Goal: Complete application form: Complete application form

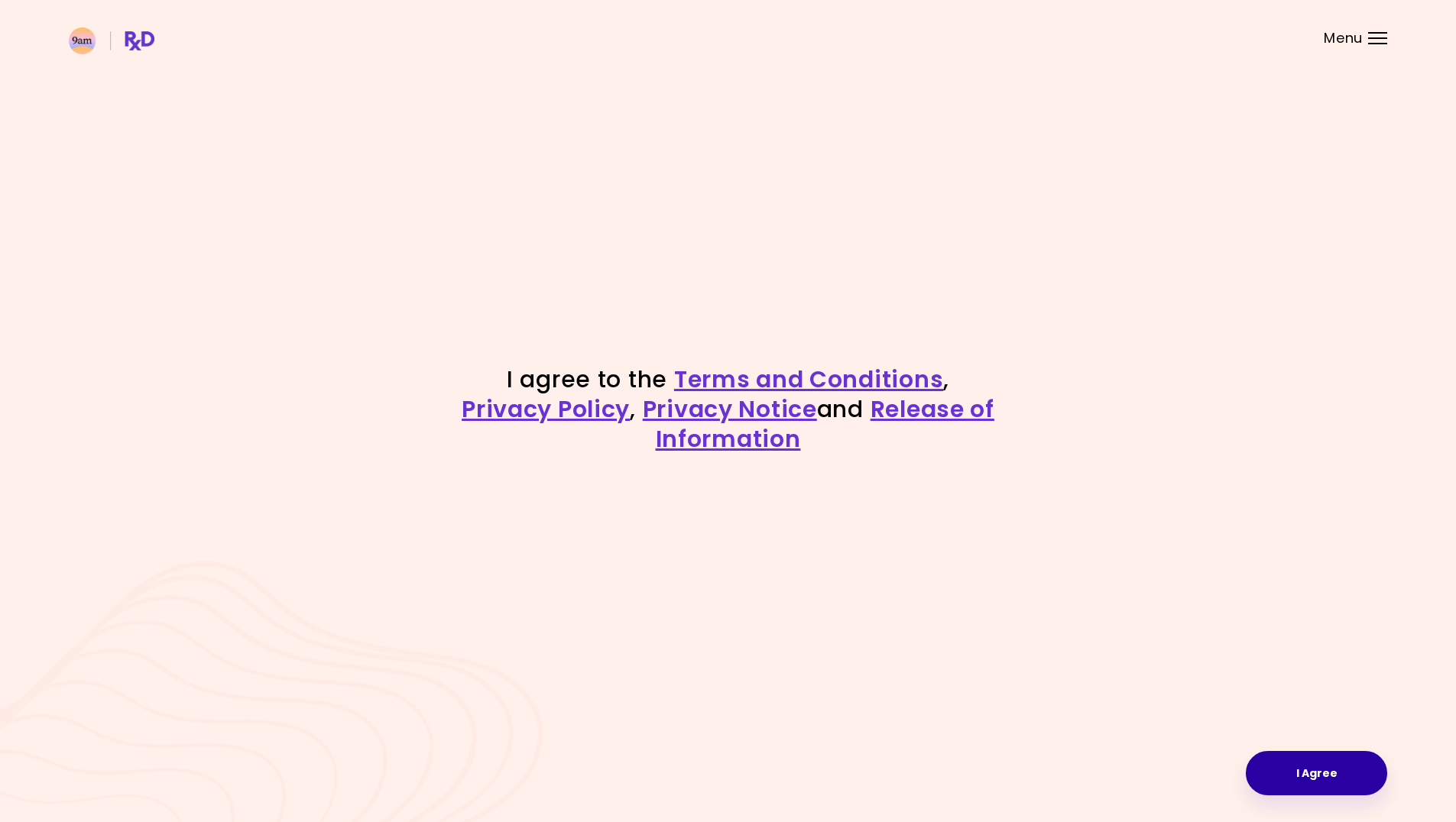
click at [1278, 761] on button "I Agree" at bounding box center [1317, 773] width 142 height 44
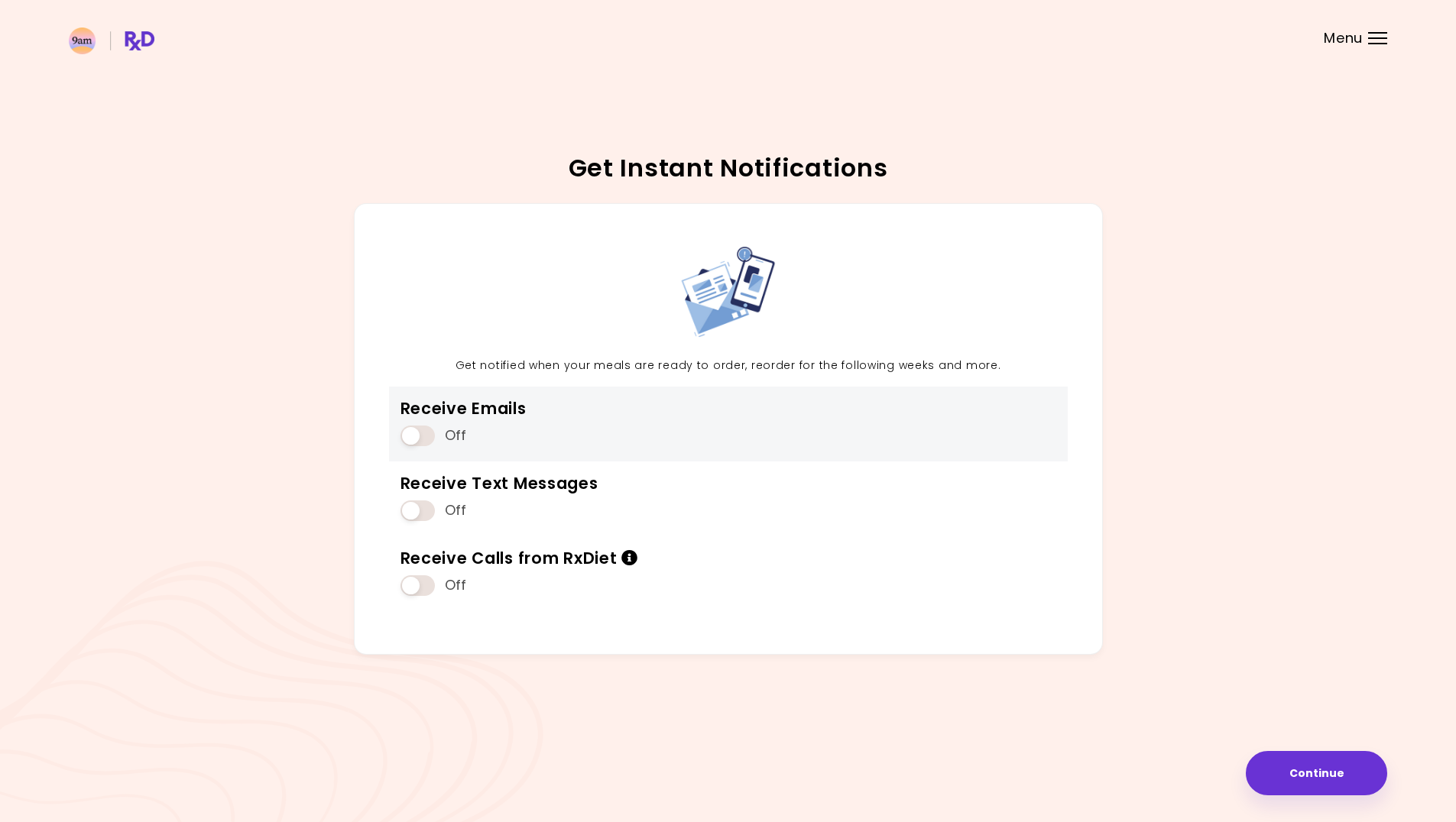
click at [414, 423] on div "Off" at bounding box center [463, 435] width 126 height 29
drag, startPoint x: 416, startPoint y: 433, endPoint x: 429, endPoint y: 467, distance: 36.4
click at [416, 433] on span at bounding box center [418, 435] width 34 height 21
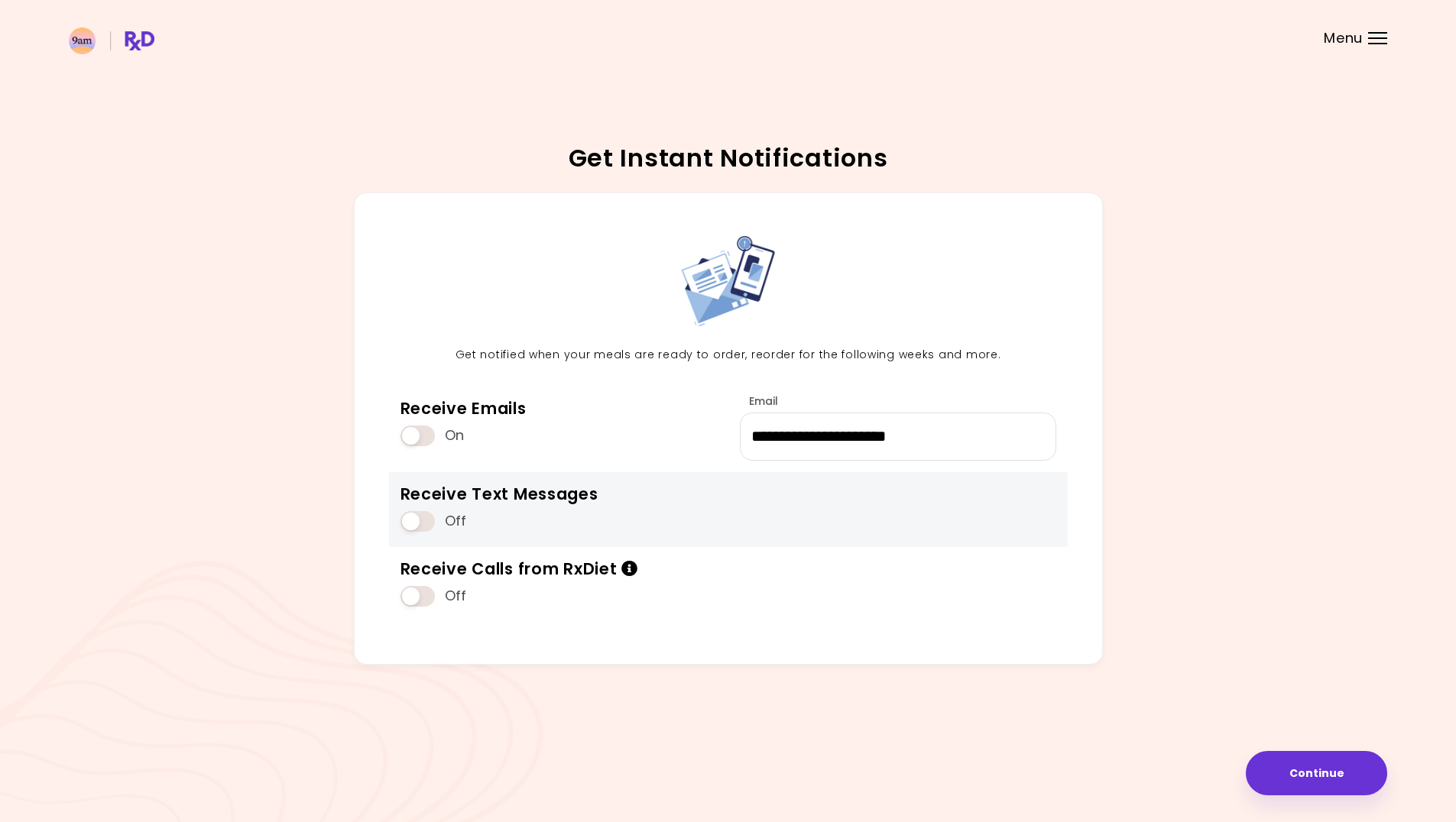
click at [420, 520] on span at bounding box center [418, 521] width 34 height 21
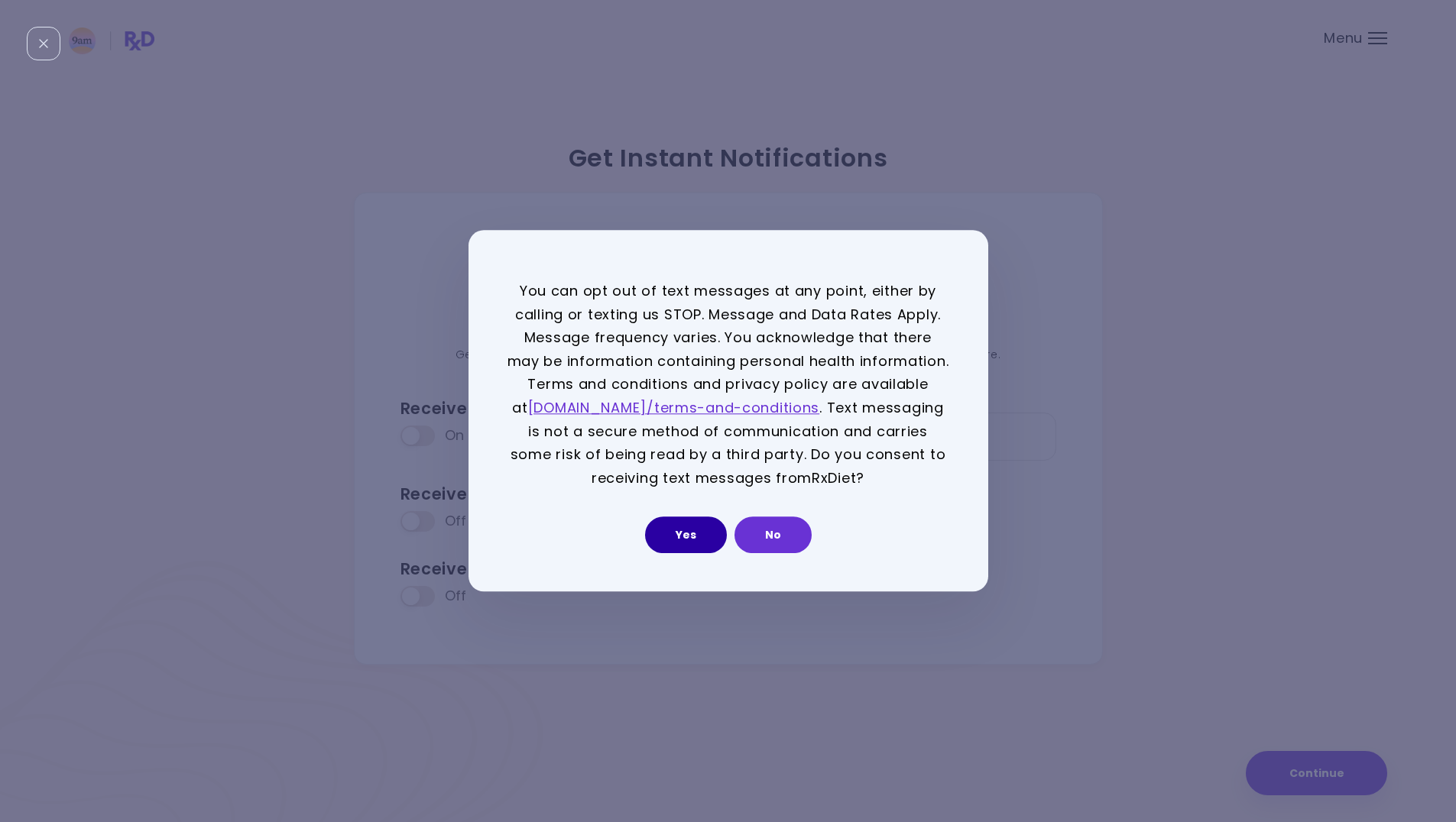
click at [686, 546] on button "Yes" at bounding box center [686, 535] width 82 height 36
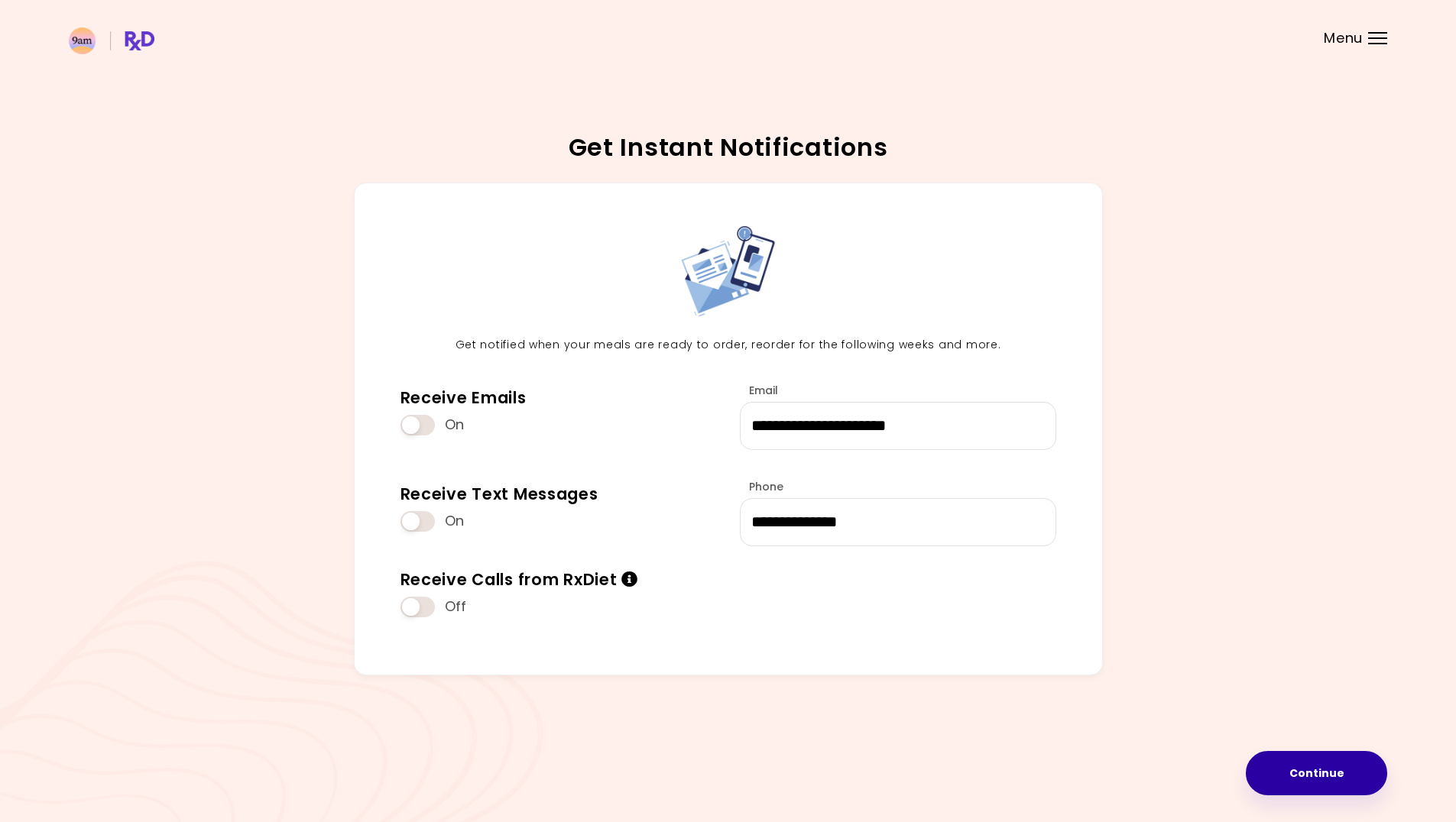
click at [1331, 766] on button "Continue" at bounding box center [1317, 773] width 142 height 44
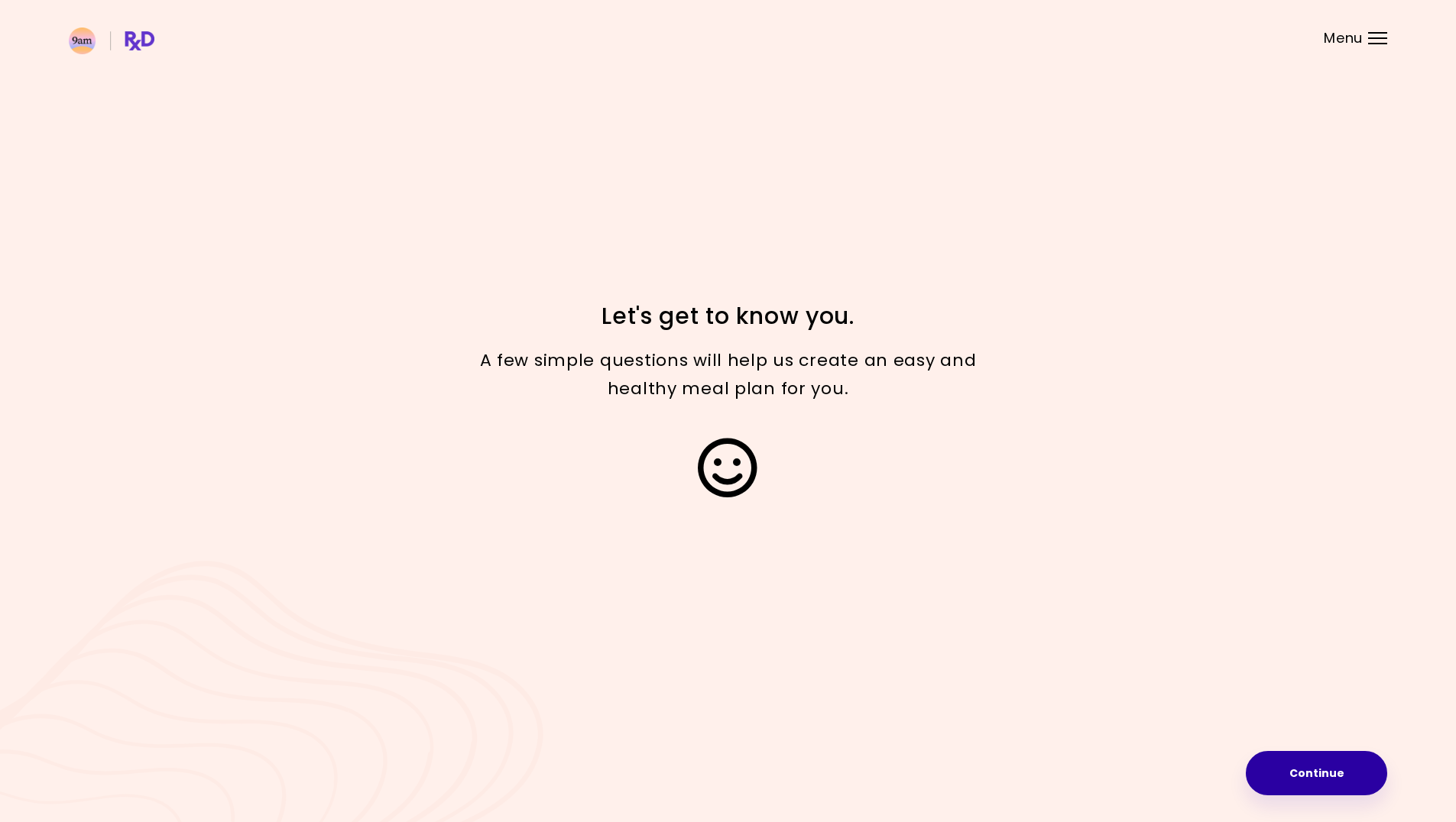
click at [1323, 763] on button "Continue" at bounding box center [1317, 773] width 142 height 44
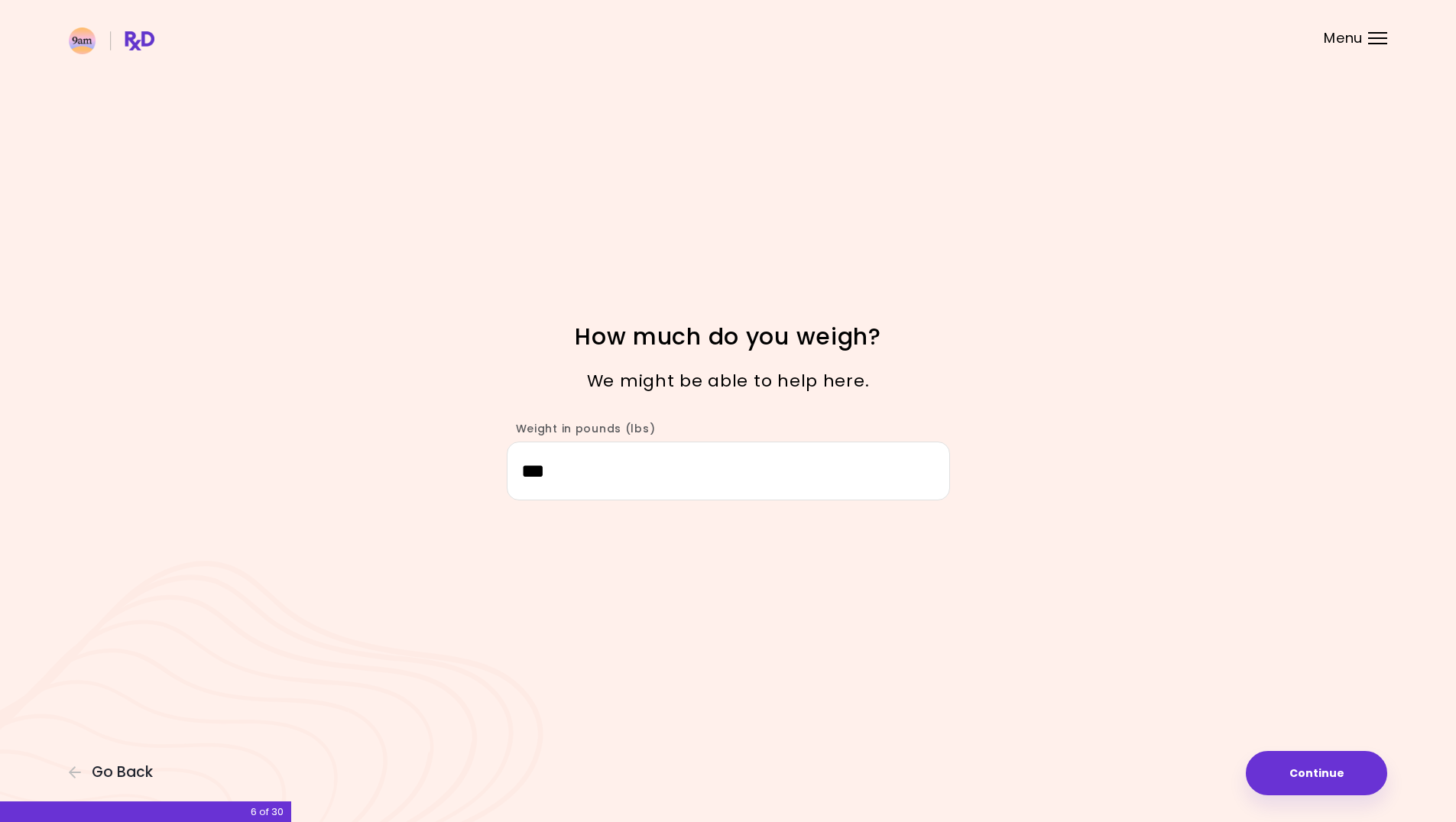
click at [1388, 815] on div "Focusable invisible element How much do you weigh? We might be able to help her…" at bounding box center [728, 411] width 1456 height 822
click at [1333, 781] on button "Continue" at bounding box center [1317, 773] width 142 height 44
select select "****"
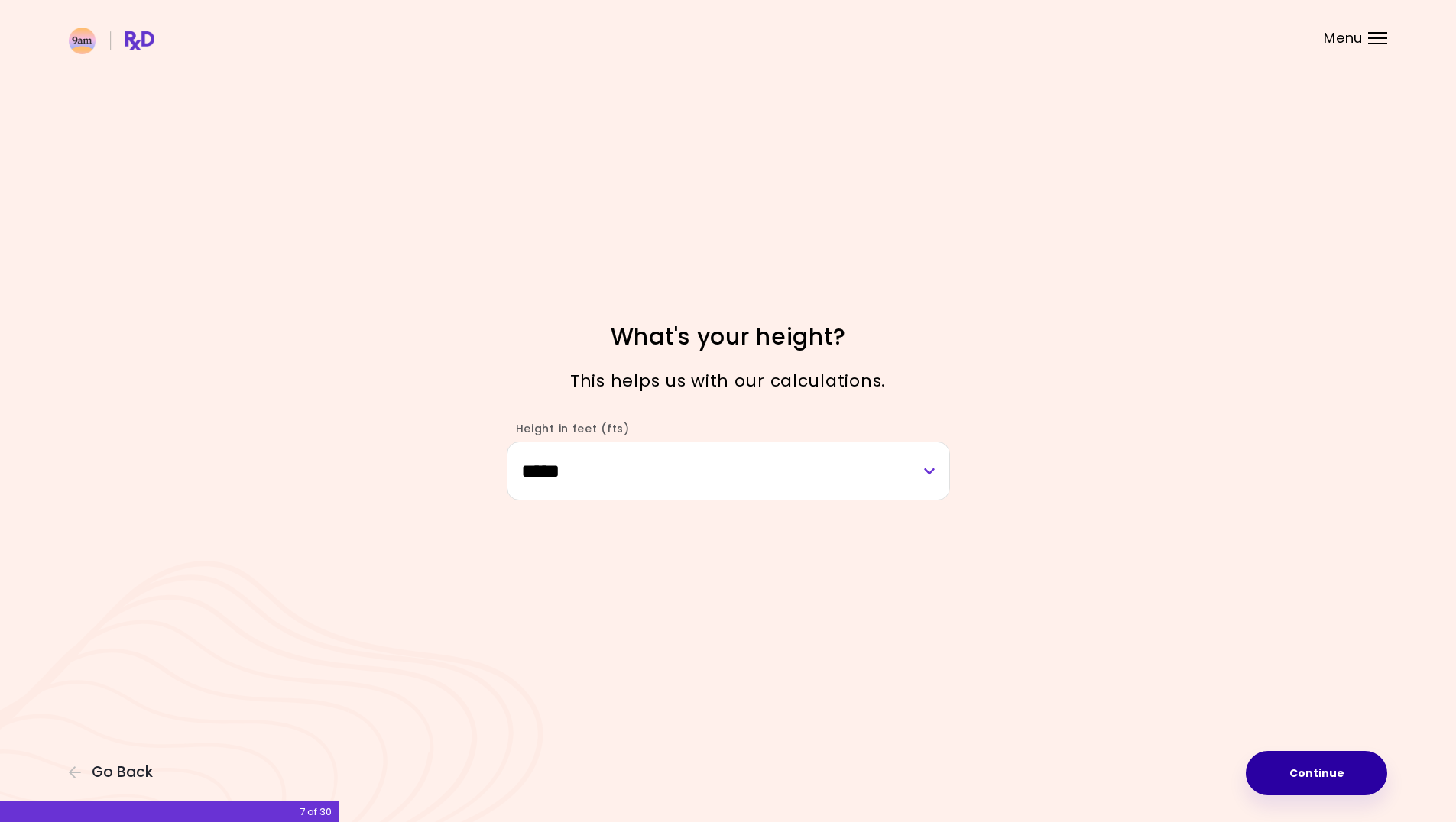
click at [1294, 771] on button "Continue" at bounding box center [1317, 773] width 142 height 44
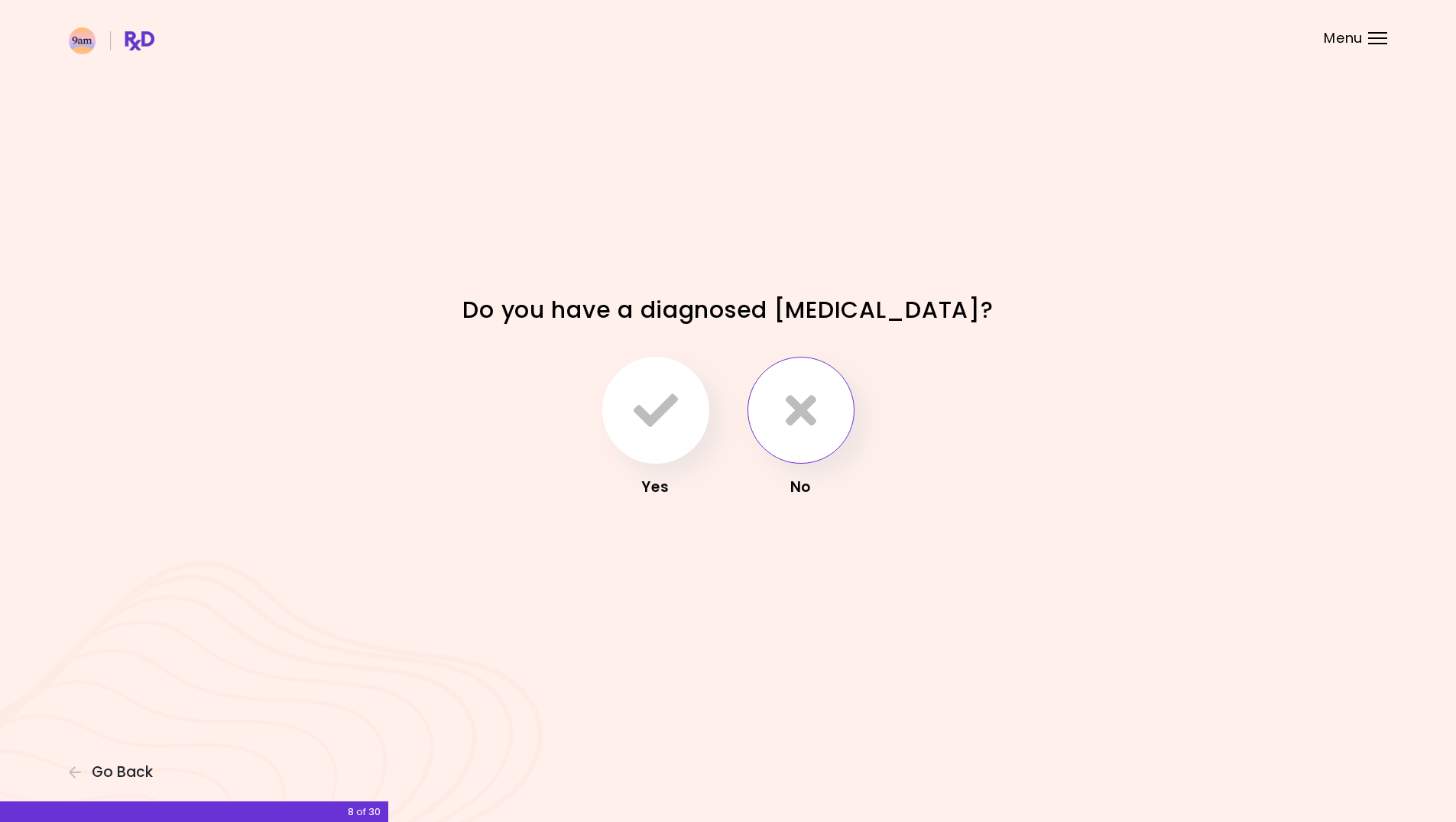
click at [778, 418] on button "button" at bounding box center [802, 410] width 107 height 107
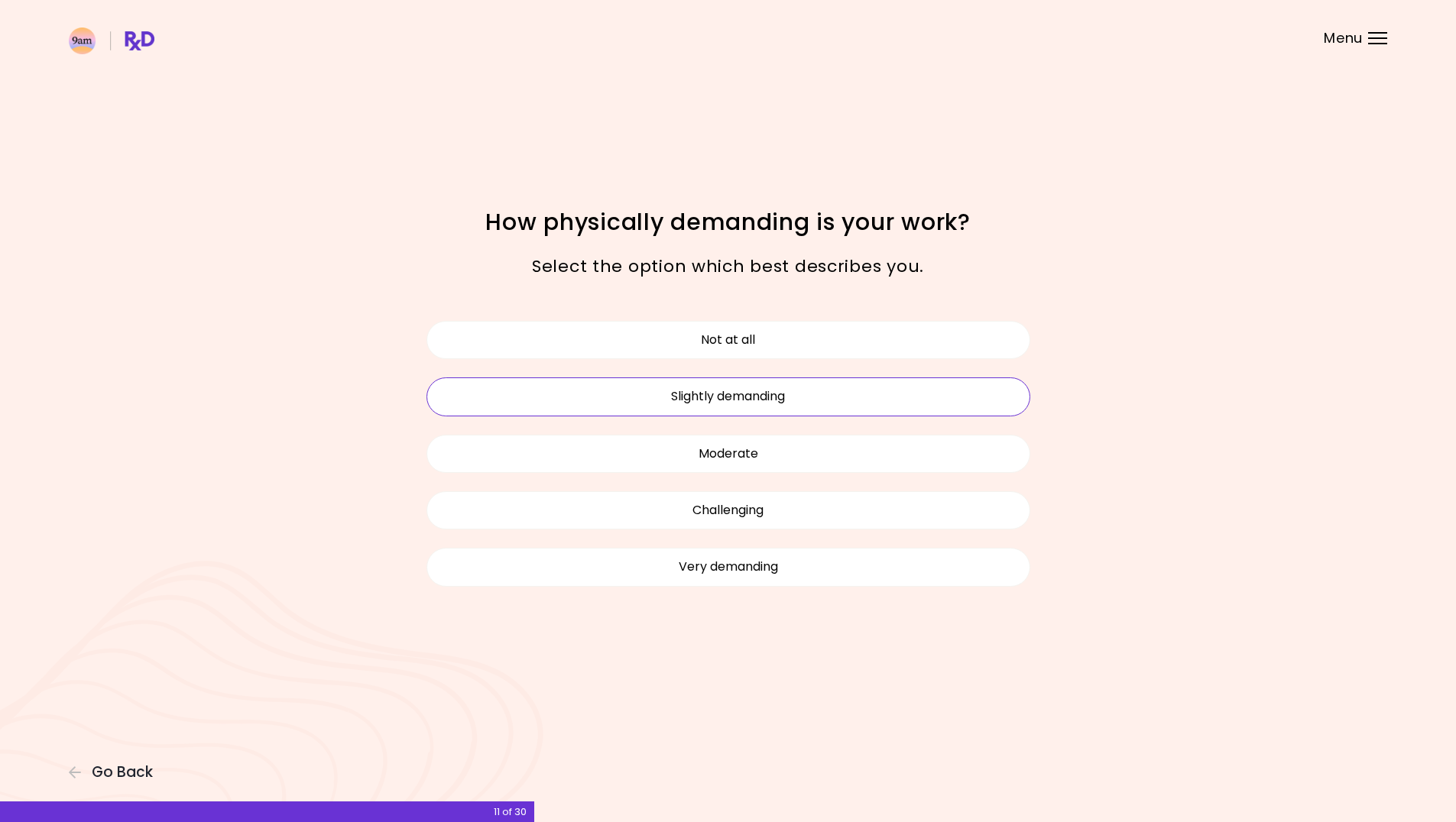
click at [853, 399] on button "Slightly demanding" at bounding box center [728, 396] width 604 height 38
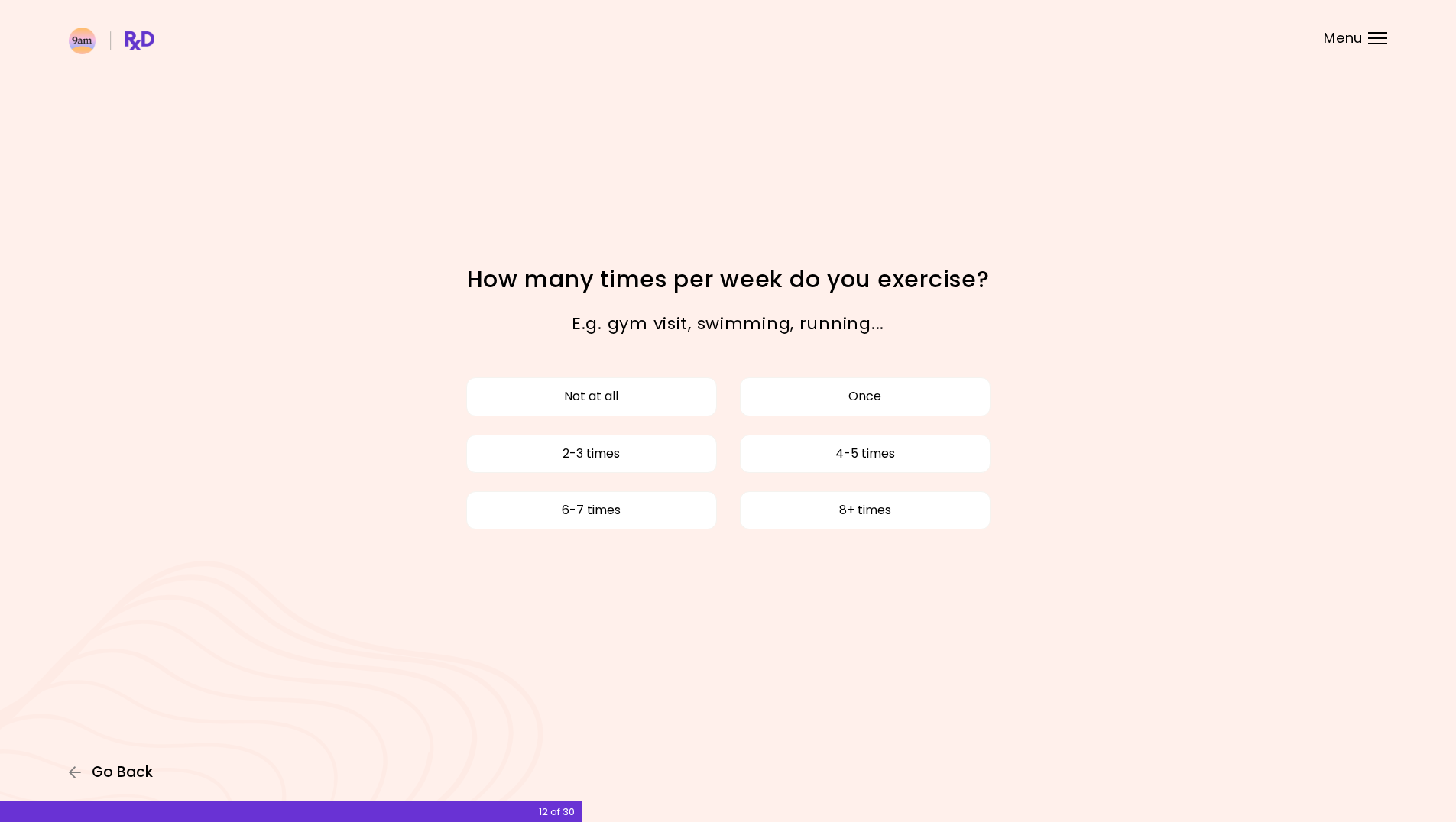
click at [75, 775] on icon "button" at bounding box center [75, 772] width 14 height 14
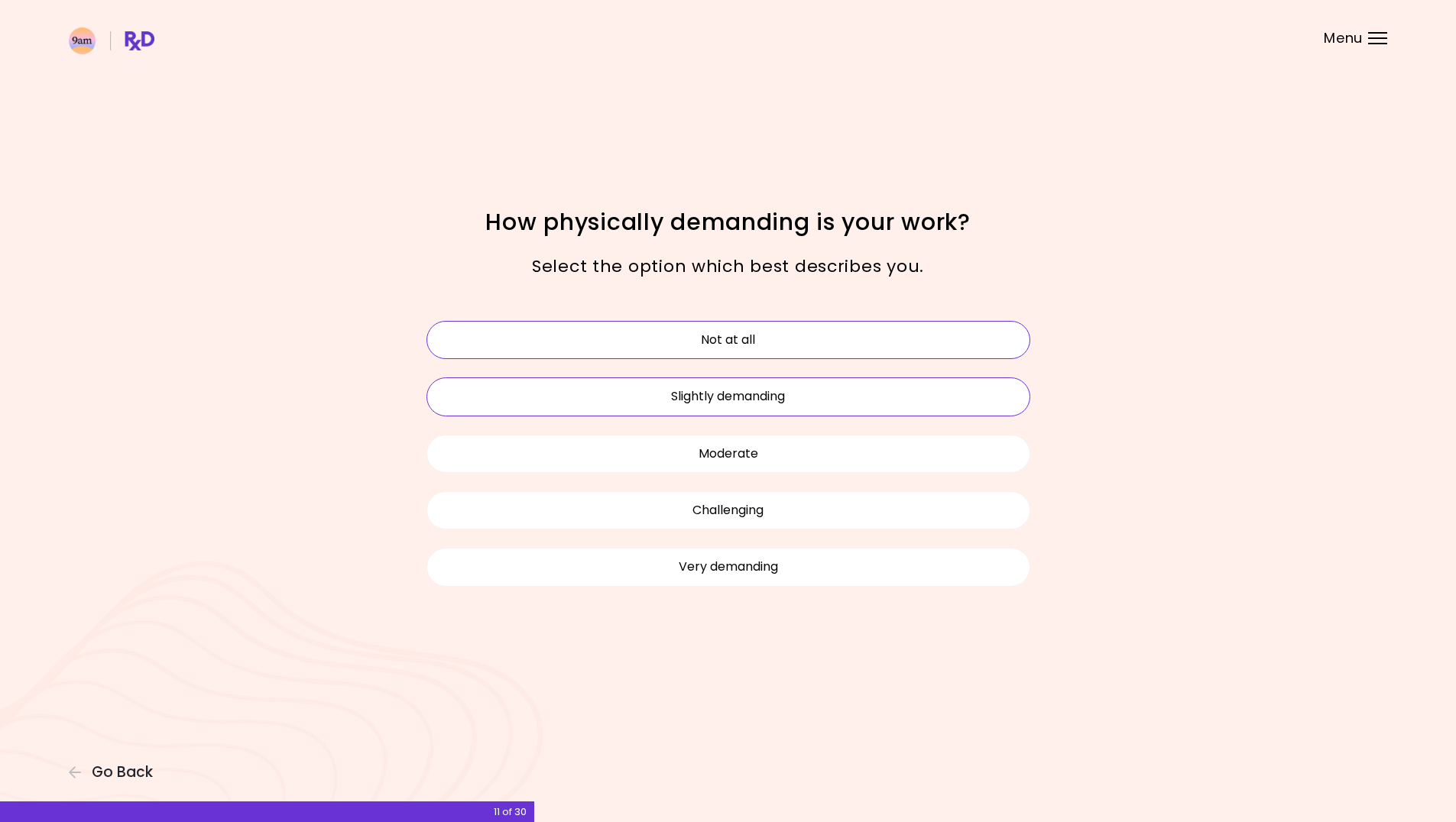
click at [724, 340] on button "Not at all" at bounding box center [728, 340] width 604 height 38
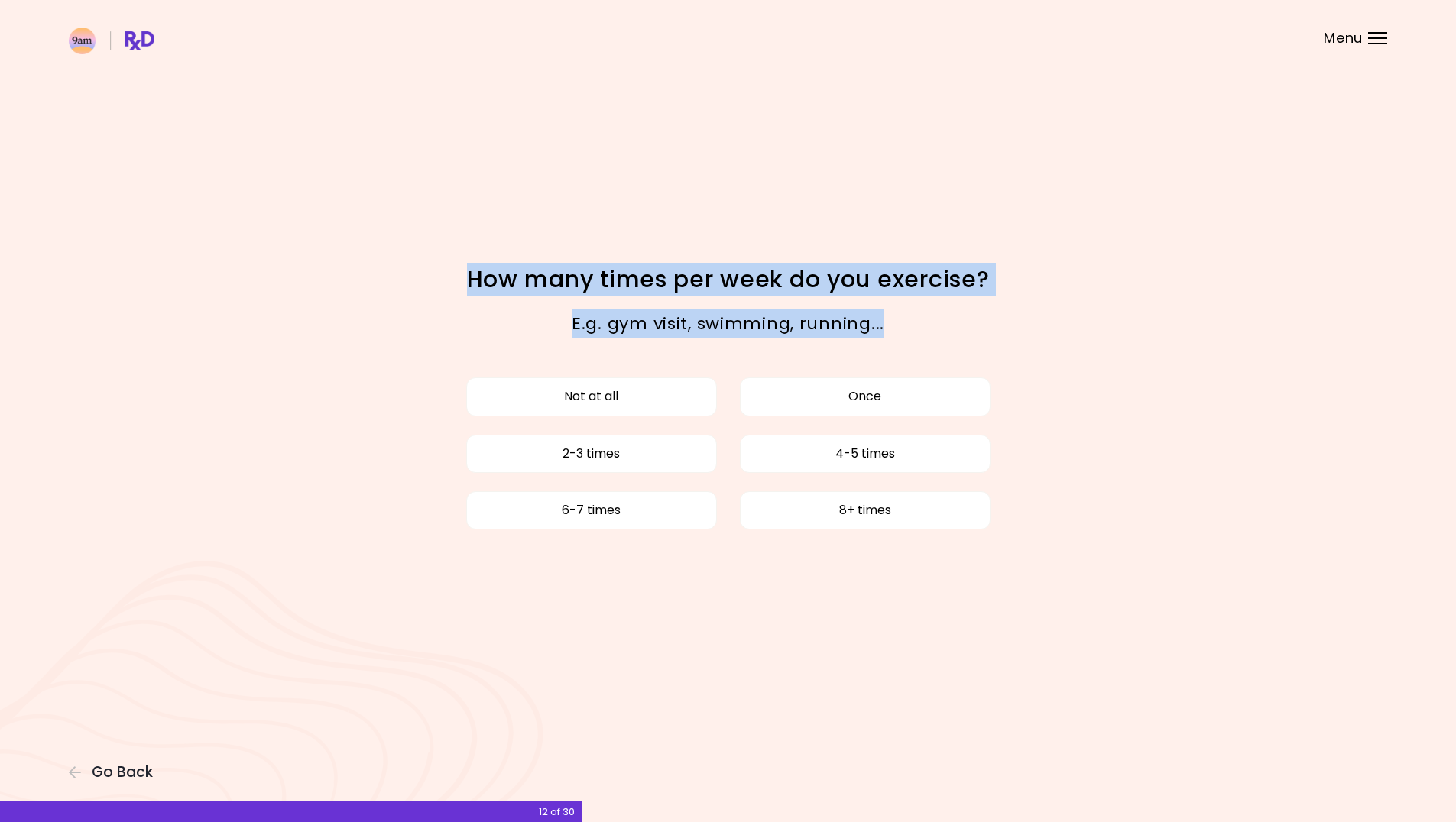
drag, startPoint x: 526, startPoint y: 289, endPoint x: 1022, endPoint y: 323, distance: 497.2
click at [1018, 323] on div "How many times per week do you exercise? E.g. [PERSON_NAME] visit, swimming, ru…" at bounding box center [728, 411] width 733 height 294
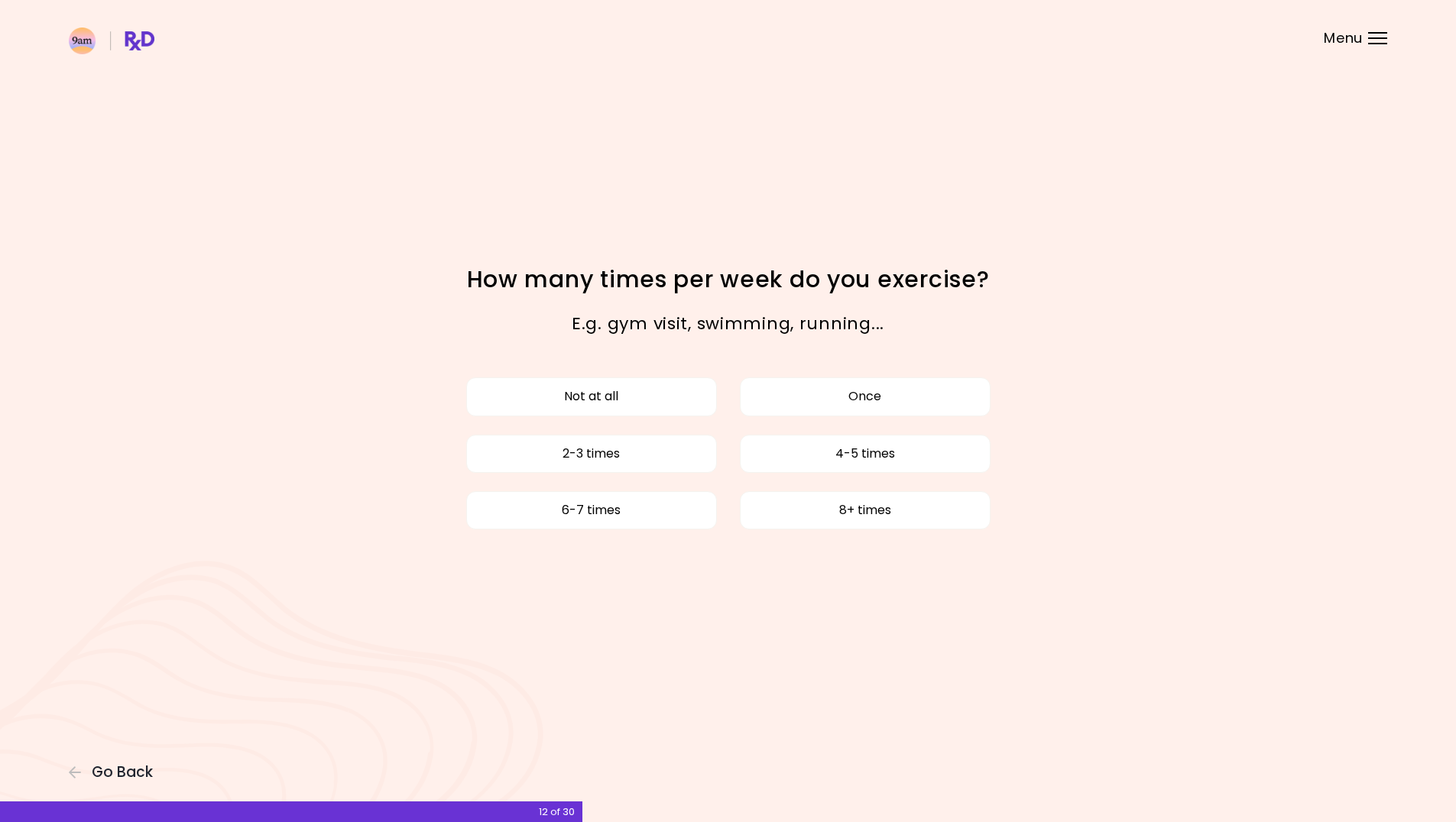
click at [1018, 324] on div "E.g. gym visit, swimming, running..." at bounding box center [728, 323] width 733 height 51
click at [665, 451] on button "2-3 times" at bounding box center [592, 454] width 251 height 38
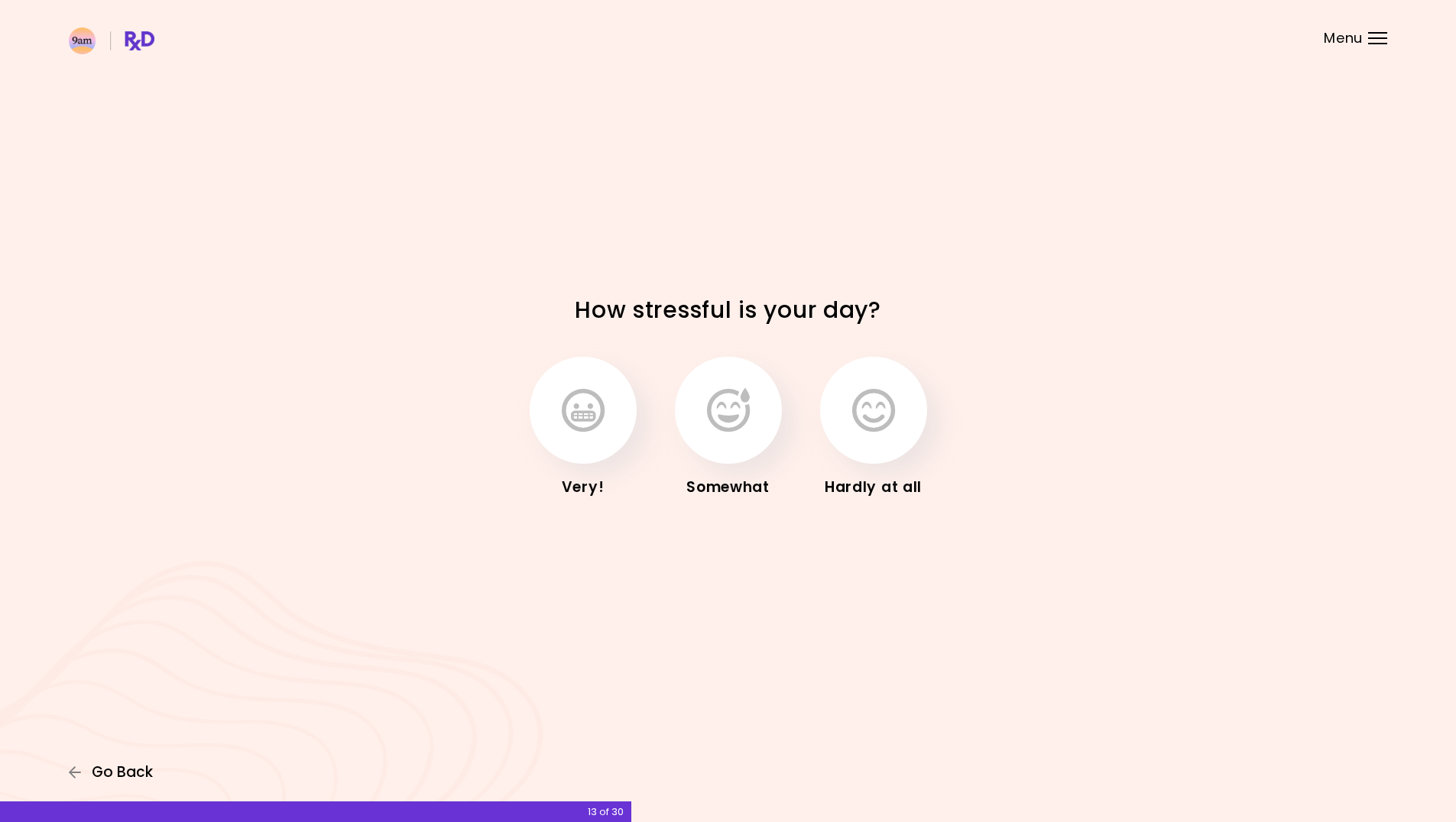
click at [80, 771] on icon "button" at bounding box center [75, 772] width 14 height 14
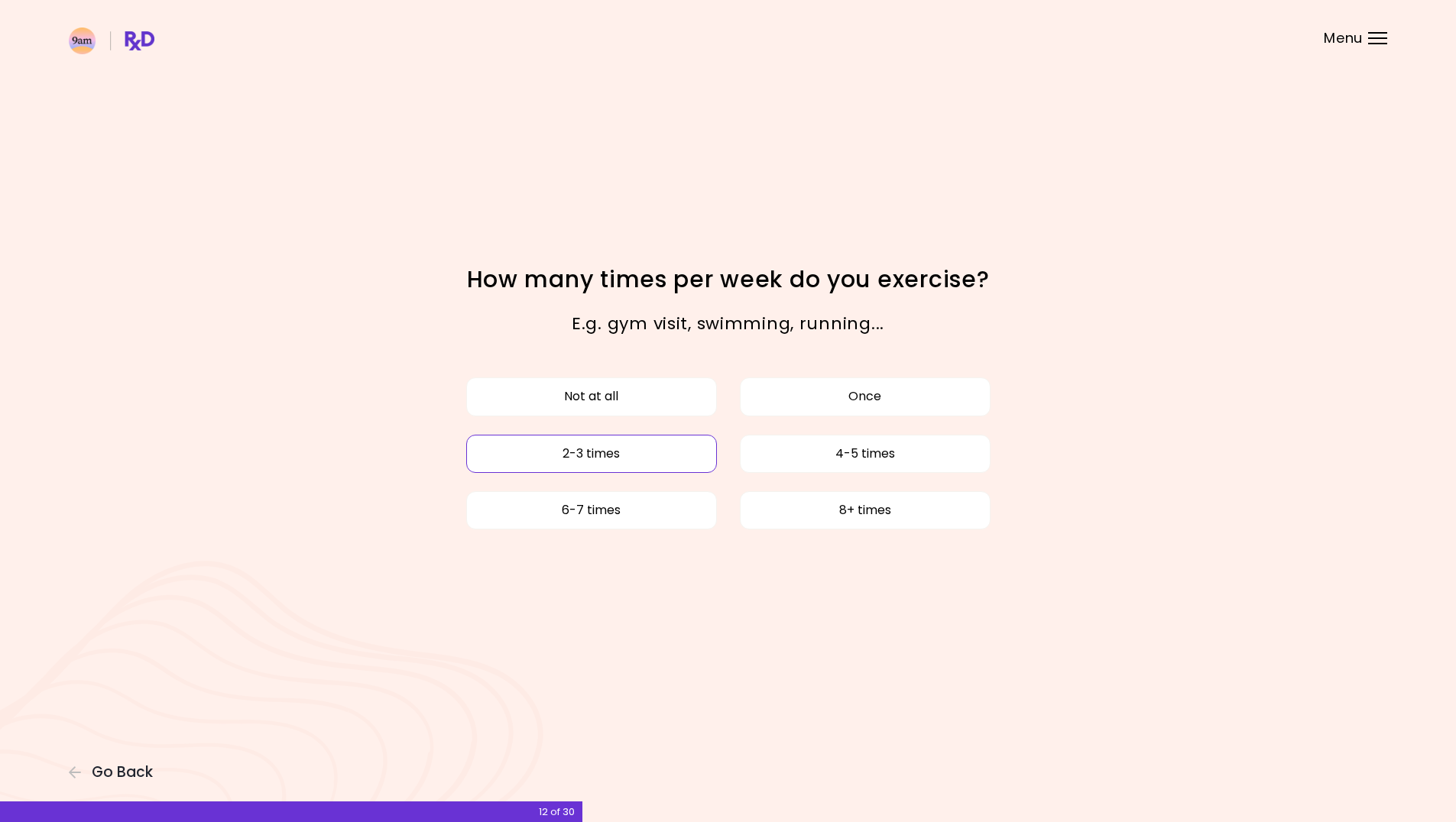
click at [703, 452] on button "2-3 times" at bounding box center [592, 454] width 251 height 38
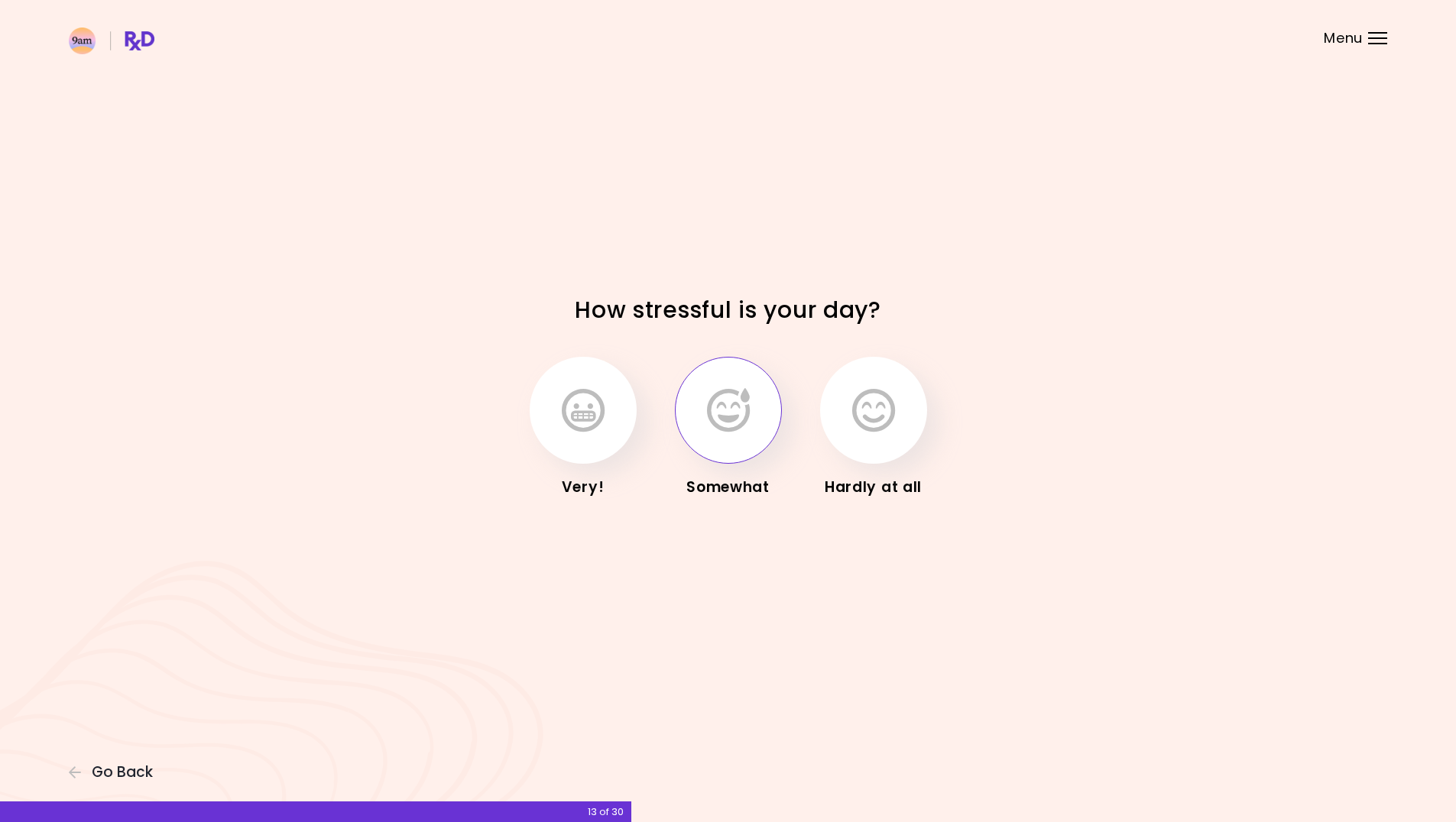
click at [713, 428] on icon "button" at bounding box center [728, 410] width 43 height 44
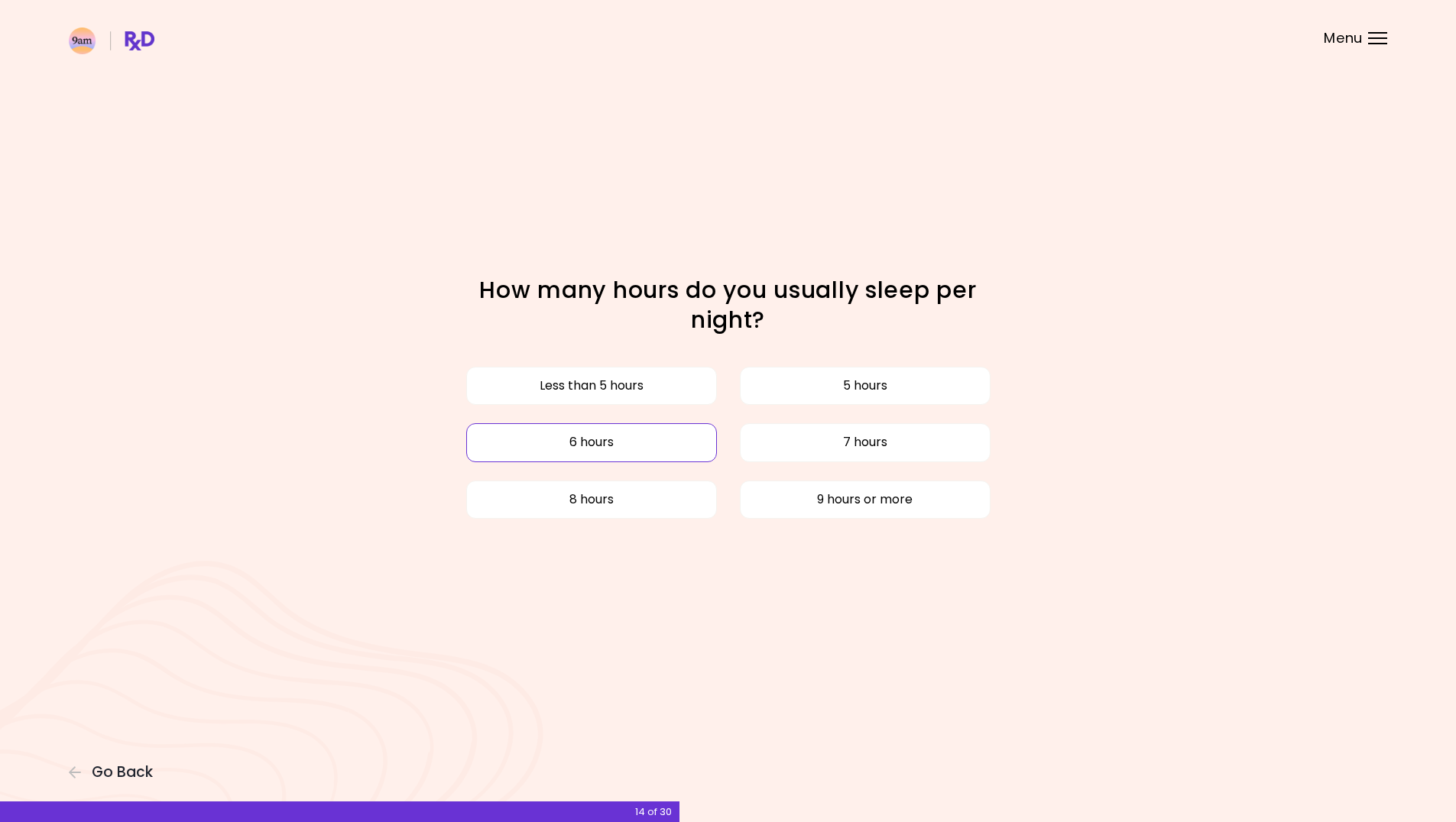
click at [566, 436] on button "6 hours" at bounding box center [592, 443] width 251 height 38
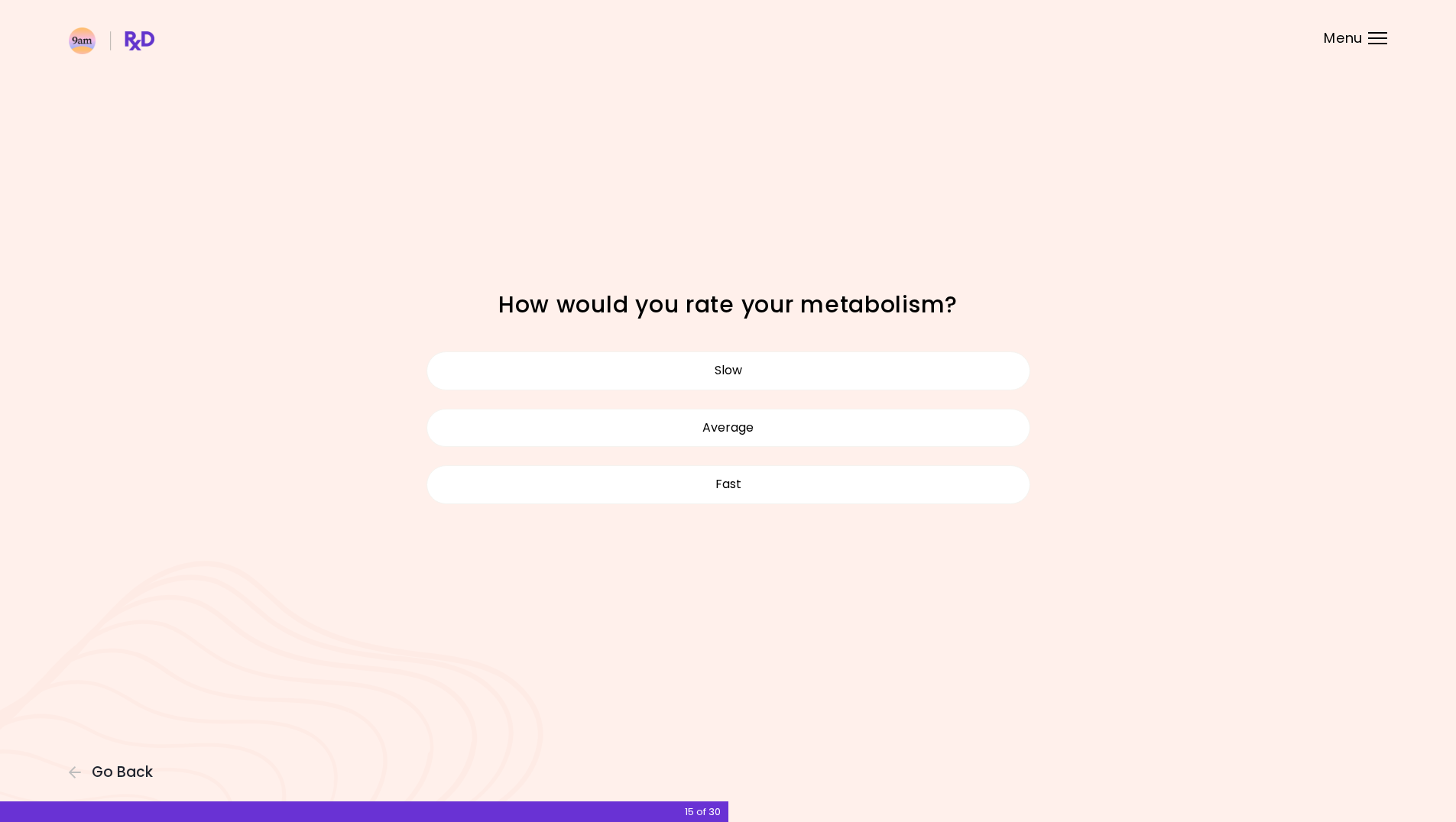
click at [638, 337] on div "Slow Average Fast" at bounding box center [728, 427] width 642 height 209
click at [644, 358] on button "Slow" at bounding box center [728, 370] width 604 height 38
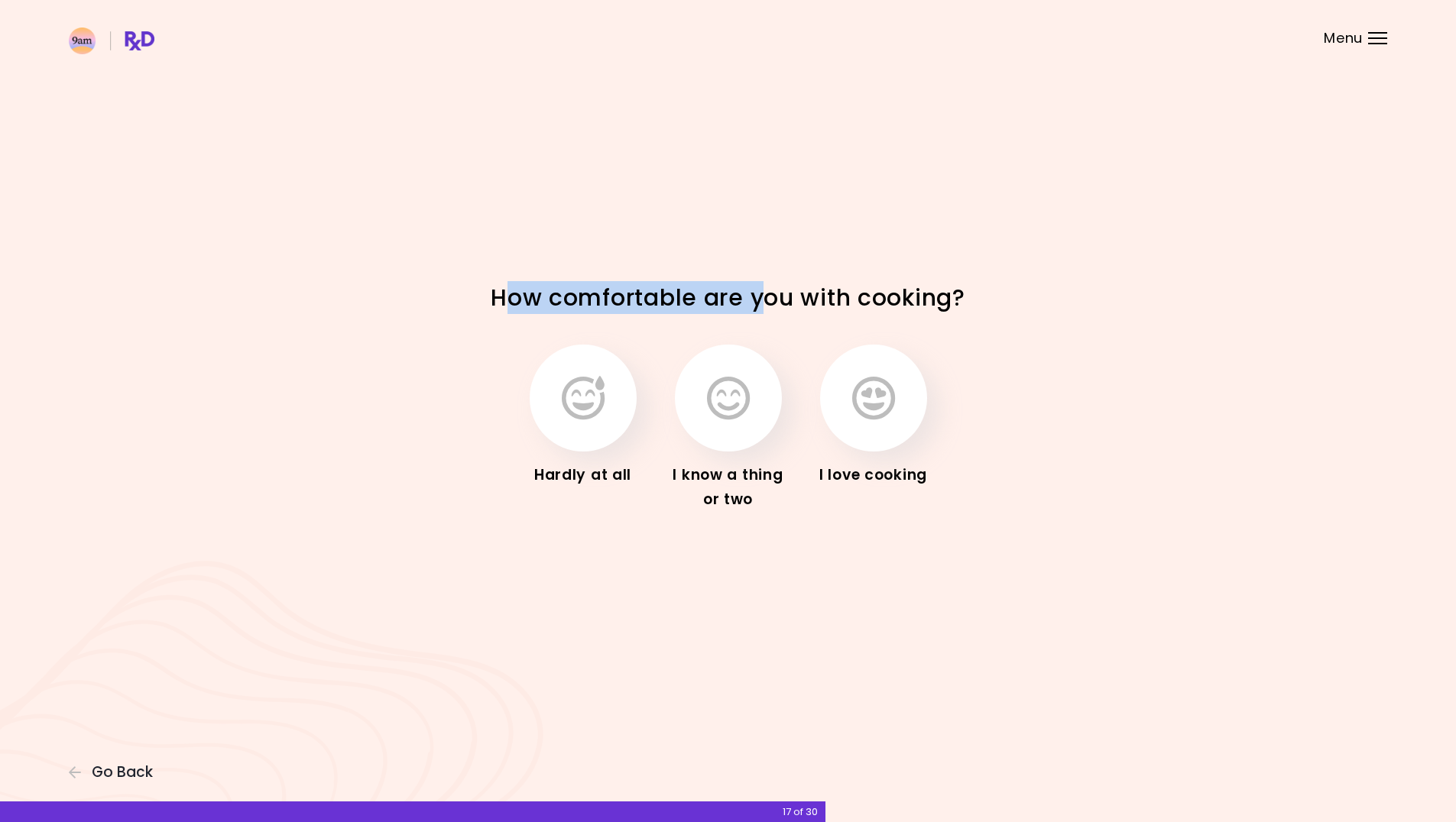
drag, startPoint x: 510, startPoint y: 289, endPoint x: 847, endPoint y: 306, distance: 337.4
click at [763, 305] on h1 "How comfortable are you with cooking?" at bounding box center [728, 298] width 535 height 30
click at [920, 308] on h1 "How comfortable are you with cooking?" at bounding box center [728, 298] width 535 height 30
click at [578, 417] on icon "button" at bounding box center [583, 397] width 43 height 44
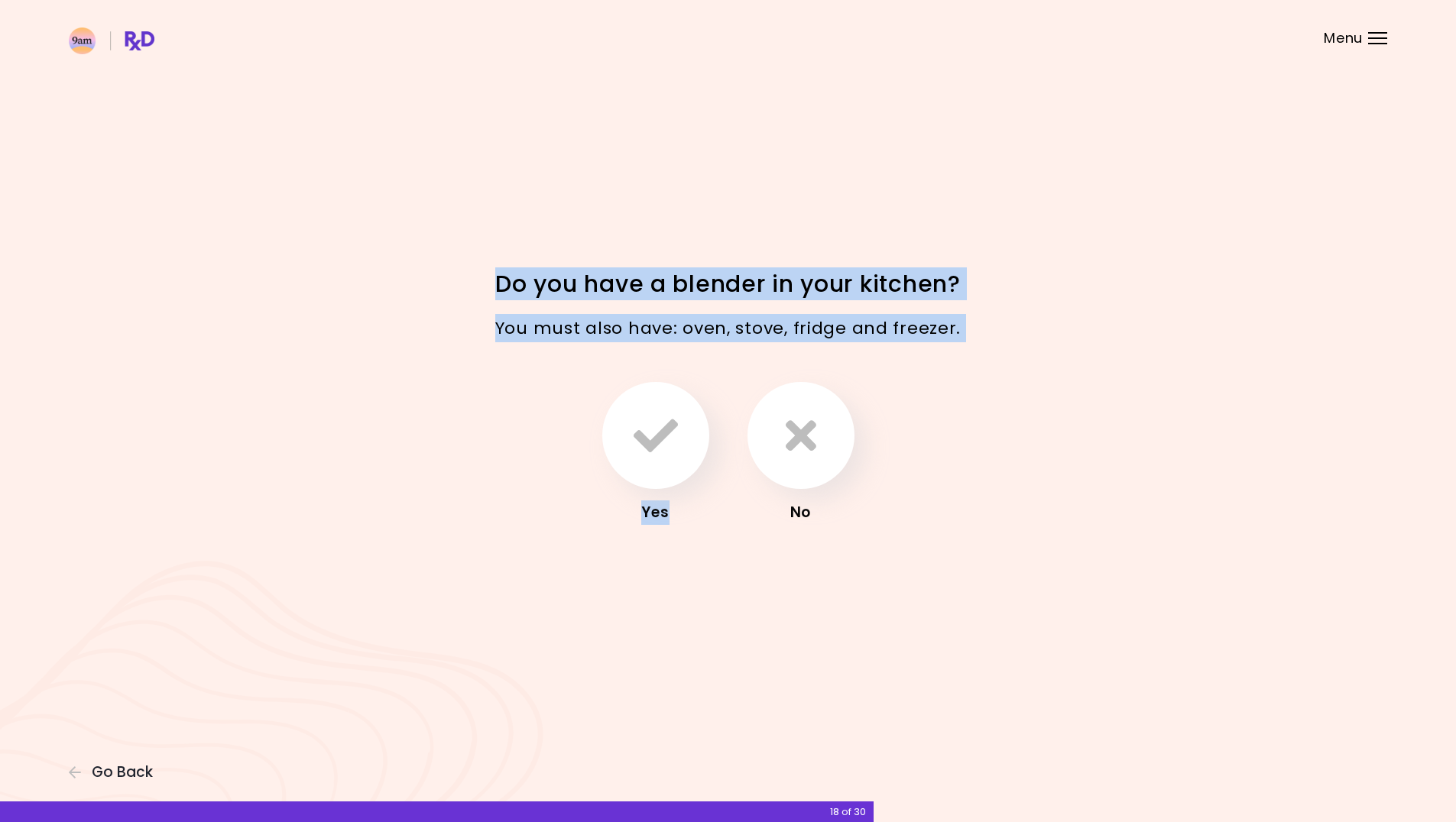
drag, startPoint x: 651, startPoint y: 320, endPoint x: 992, endPoint y: 358, distance: 343.1
click at [992, 358] on div "Do you have a blender in your kitchen? You must also have: oven, stove, fridge …" at bounding box center [728, 410] width 733 height 284
drag, startPoint x: 989, startPoint y: 360, endPoint x: 949, endPoint y: 375, distance: 42.7
click at [989, 360] on div "Yes No" at bounding box center [728, 454] width 550 height 200
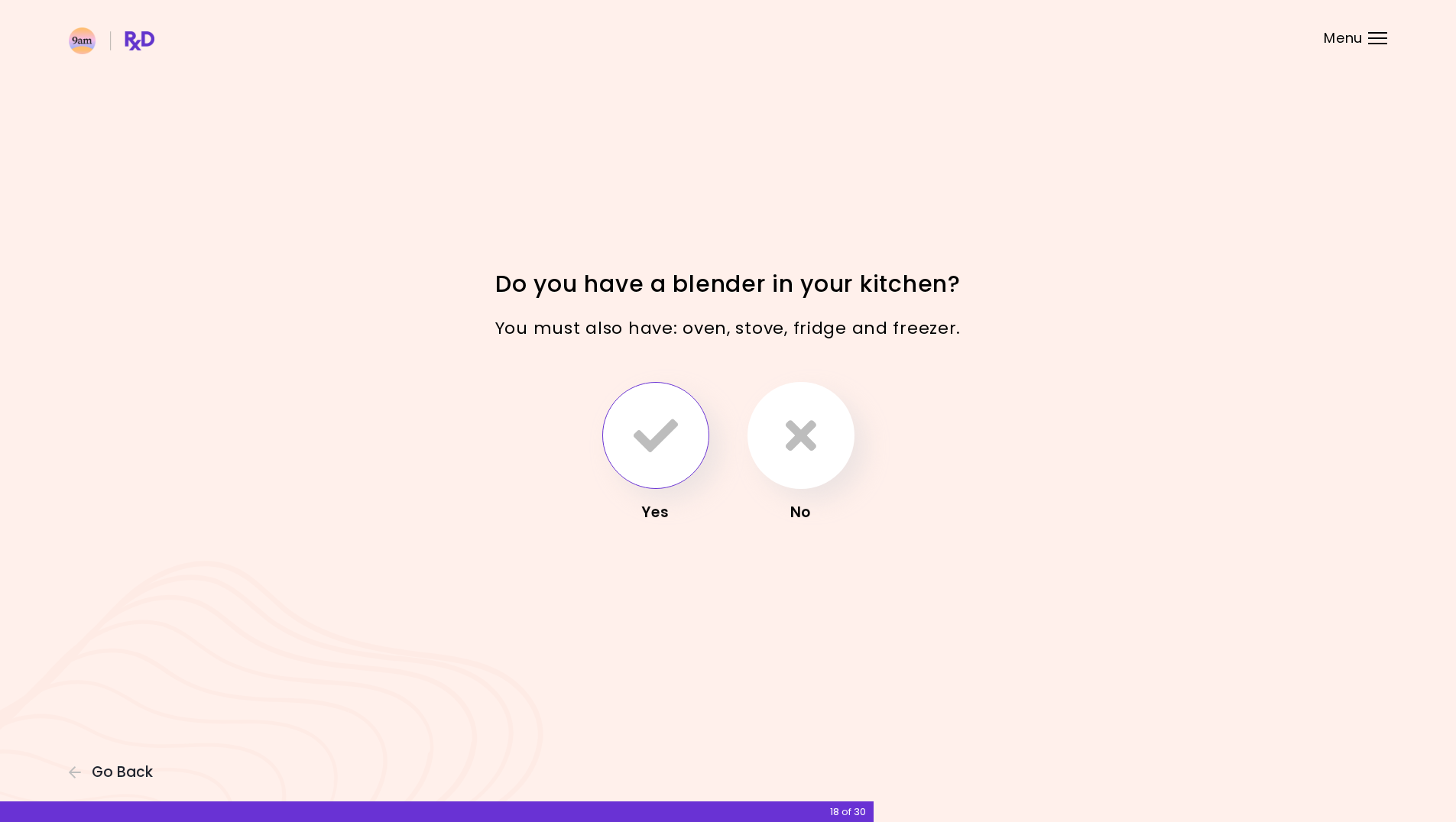
click at [670, 444] on icon "button" at bounding box center [655, 435] width 44 height 44
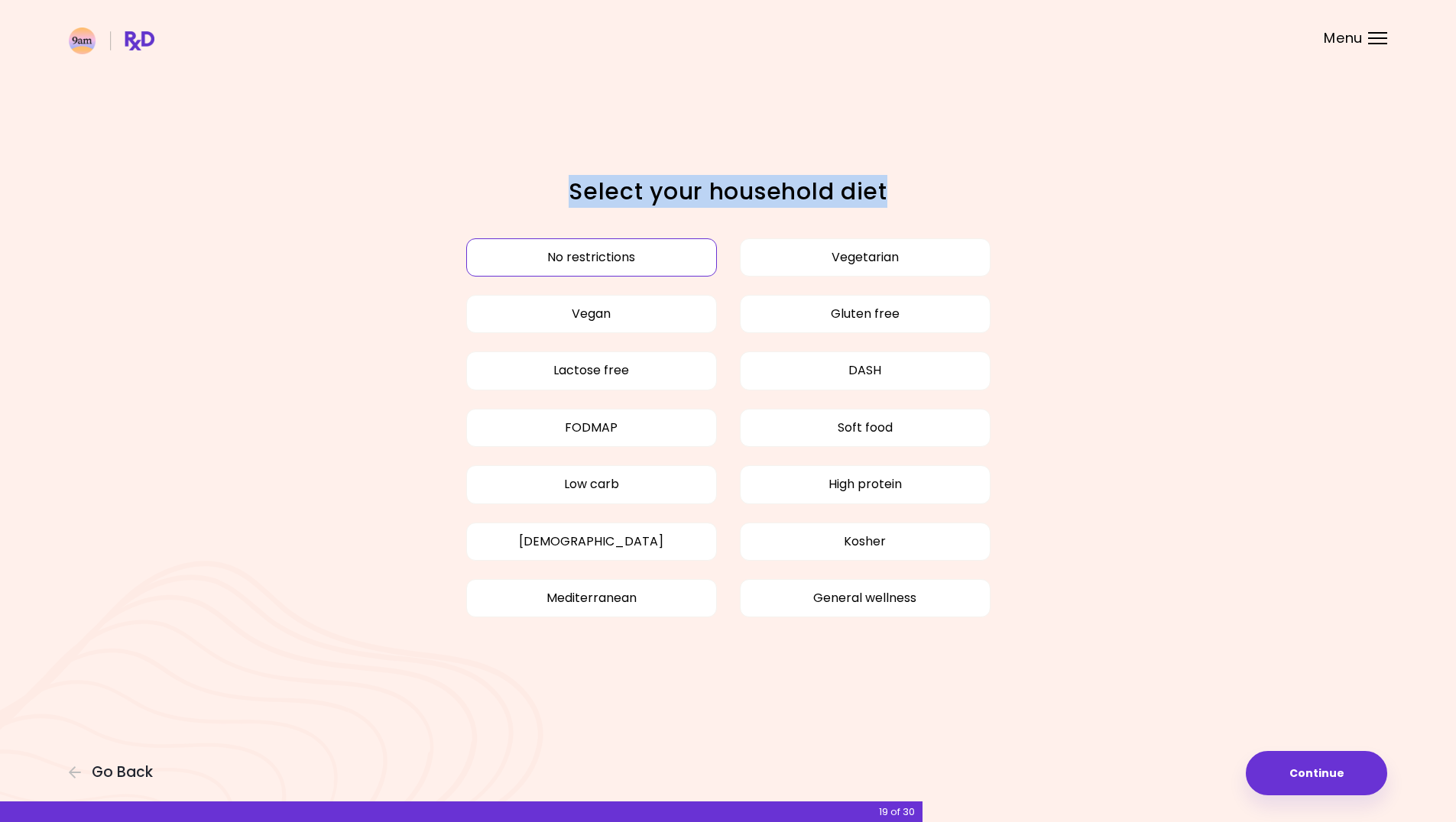
drag, startPoint x: 618, startPoint y: 202, endPoint x: 919, endPoint y: 193, distance: 301.1
click at [895, 192] on h1 "Select your household diet" at bounding box center [728, 191] width 535 height 30
click at [983, 196] on h1 "Select your household diet" at bounding box center [728, 191] width 535 height 30
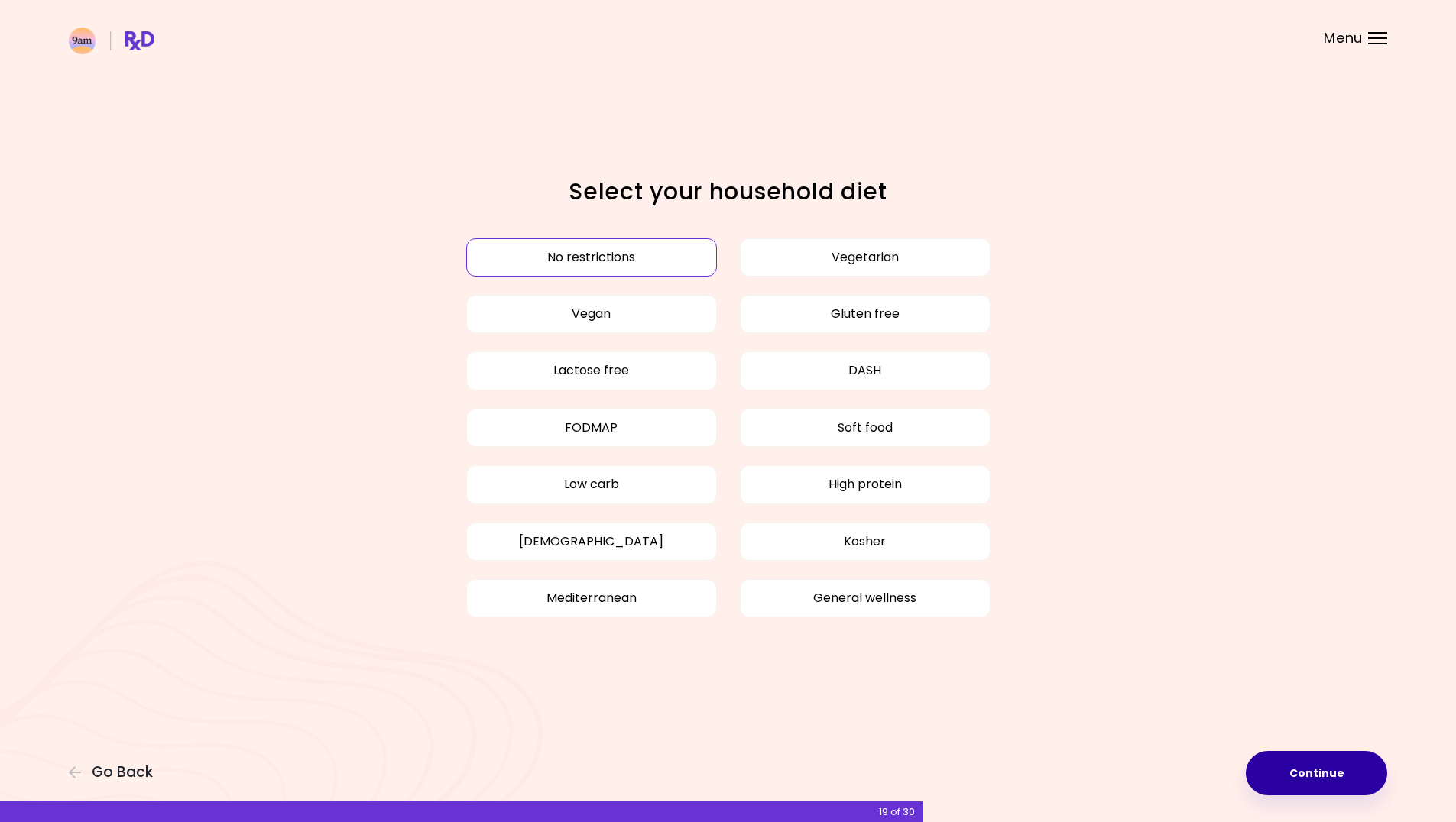
click at [1315, 763] on button "Continue" at bounding box center [1317, 773] width 142 height 44
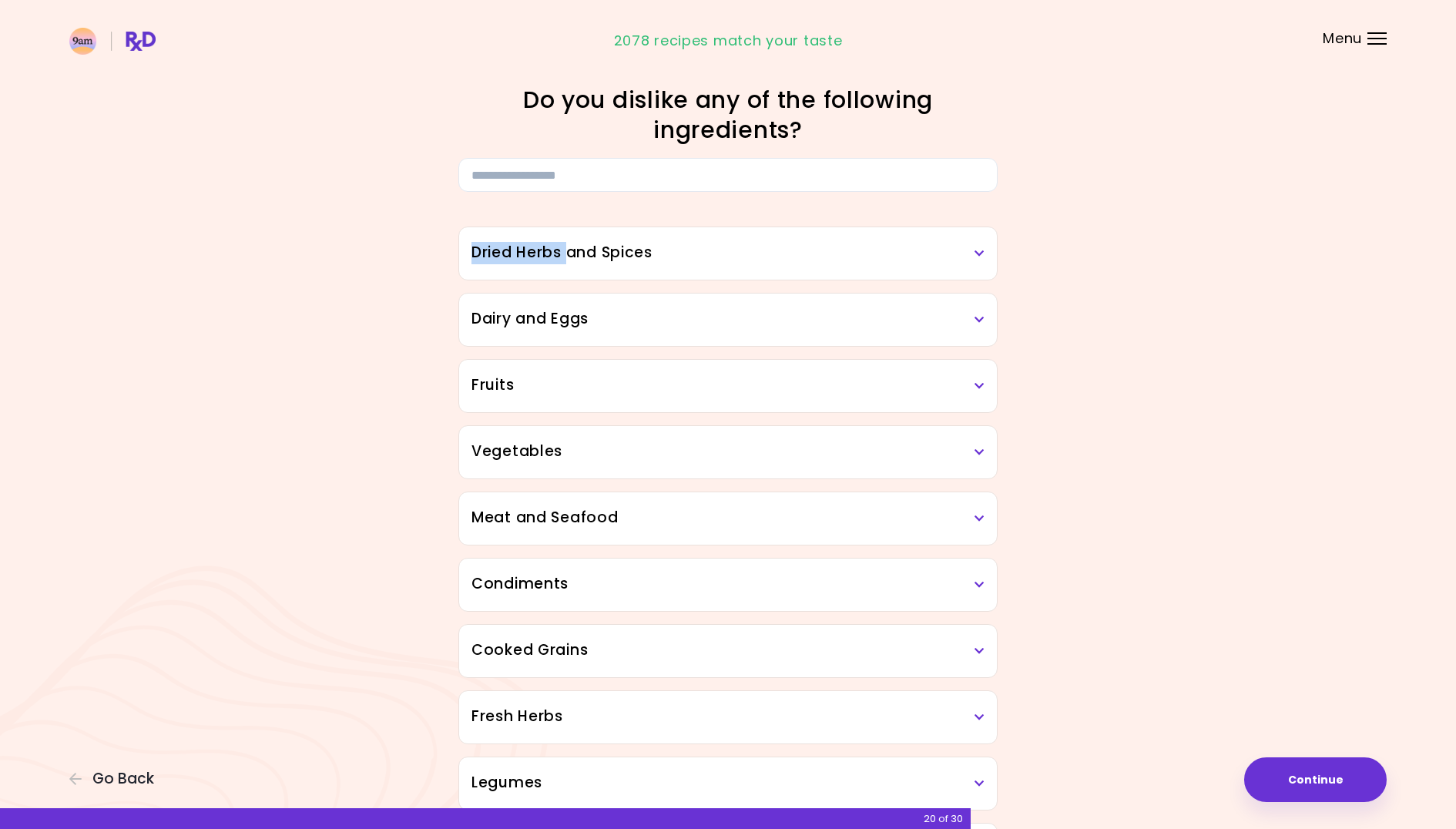
click at [572, 244] on div "Dried Herbs and Spices" at bounding box center [728, 253] width 538 height 52
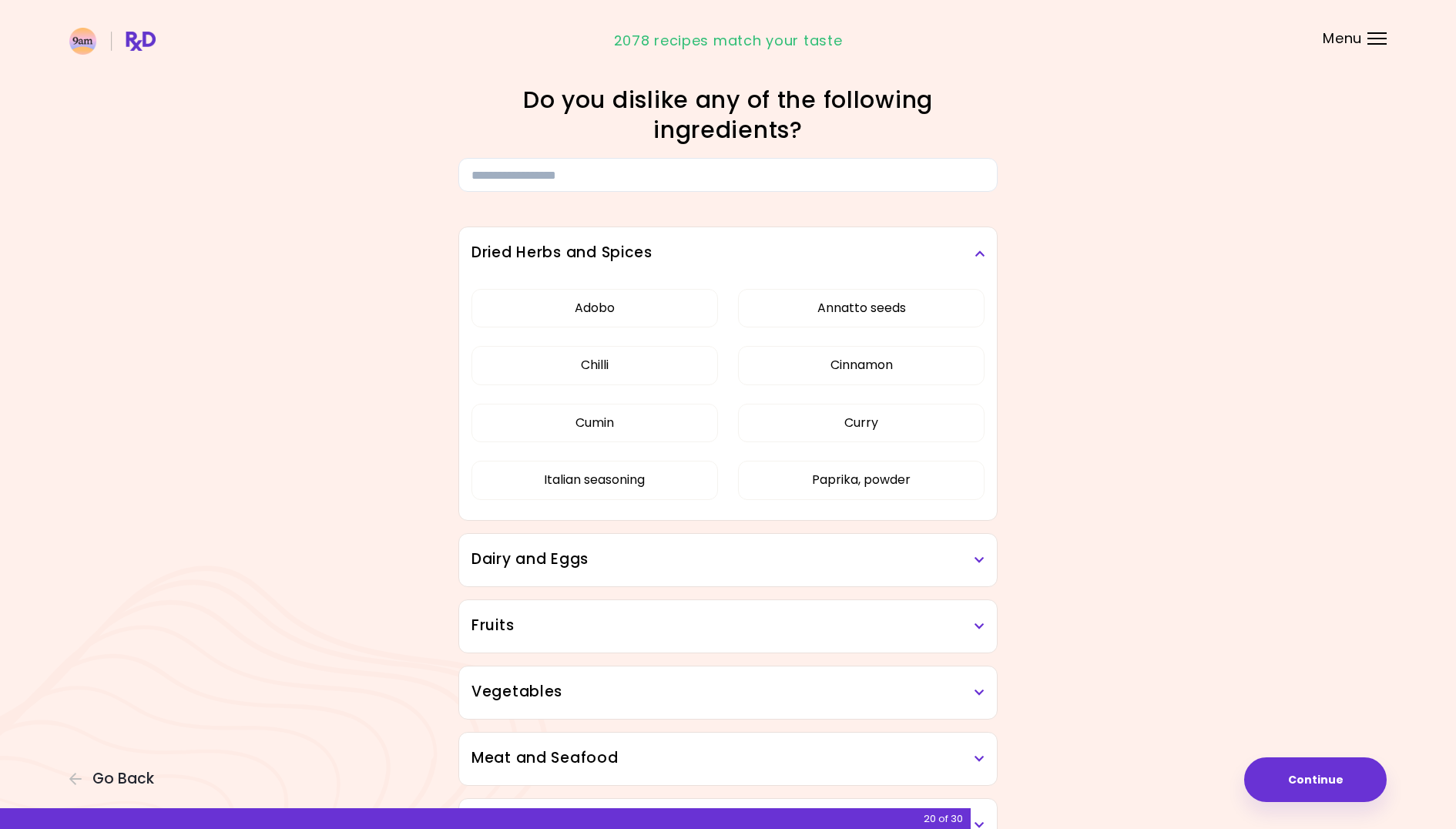
click at [631, 253] on h3 "Dried Herbs and Spices" at bounding box center [727, 253] width 513 height 22
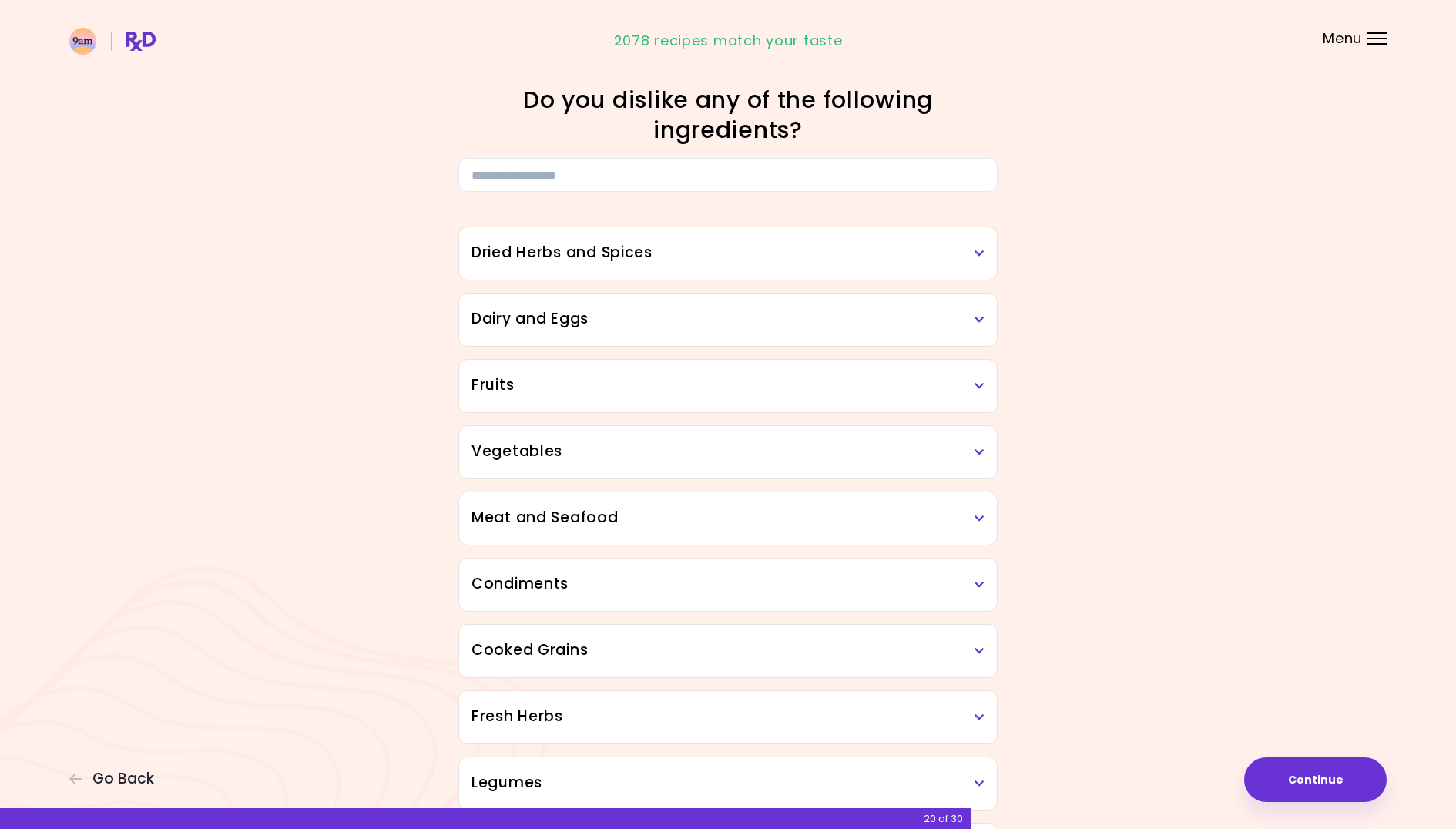
click at [628, 307] on div "Dairy and Eggs" at bounding box center [728, 319] width 538 height 52
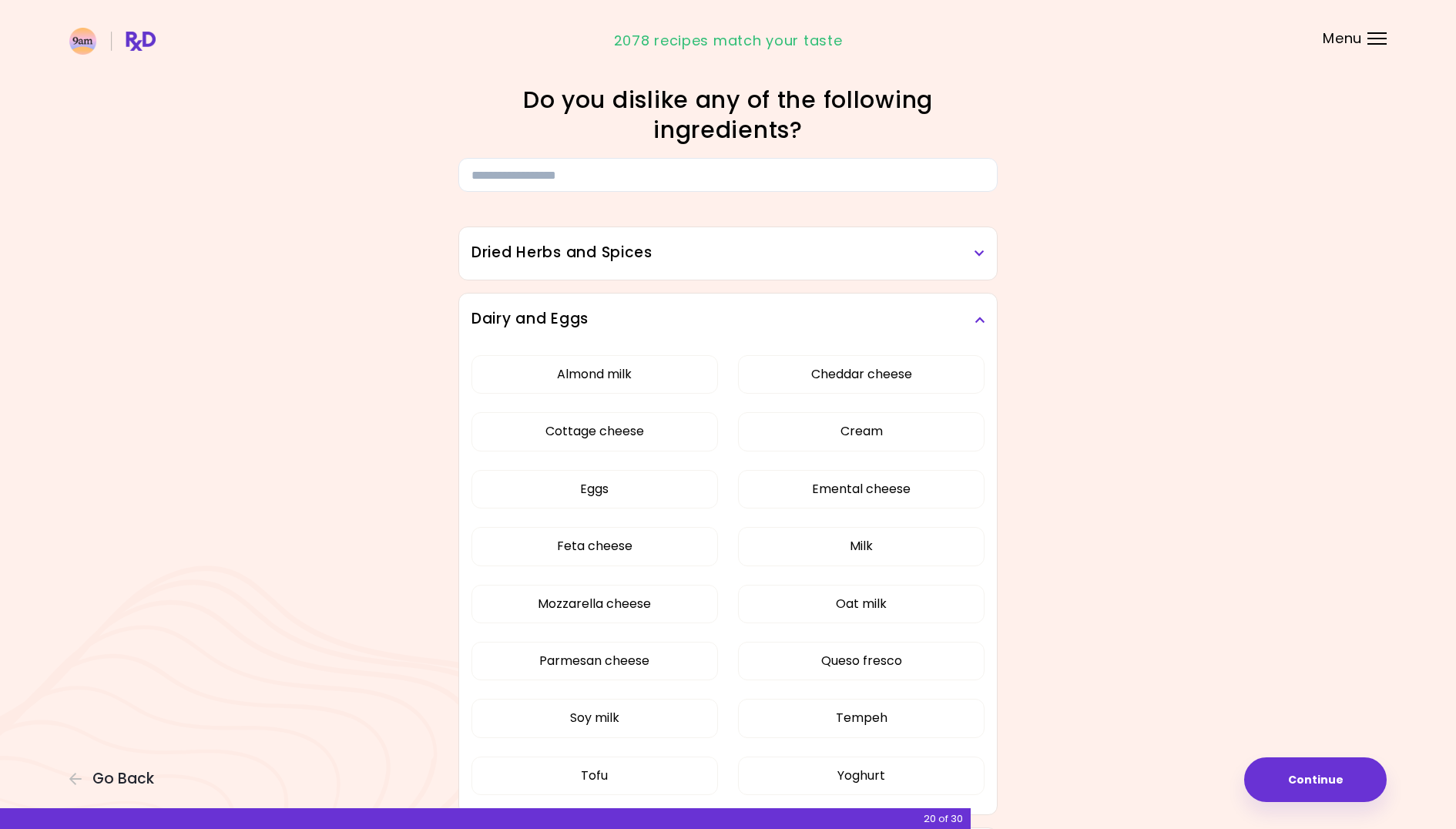
click at [628, 307] on div "Dairy and Eggs" at bounding box center [728, 319] width 538 height 52
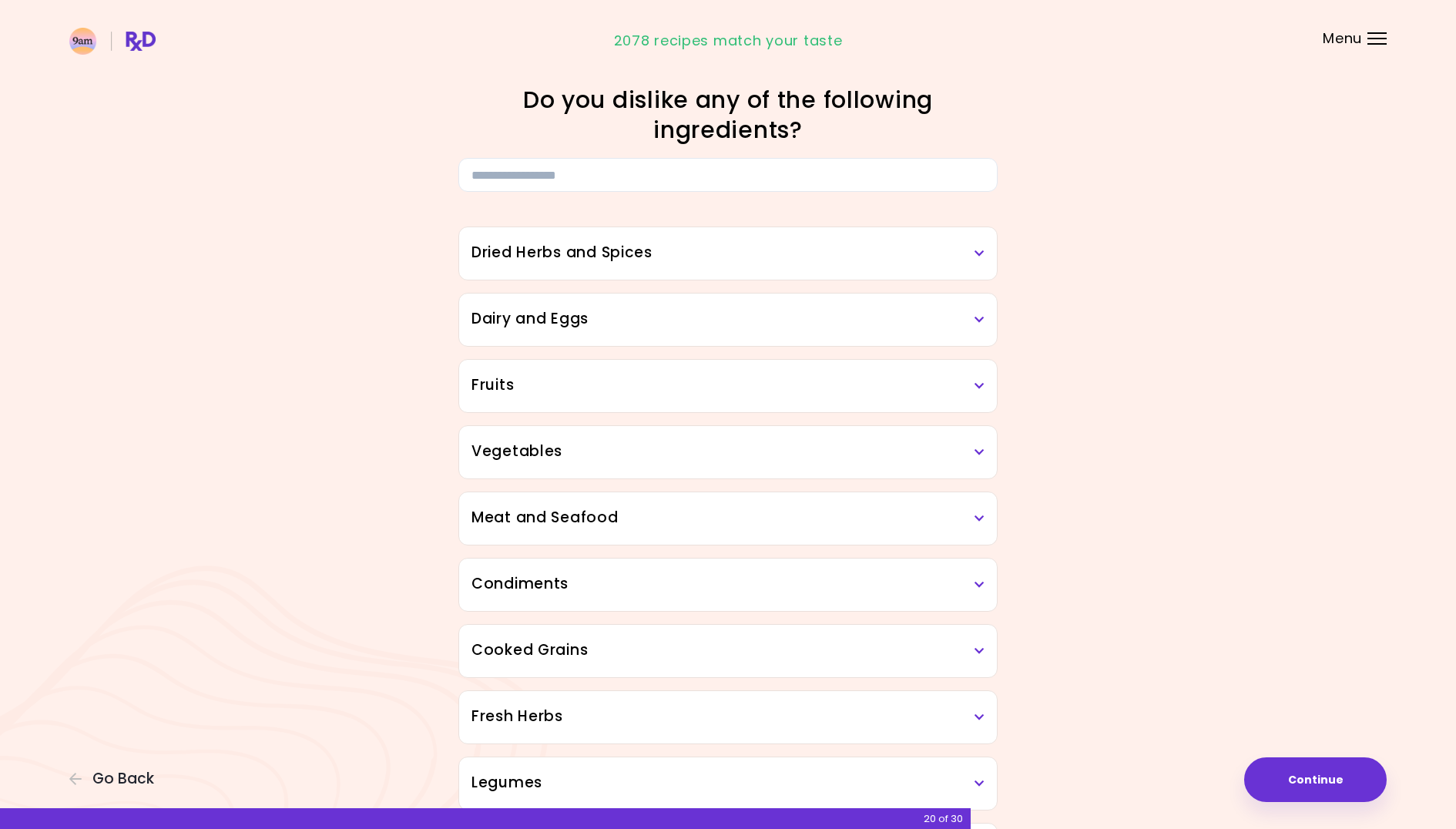
click at [628, 462] on div "Vegetables" at bounding box center [728, 452] width 538 height 52
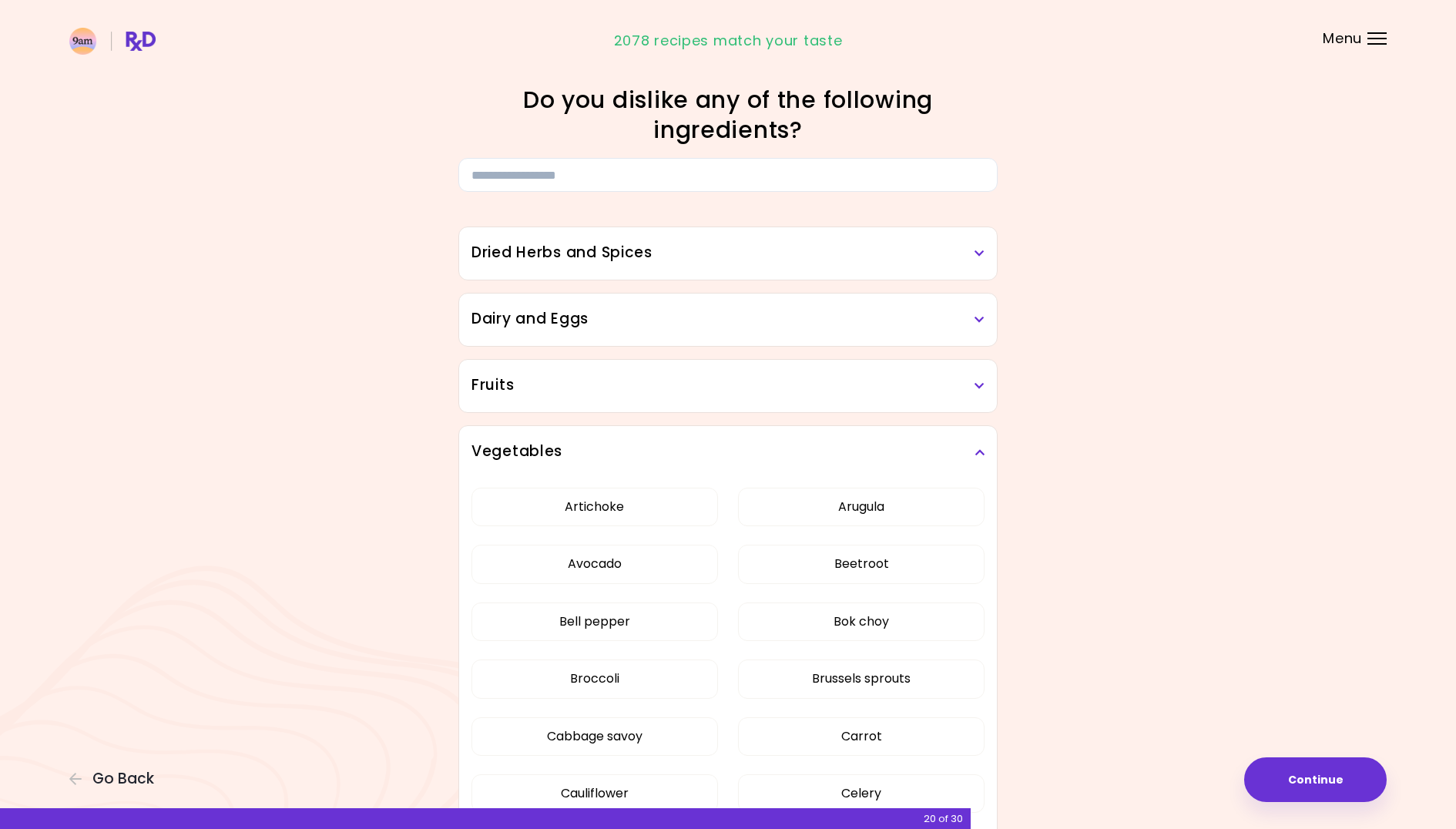
click at [639, 451] on h3 "Vegetables" at bounding box center [727, 452] width 513 height 22
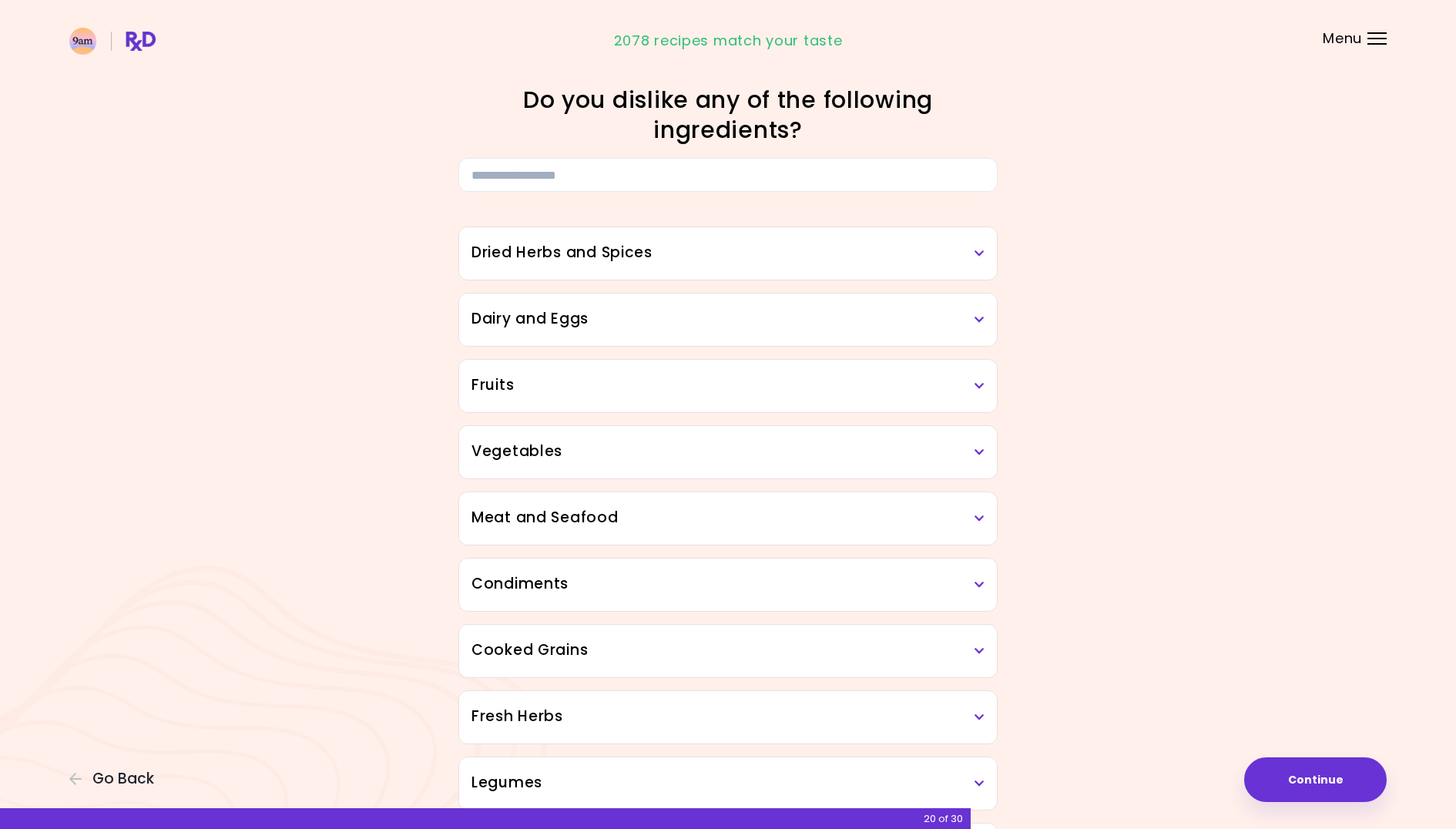
click at [649, 382] on h3 "Fruits" at bounding box center [727, 385] width 513 height 22
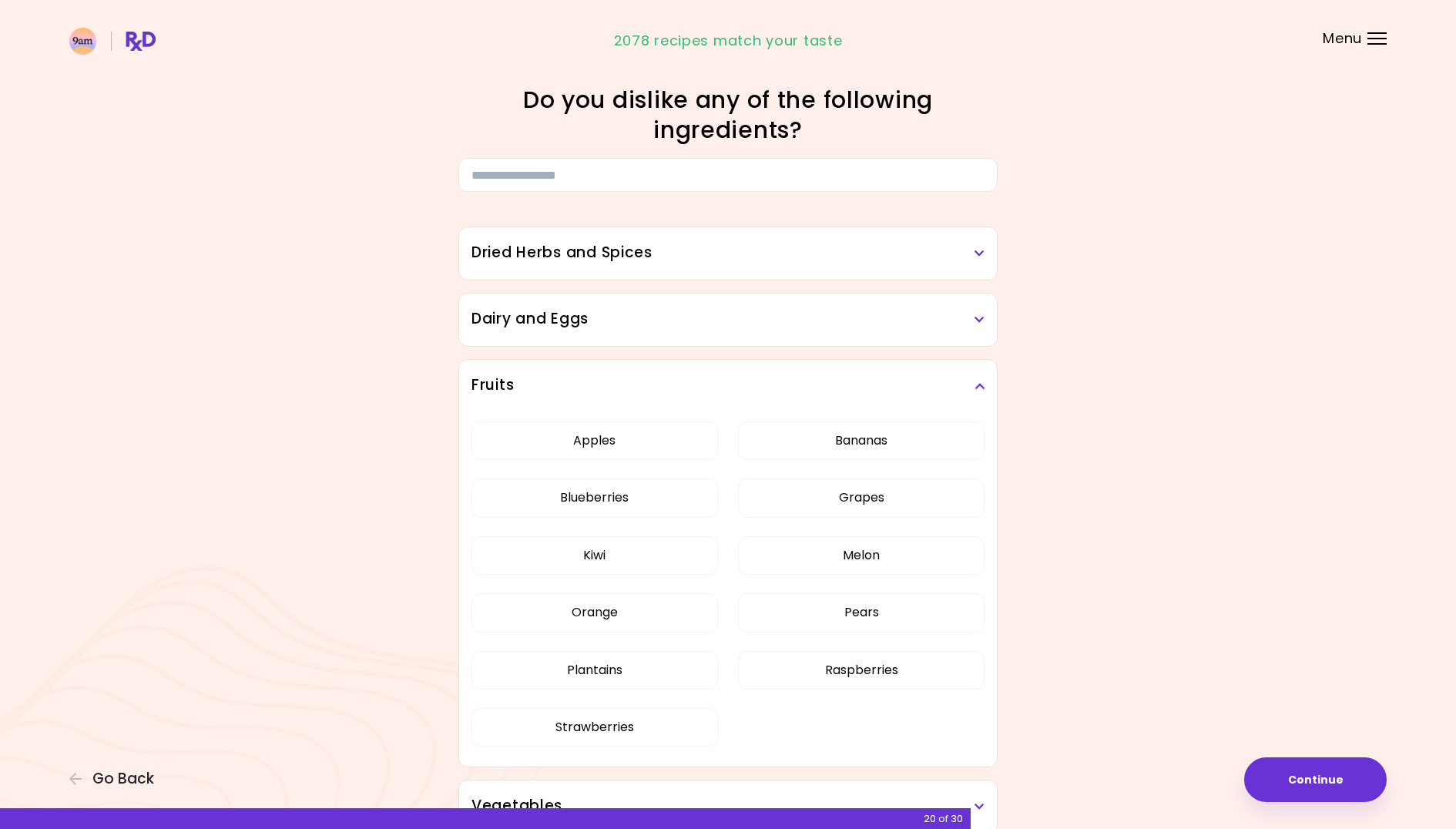
click at [648, 382] on h3 "Fruits" at bounding box center [727, 385] width 513 height 22
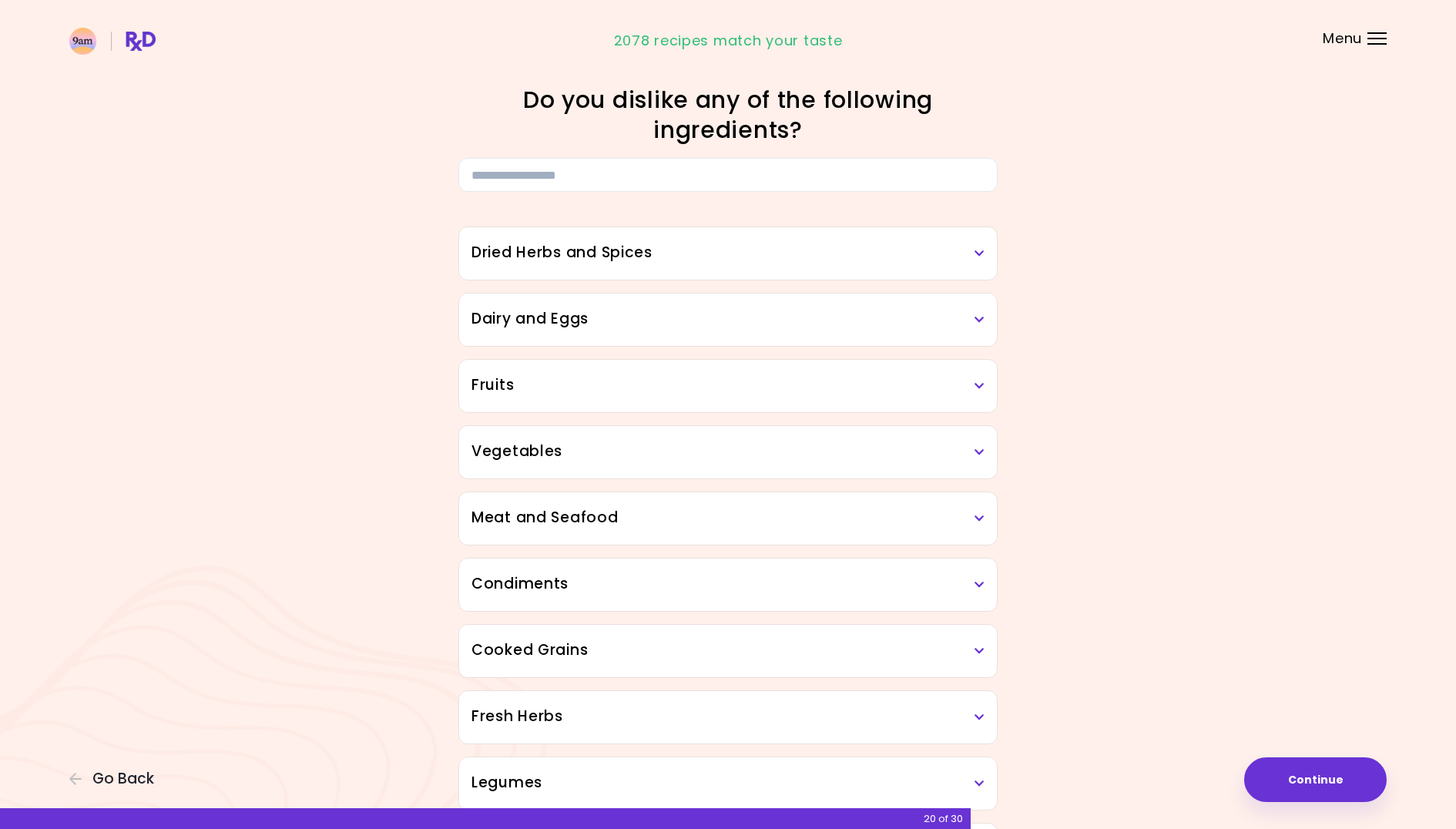
click at [687, 404] on div "Fruits" at bounding box center [728, 385] width 538 height 52
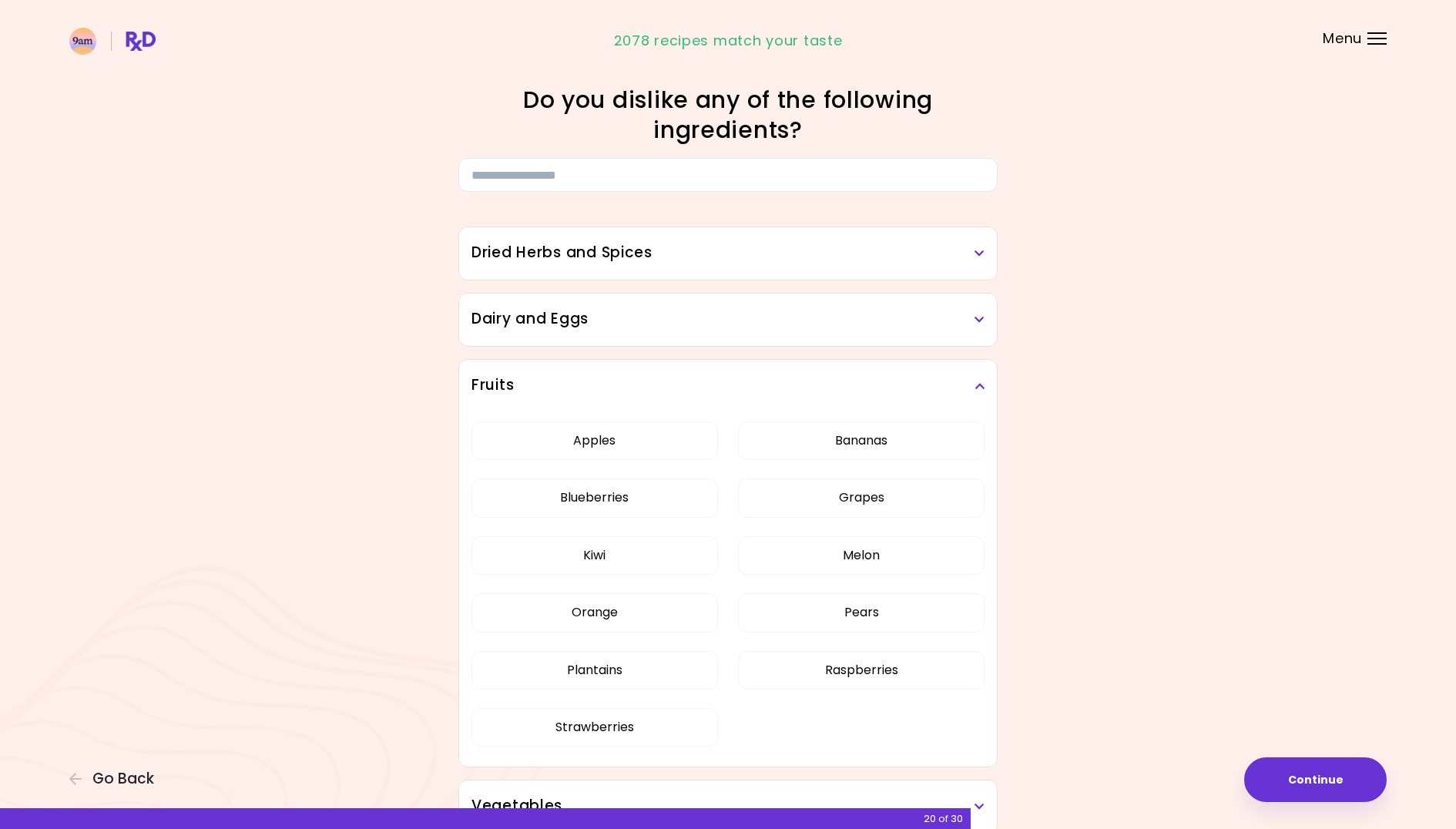
click at [711, 383] on h3 "Fruits" at bounding box center [727, 385] width 513 height 22
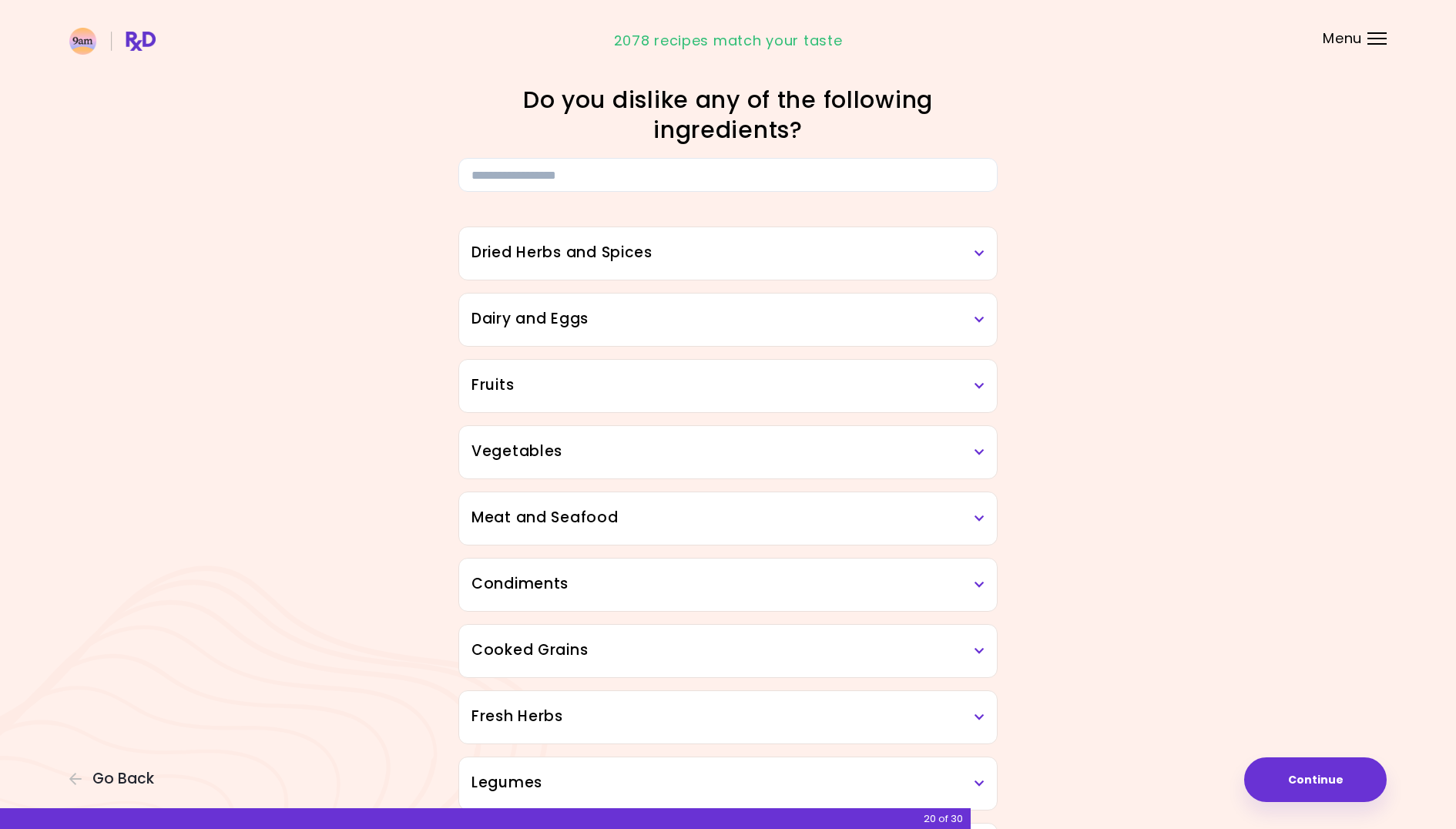
click at [749, 450] on h3 "Vegetables" at bounding box center [727, 452] width 513 height 22
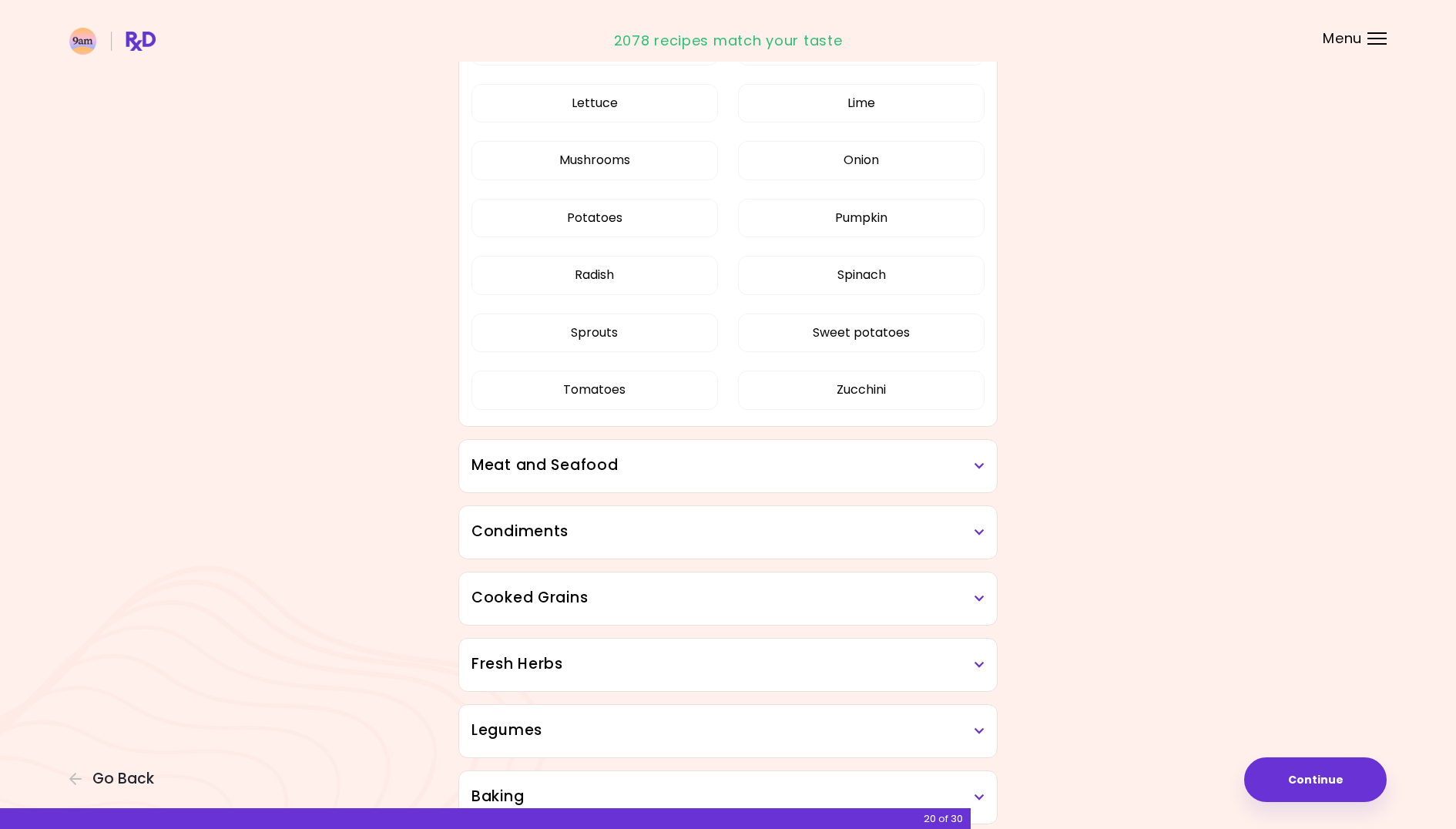
scroll to position [1379, 0]
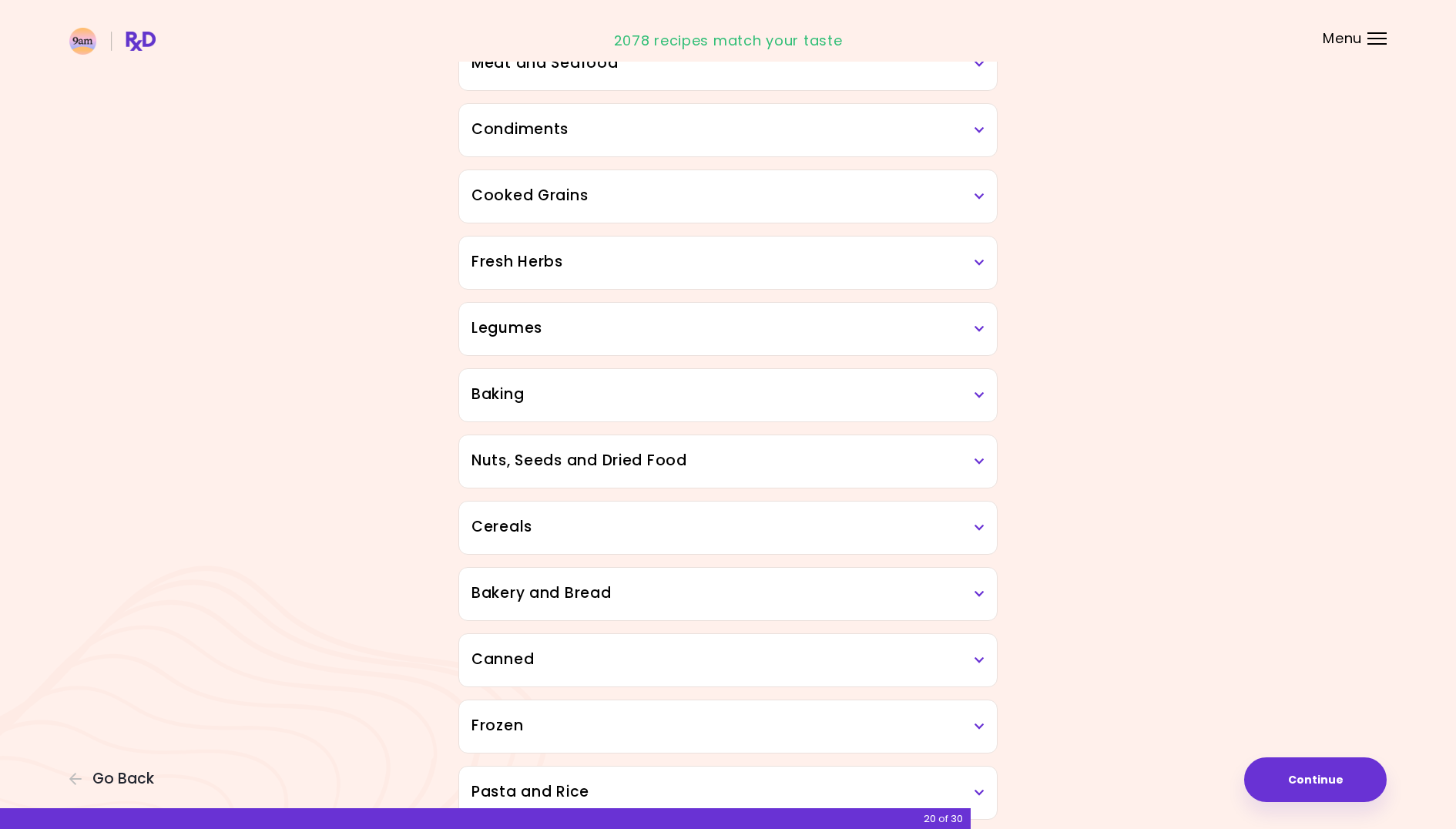
click at [680, 333] on h3 "Legumes" at bounding box center [727, 328] width 513 height 22
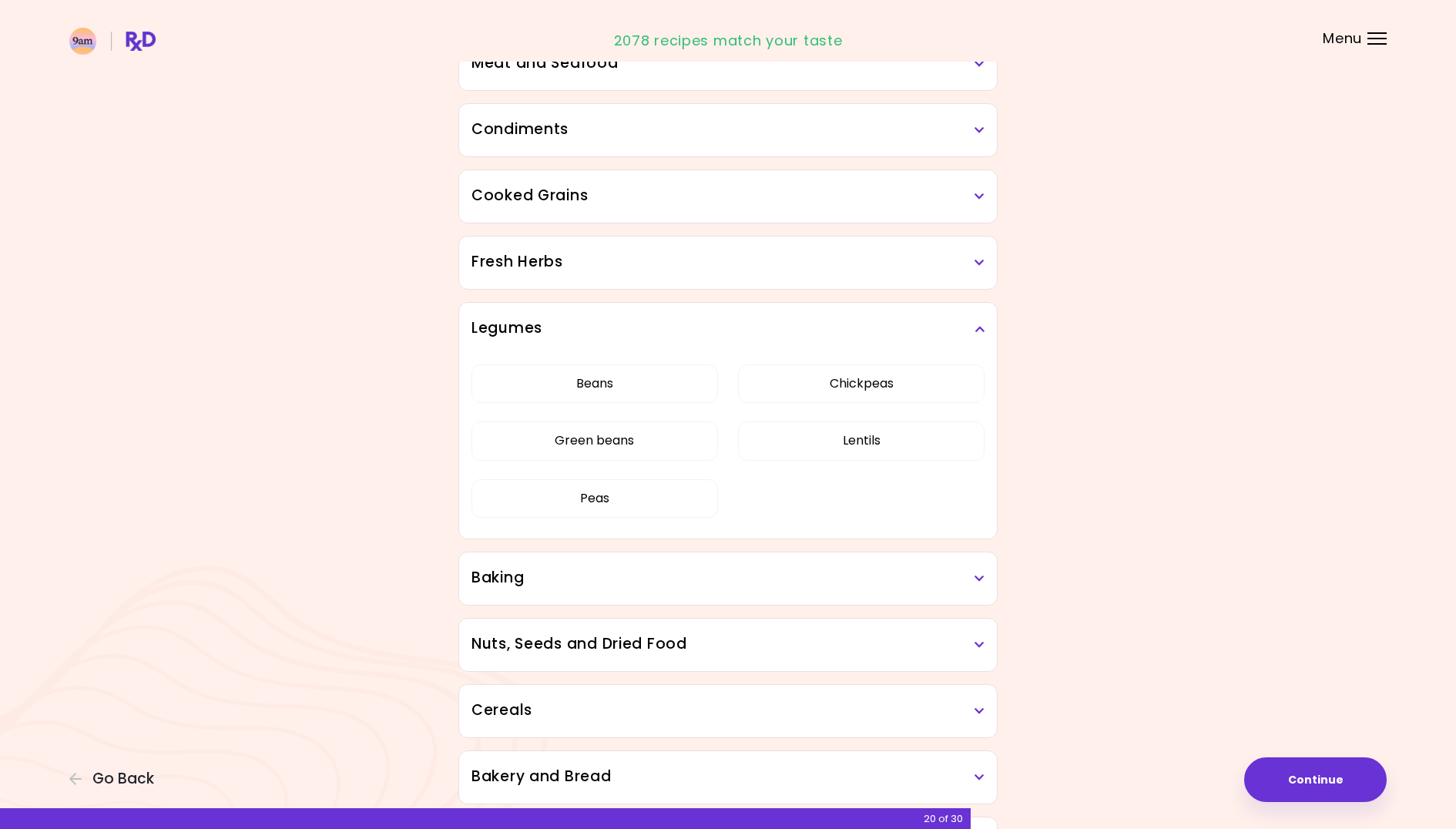
click at [733, 327] on h3 "Legumes" at bounding box center [727, 328] width 513 height 22
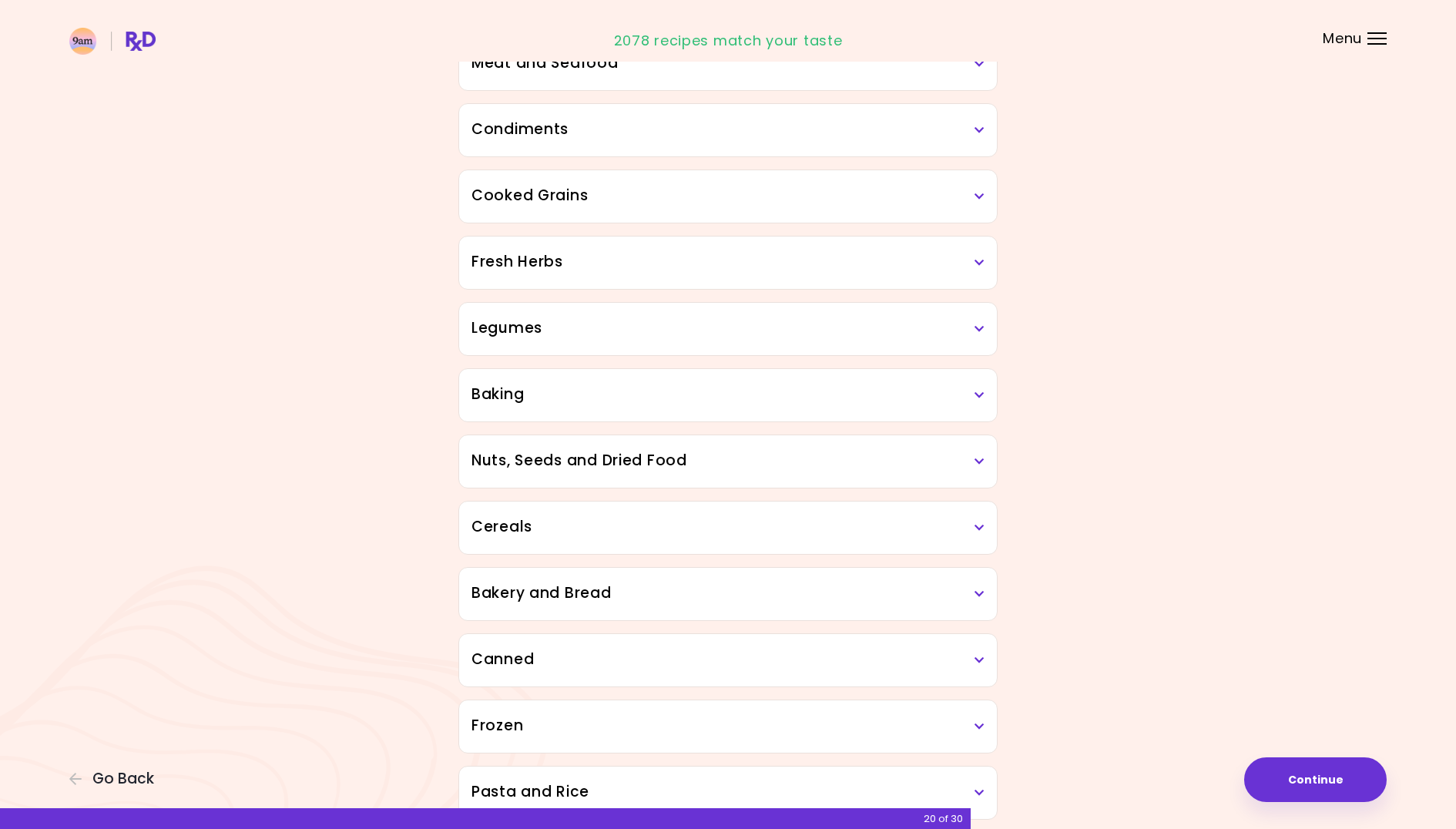
click at [716, 275] on div "Fresh Herbs" at bounding box center [728, 263] width 538 height 52
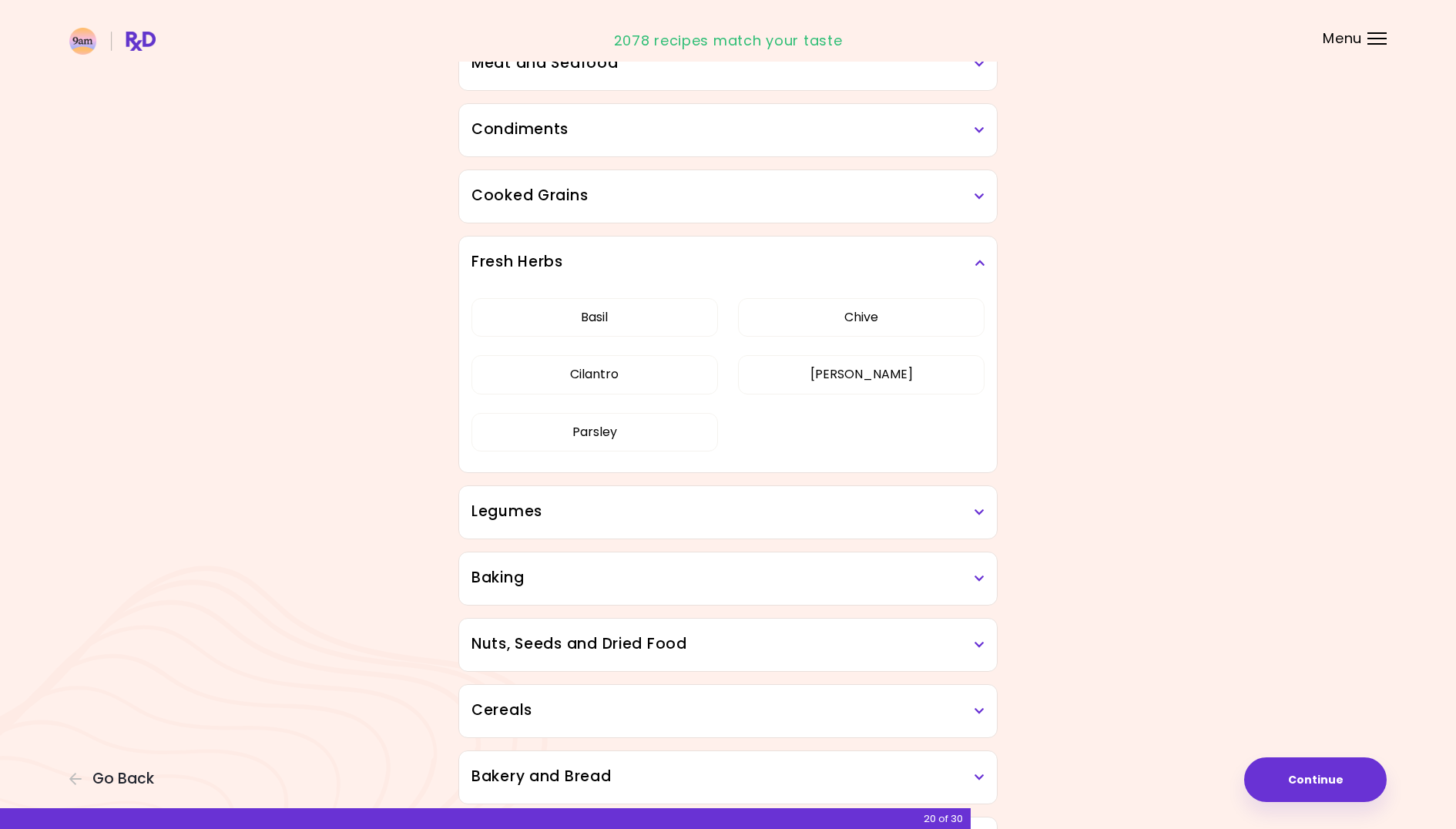
click at [738, 266] on h3 "Fresh Herbs" at bounding box center [727, 263] width 513 height 22
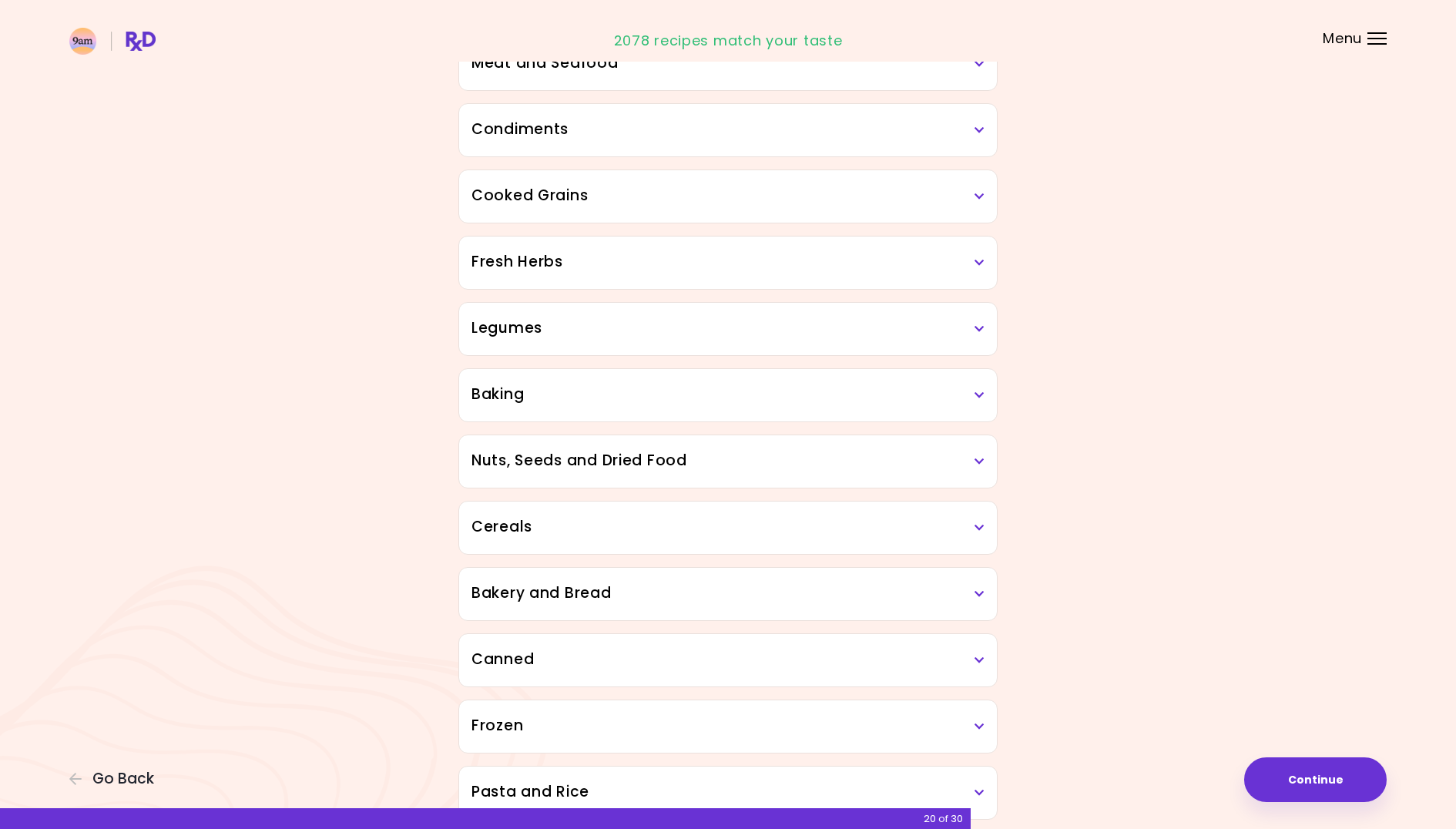
click at [709, 196] on h3 "Cooked Grains" at bounding box center [727, 196] width 513 height 22
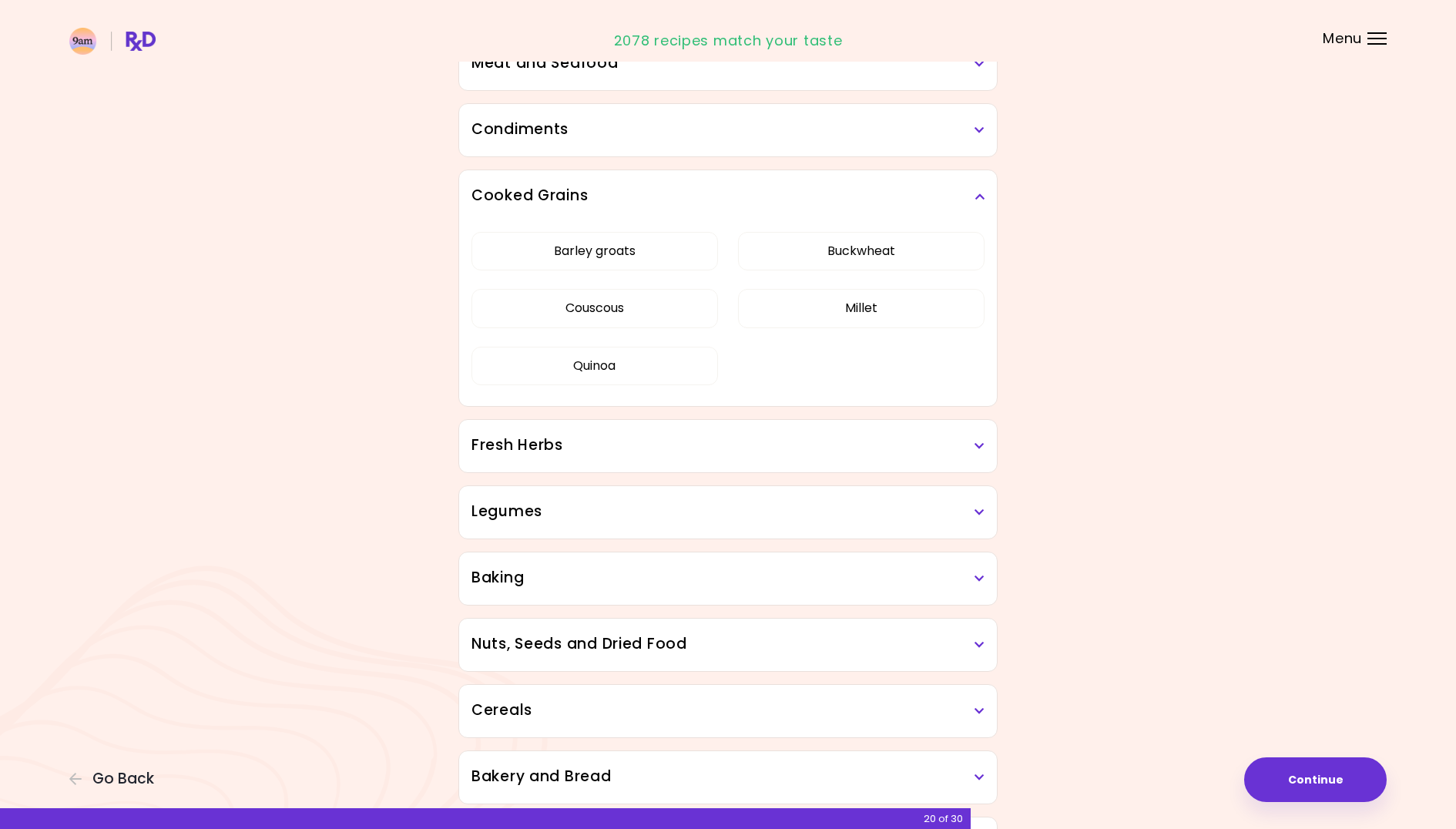
click at [724, 178] on div "Cooked Grains" at bounding box center [728, 196] width 538 height 52
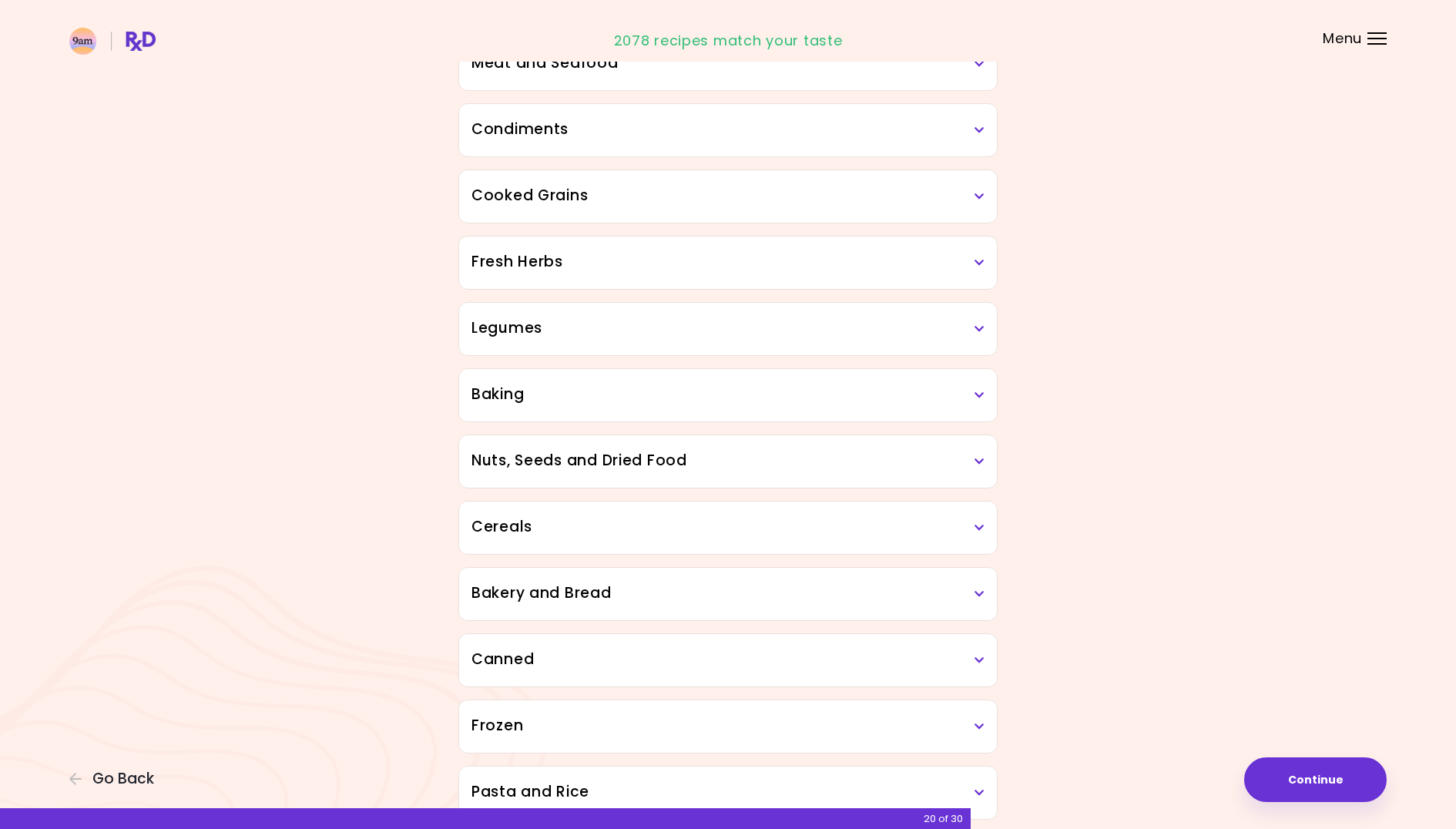
click at [722, 143] on div "Condiments" at bounding box center [728, 130] width 538 height 52
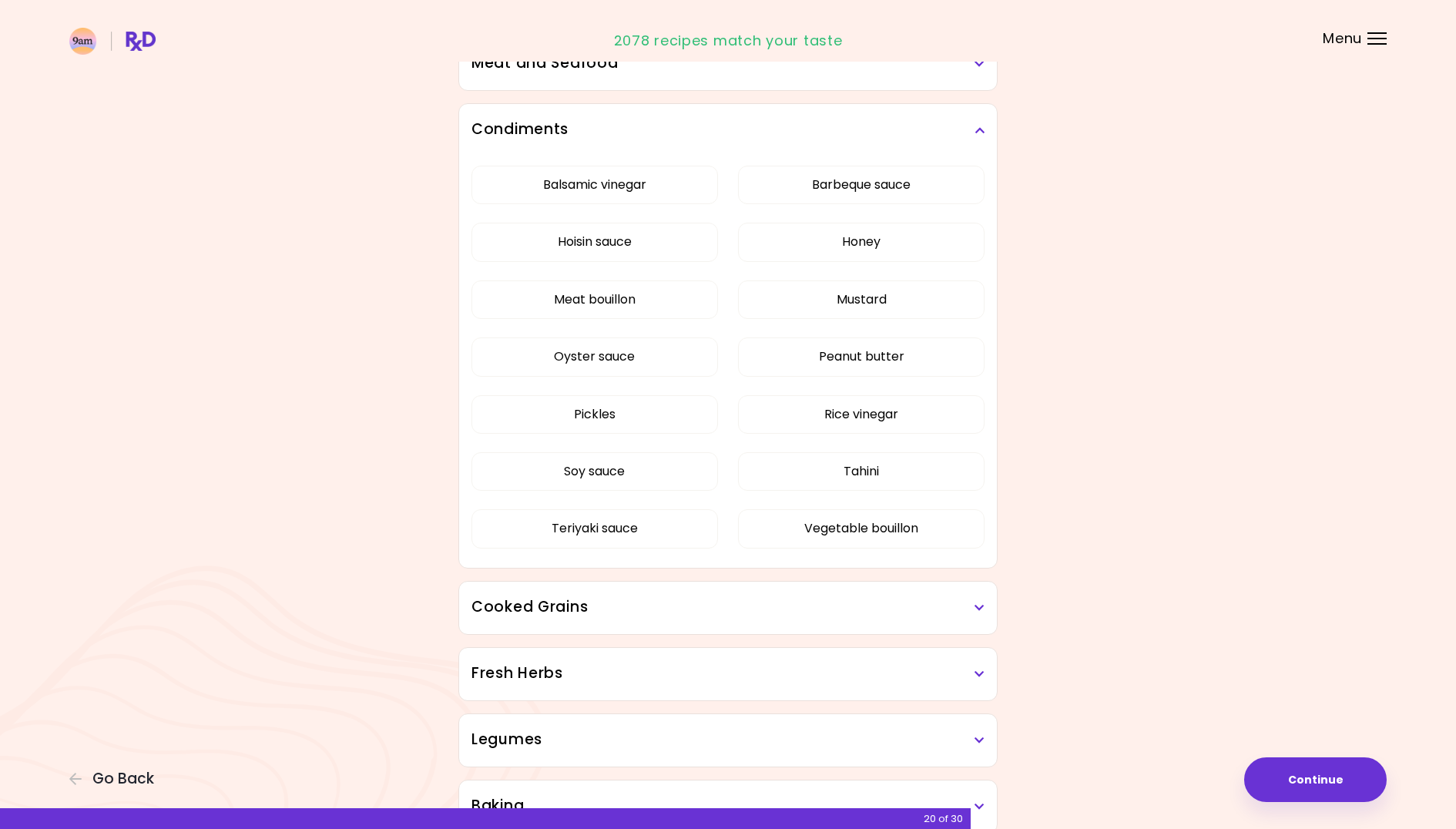
drag, startPoint x: 739, startPoint y: 136, endPoint x: 739, endPoint y: 145, distance: 9.0
click at [738, 140] on div "Condiments" at bounding box center [728, 130] width 538 height 52
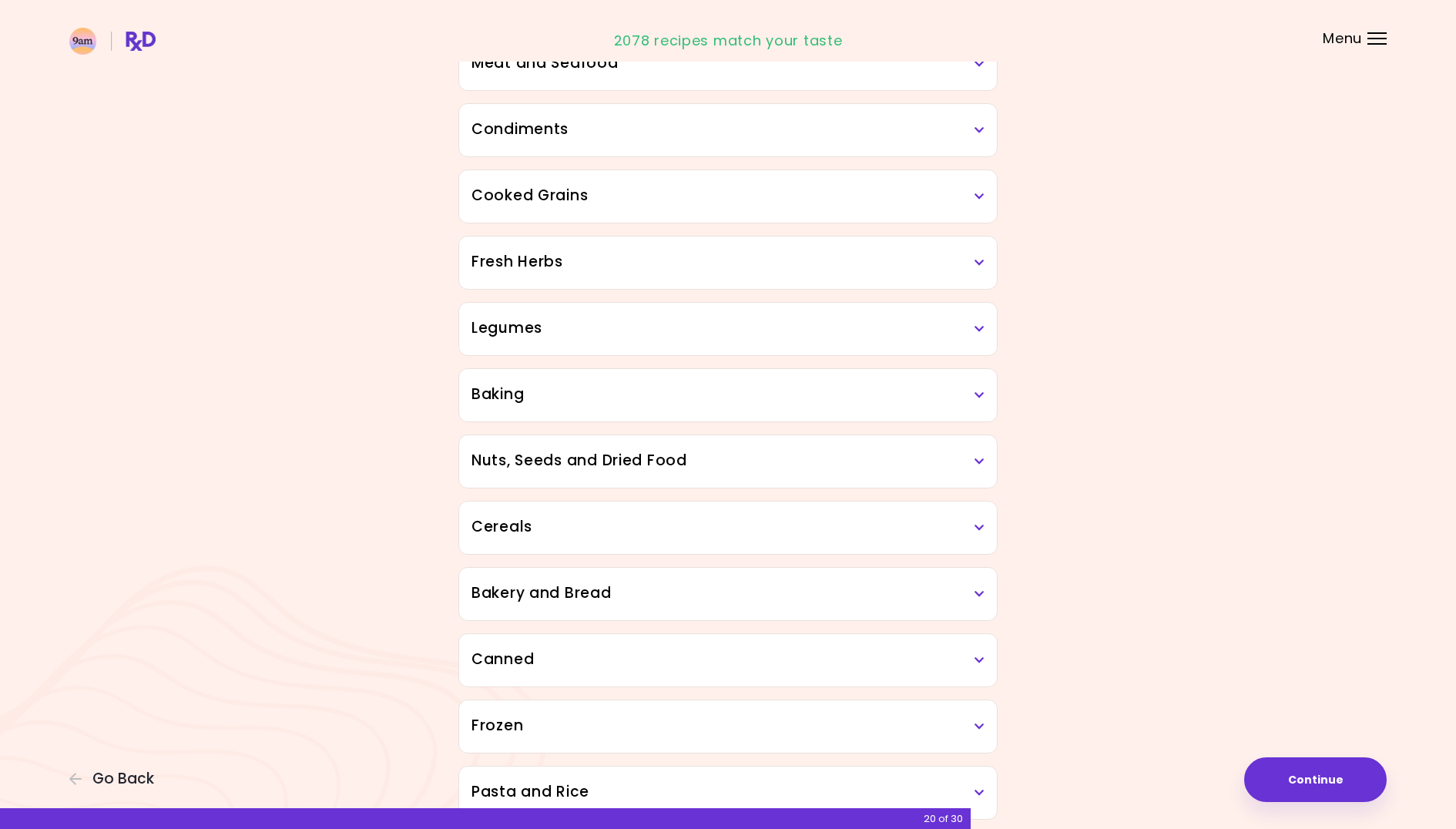
click at [761, 482] on div "Nuts, Seeds and Dried Food" at bounding box center [728, 461] width 538 height 52
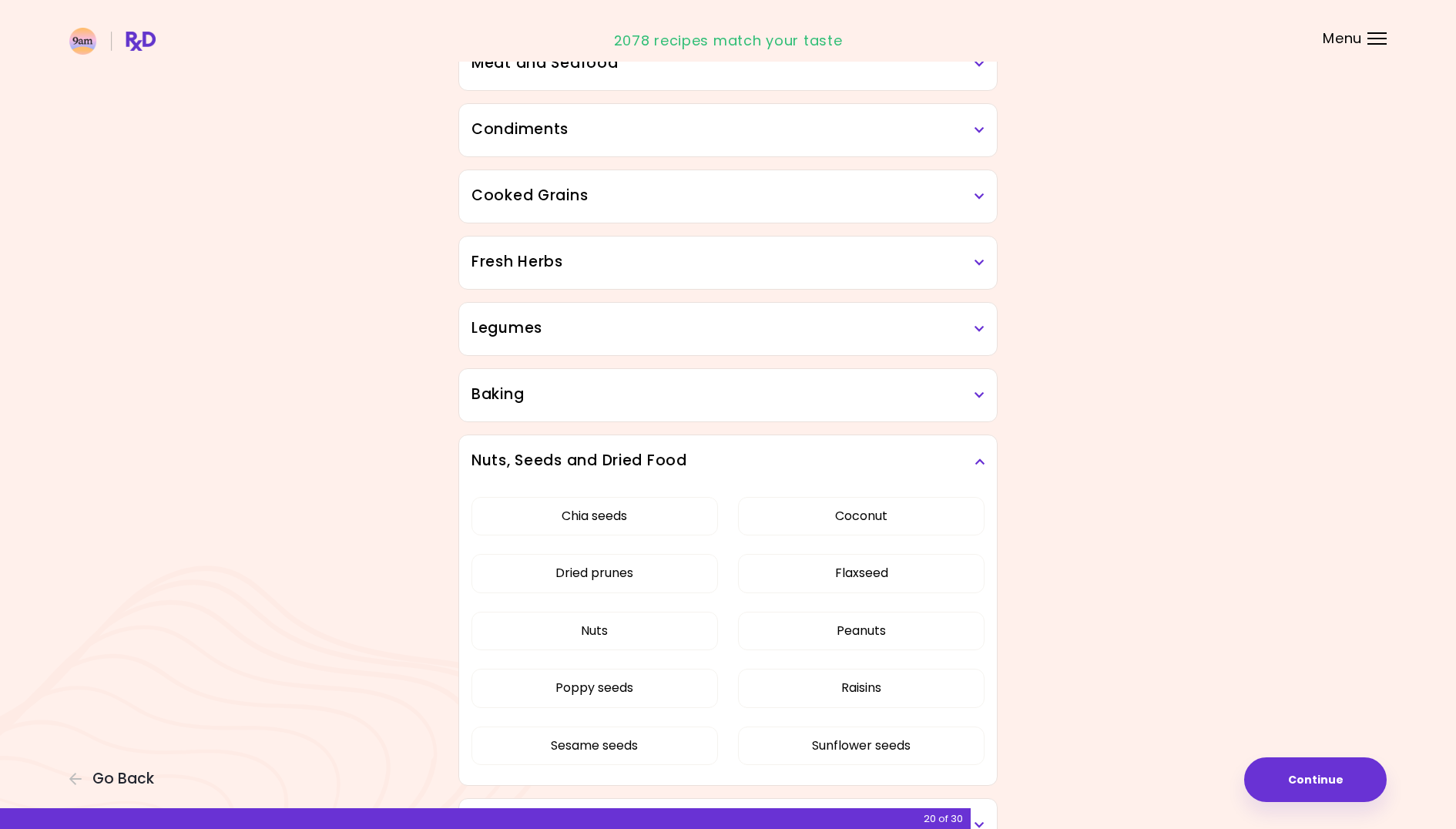
drag, startPoint x: 755, startPoint y: 457, endPoint x: 753, endPoint y: 432, distance: 25.1
click at [755, 452] on h3 "Nuts, Seeds and Dried Food" at bounding box center [727, 461] width 513 height 22
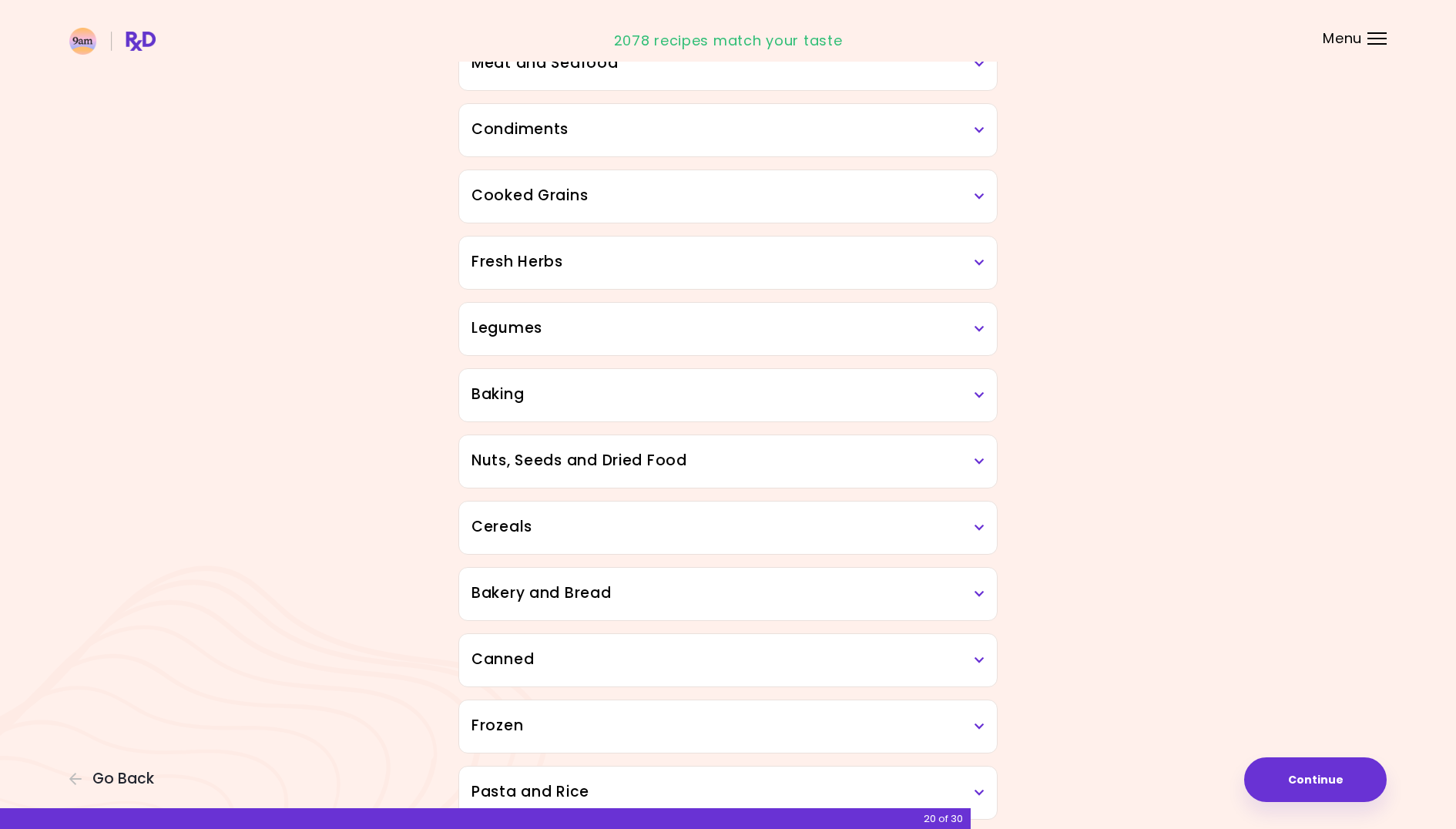
click at [748, 382] on div "Baking" at bounding box center [728, 394] width 538 height 52
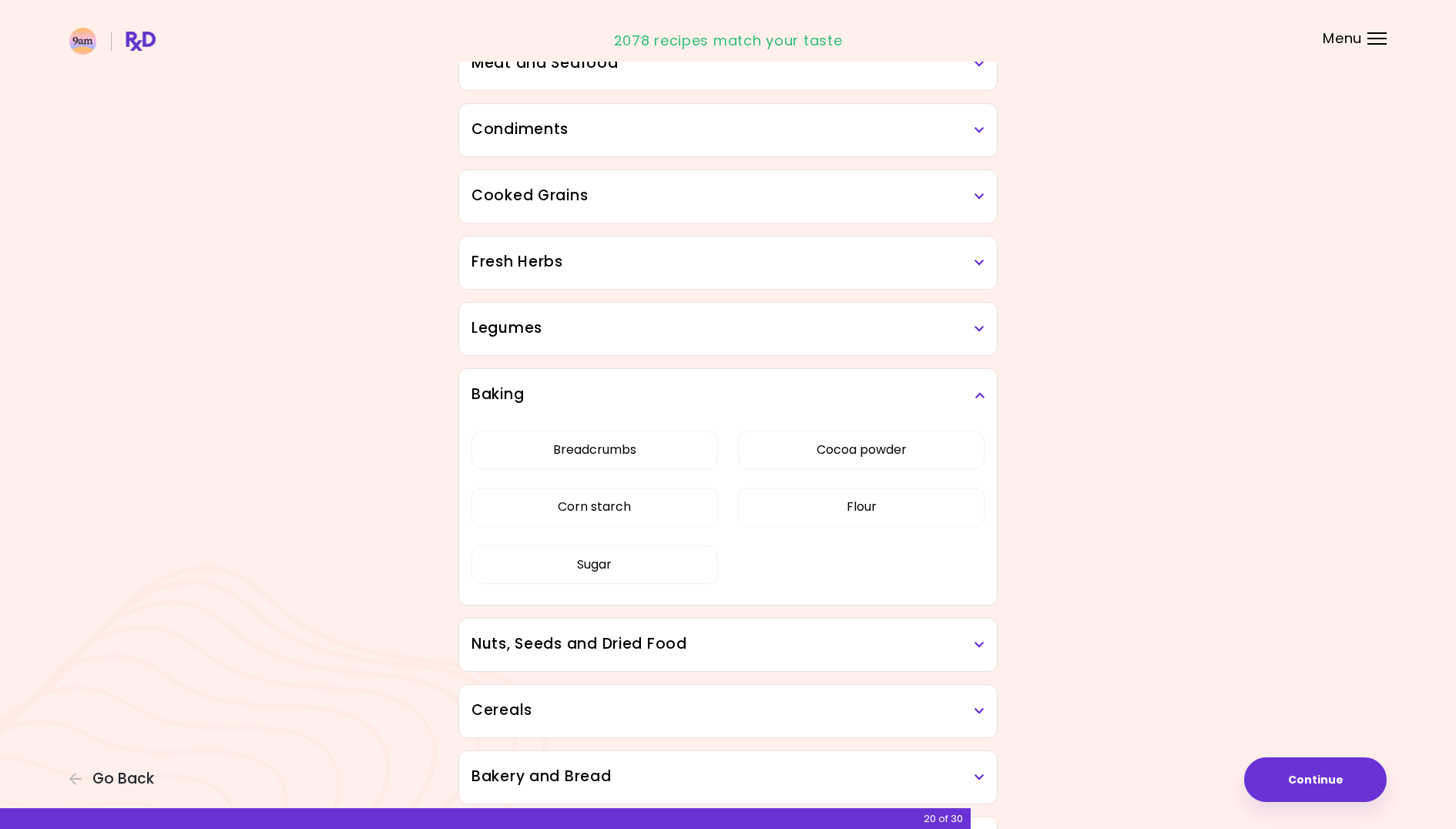
click at [752, 389] on h3 "Baking" at bounding box center [727, 394] width 513 height 22
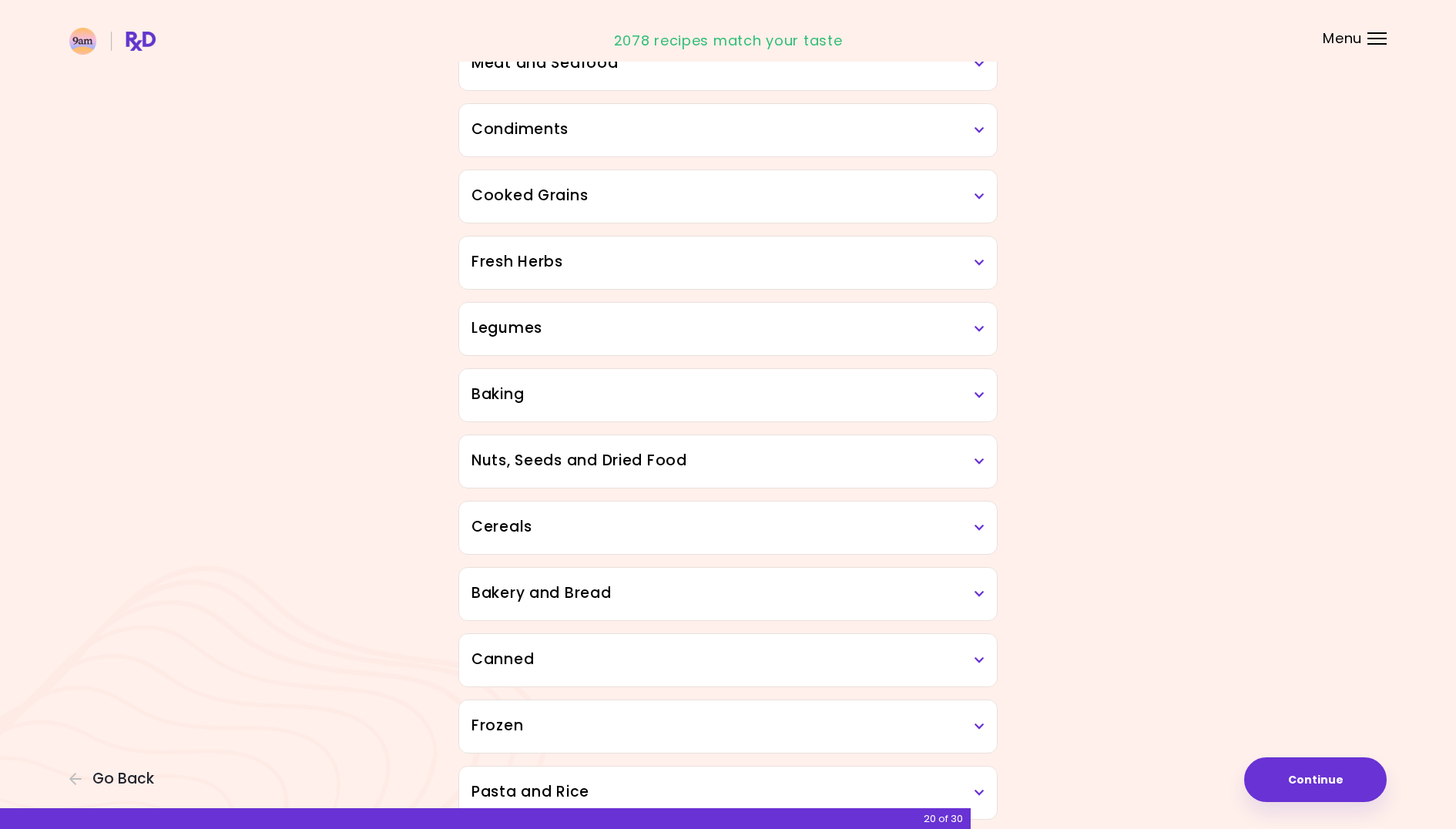
click at [739, 554] on div "Cereals Corn flakes Granola Oats Rice cakes" at bounding box center [727, 527] width 539 height 54
click at [728, 534] on h3 "Cereals" at bounding box center [727, 527] width 513 height 22
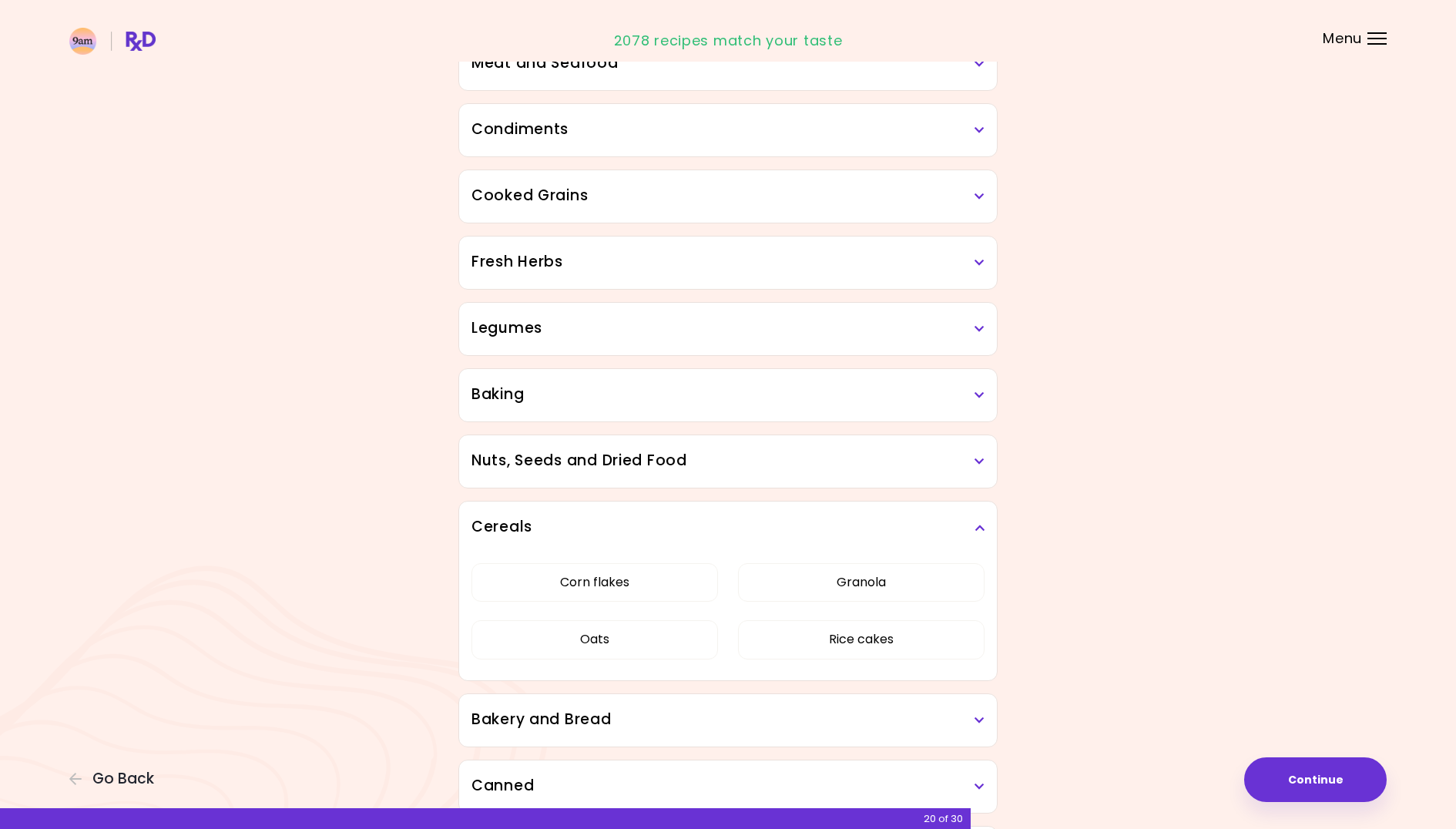
click at [742, 705] on div "Bakery and Bread" at bounding box center [728, 720] width 538 height 52
click at [745, 708] on div "Bakery and Bread" at bounding box center [728, 720] width 538 height 52
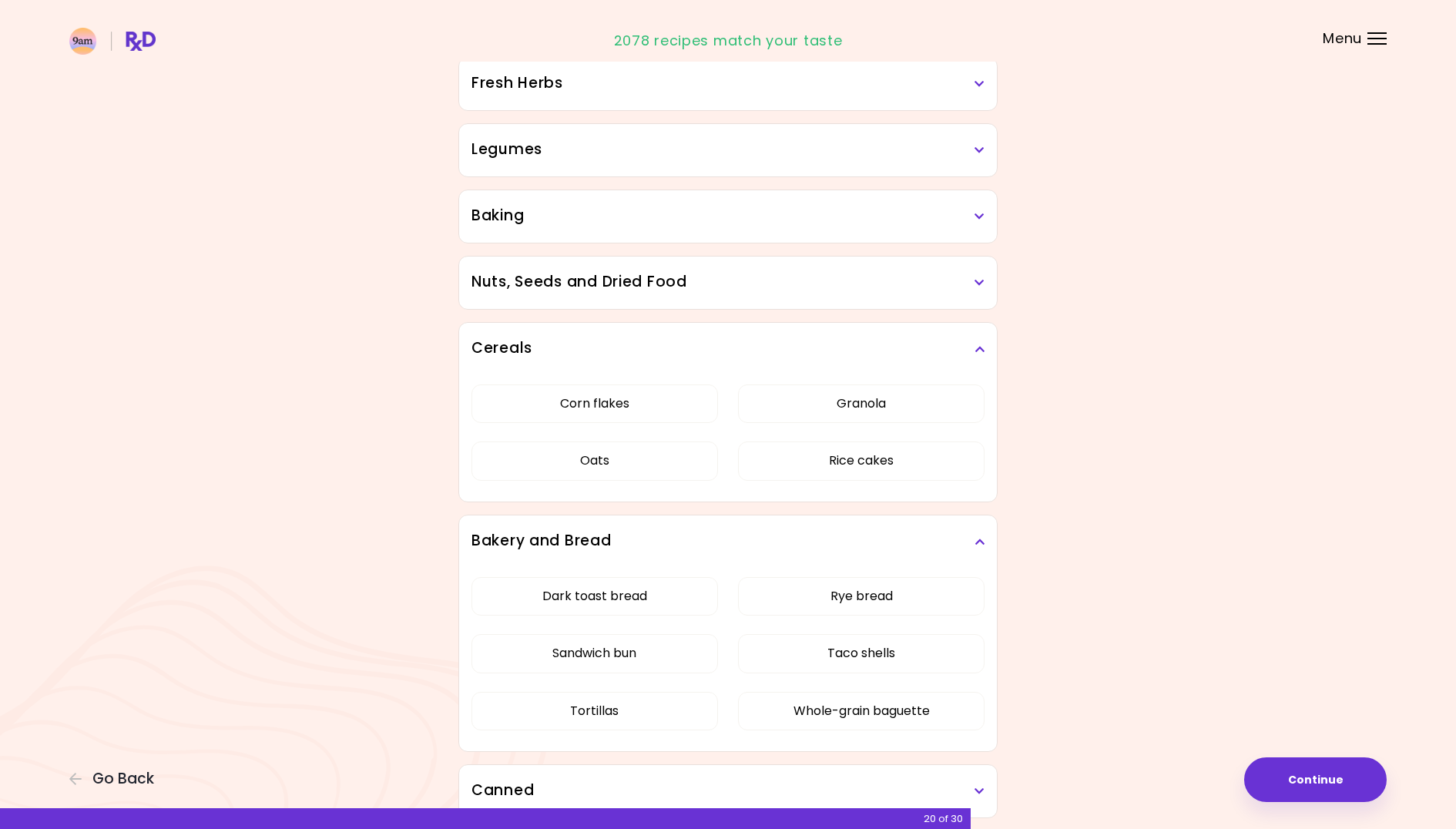
click at [727, 547] on h3 "Bakery and Bread" at bounding box center [727, 541] width 513 height 22
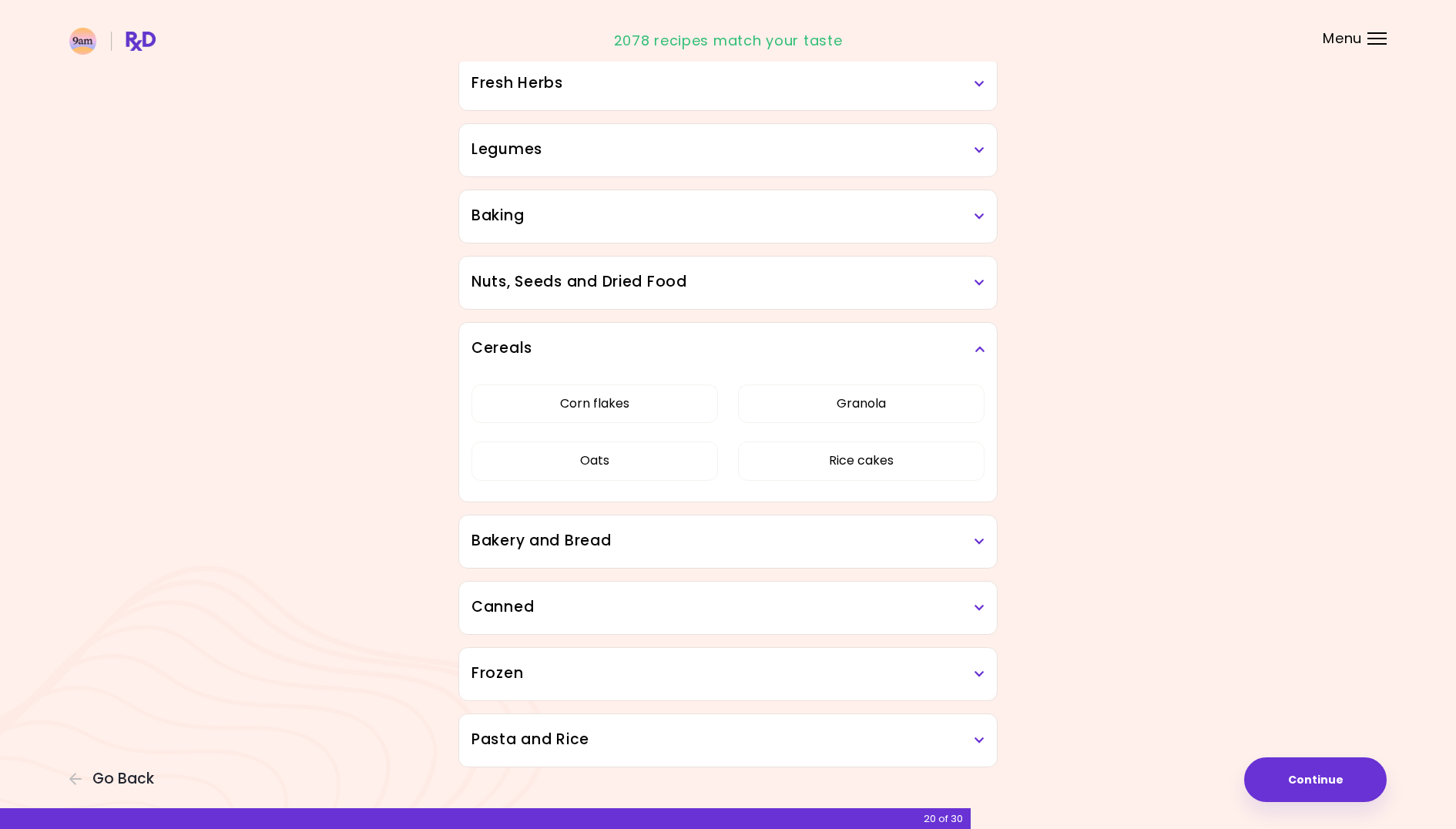
click at [720, 589] on div "Canned" at bounding box center [728, 608] width 538 height 52
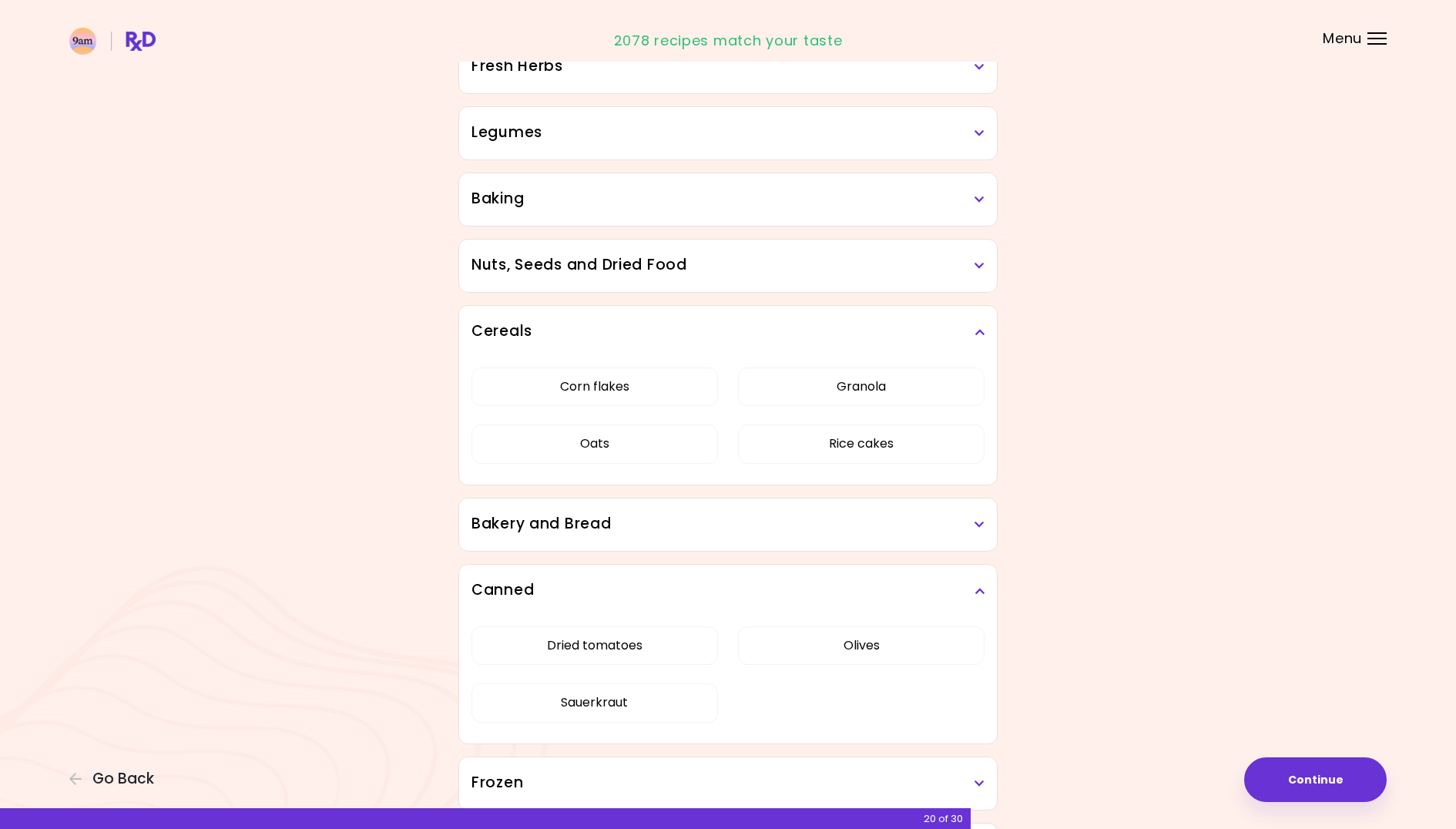
scroll to position [1610, 0]
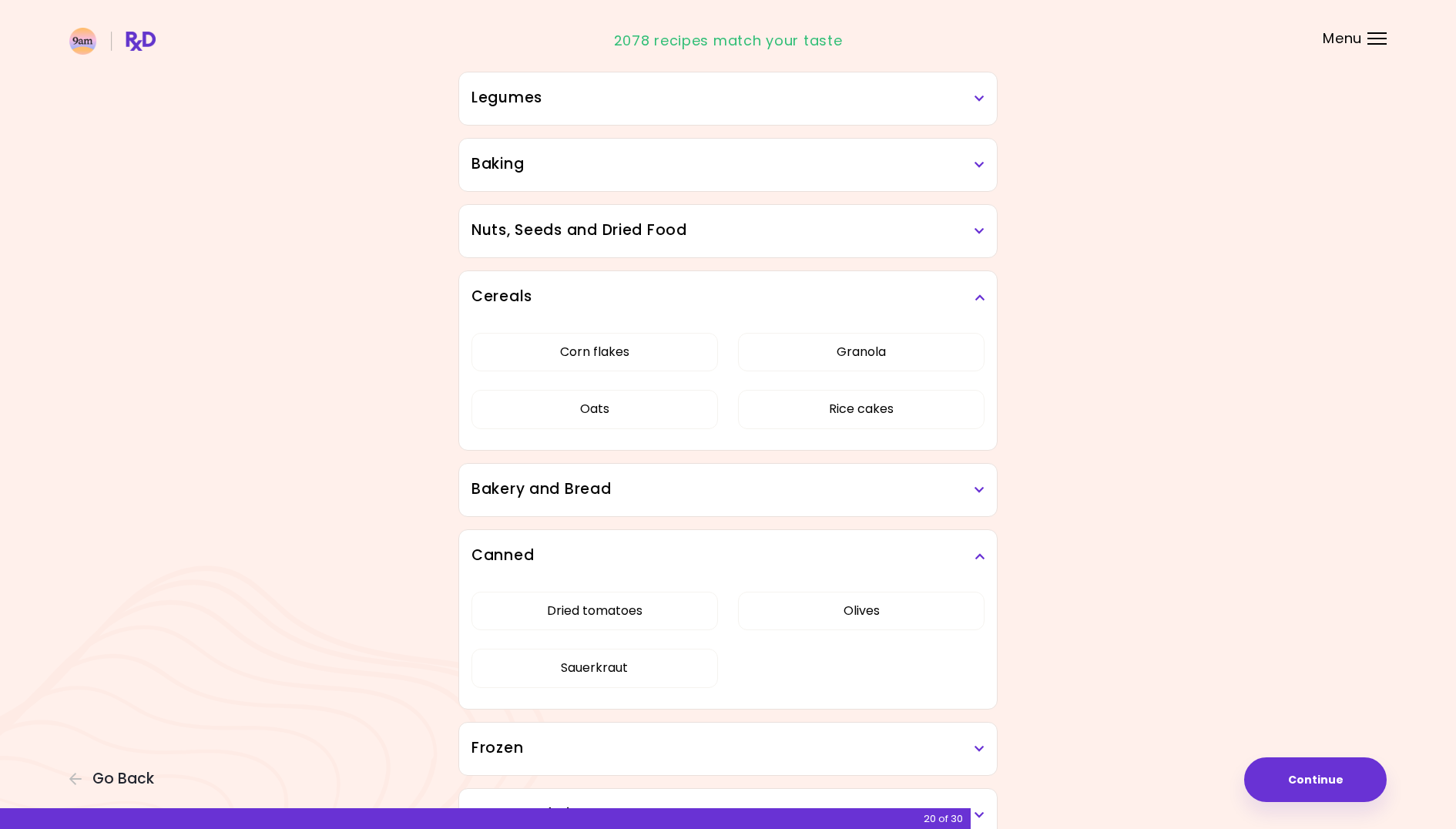
click at [704, 552] on h3 "Canned" at bounding box center [727, 555] width 513 height 22
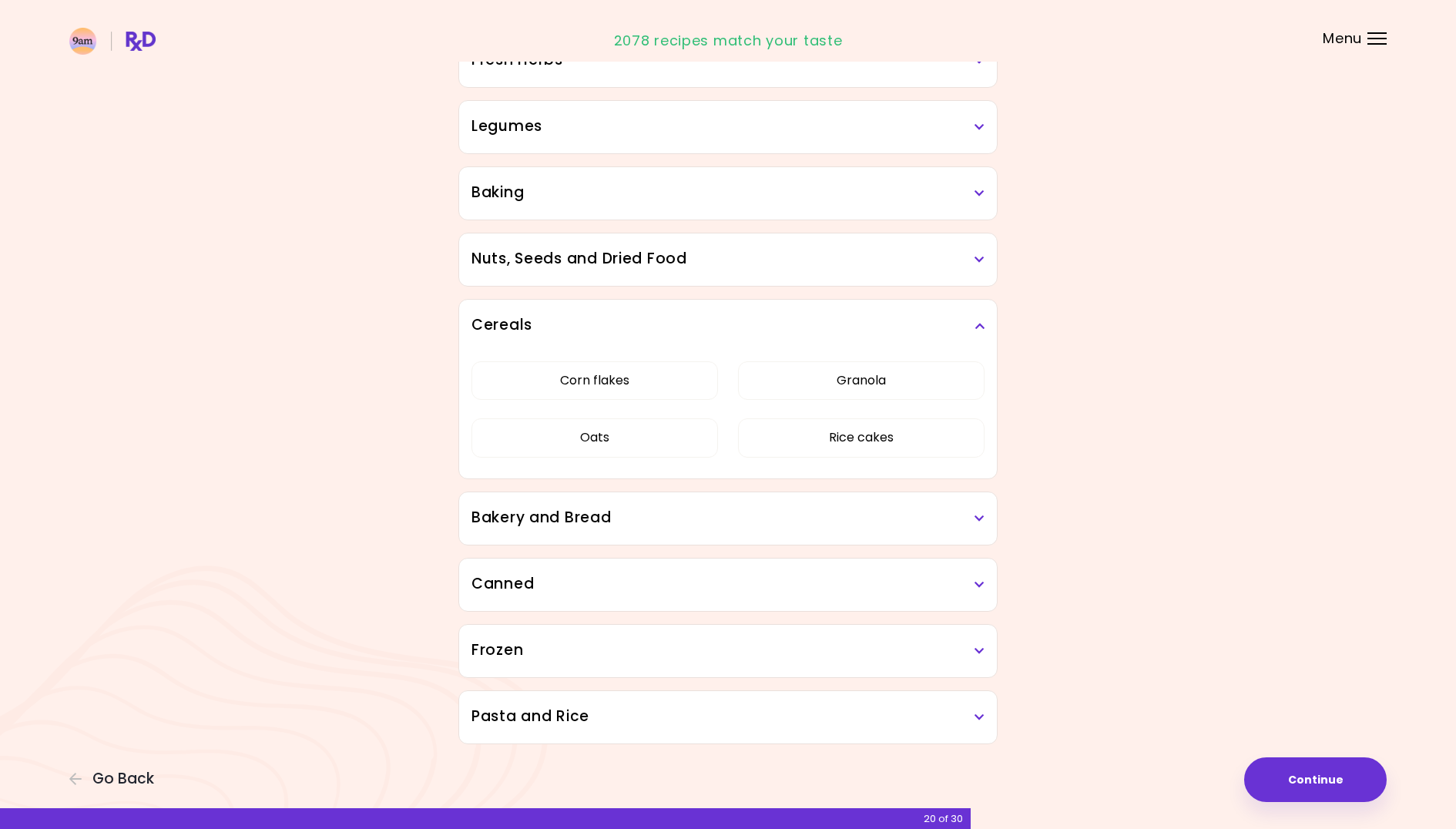
click at [712, 646] on h3 "Frozen" at bounding box center [727, 651] width 513 height 22
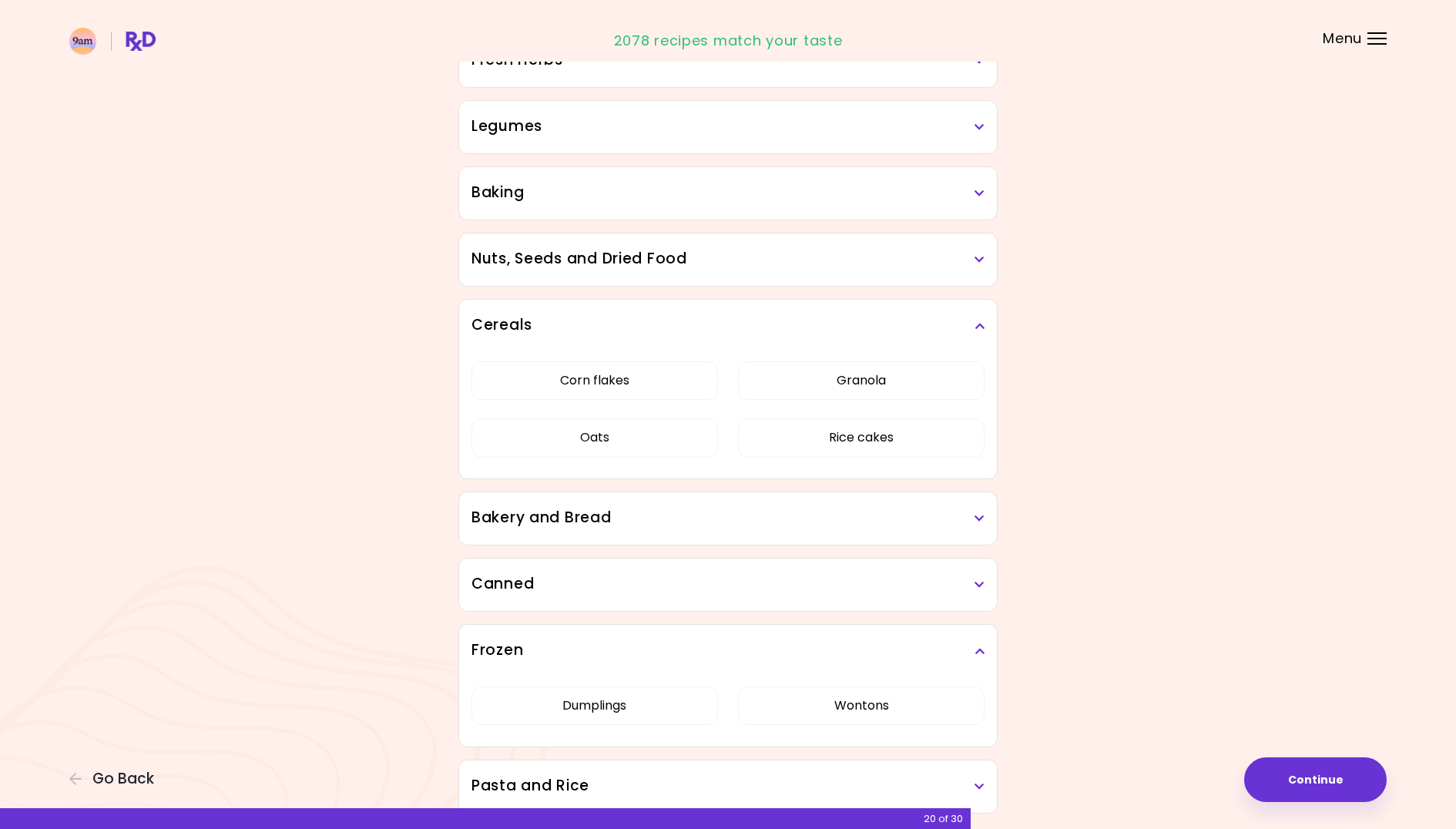
scroll to position [1651, 0]
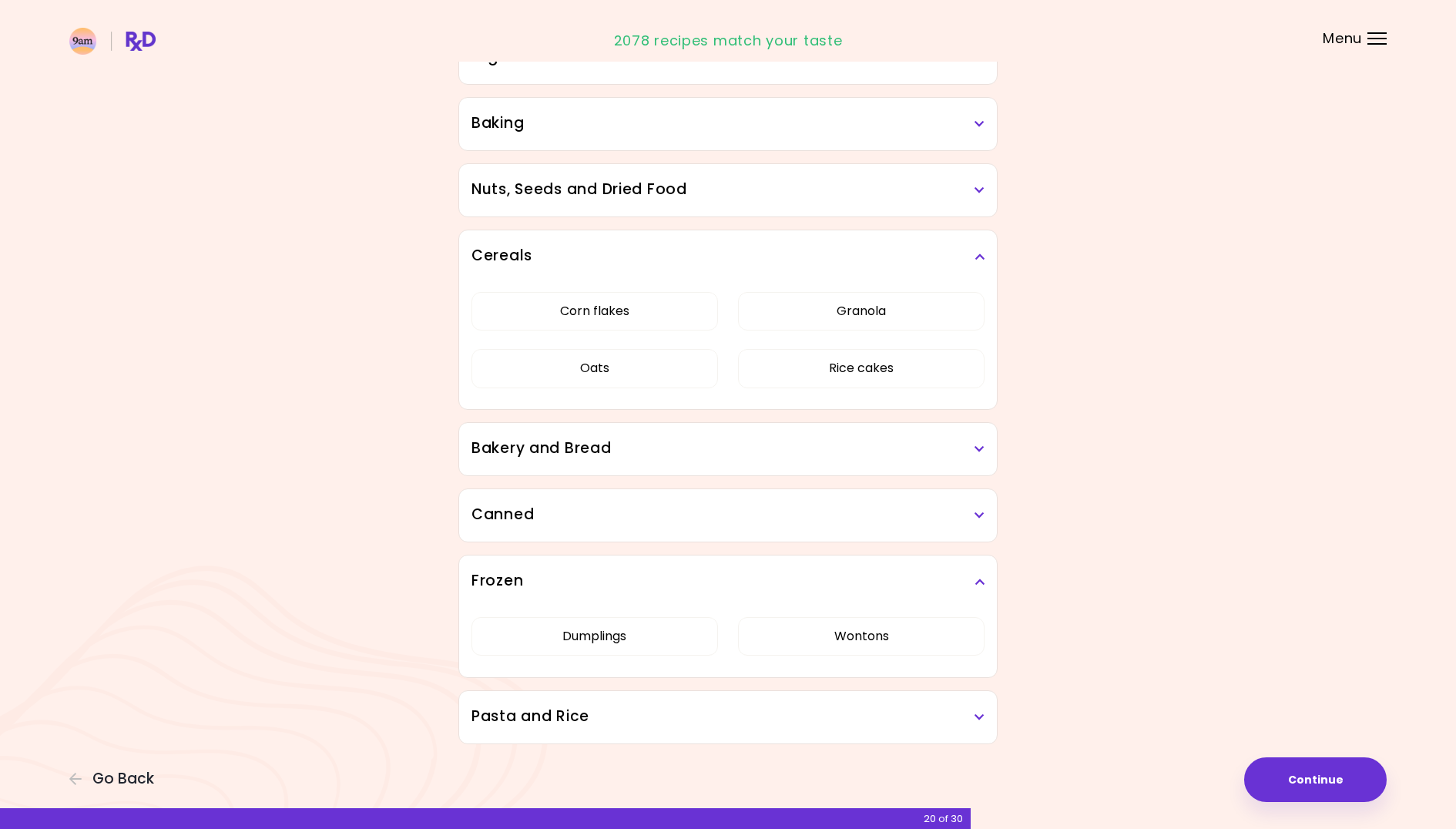
click at [734, 715] on h3 "Pasta and Rice" at bounding box center [727, 716] width 513 height 22
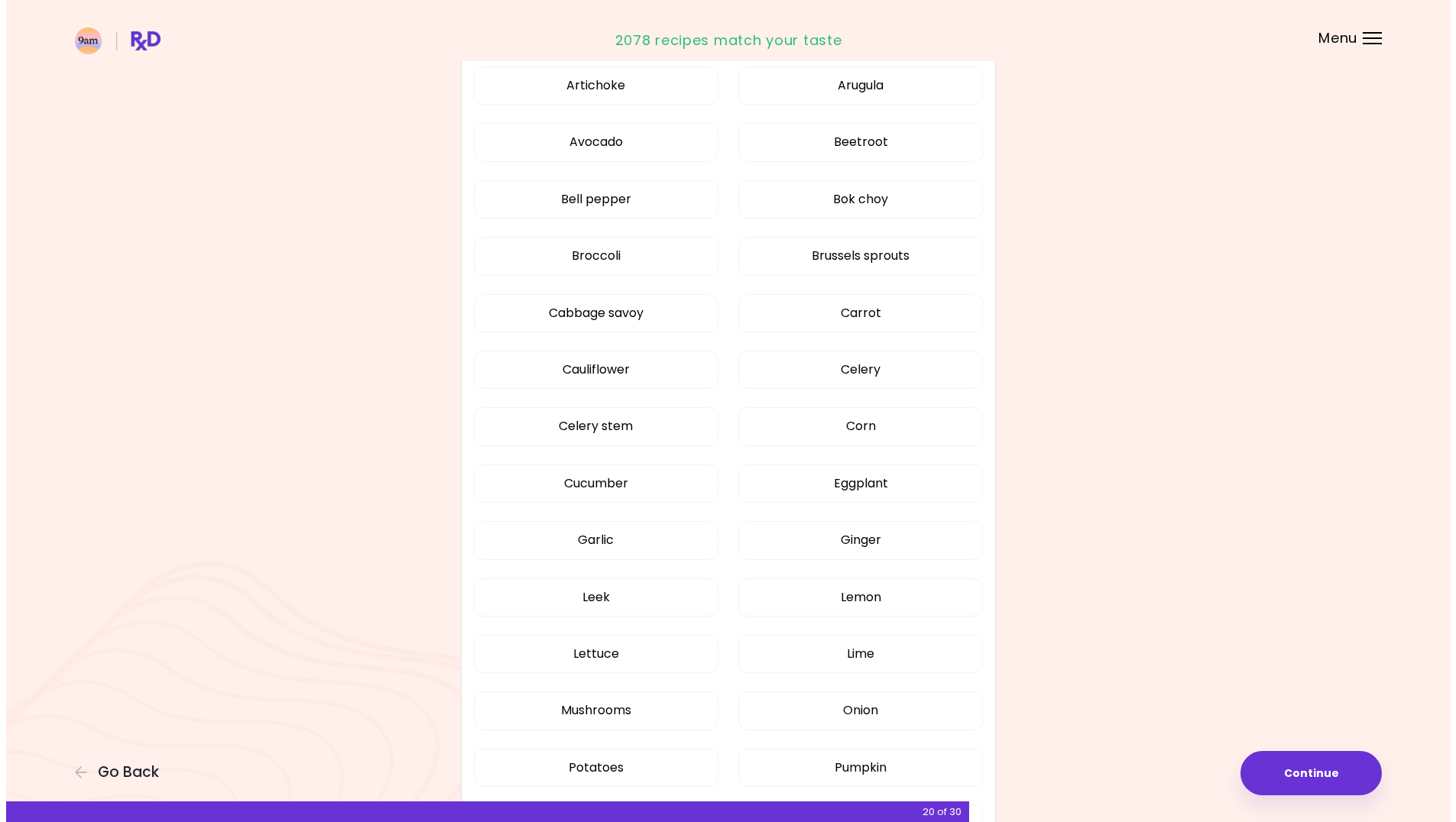
scroll to position [0, 0]
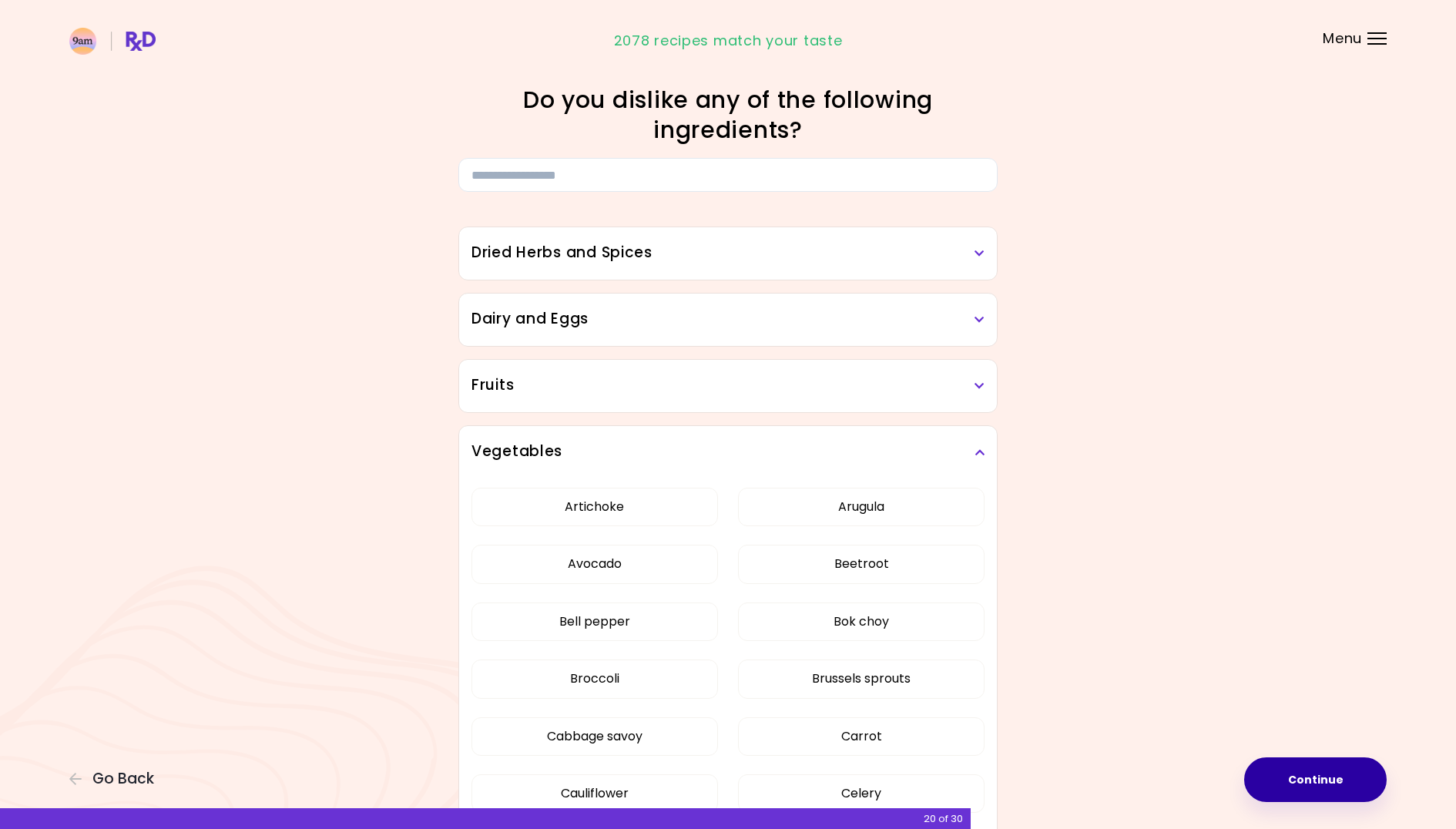
click at [1337, 787] on button "Continue" at bounding box center [1315, 780] width 143 height 45
